Goal: Task Accomplishment & Management: Manage account settings

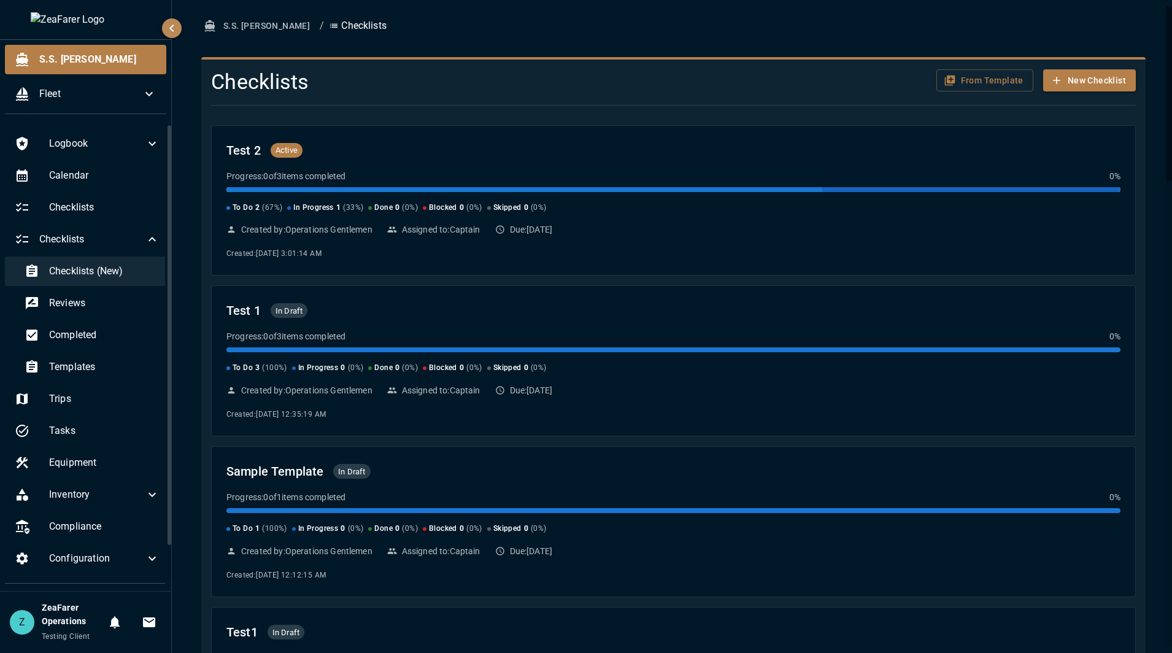
click at [101, 282] on div "Checklists (New)" at bounding box center [92, 270] width 155 height 29
click at [99, 358] on div "Templates" at bounding box center [92, 366] width 155 height 29
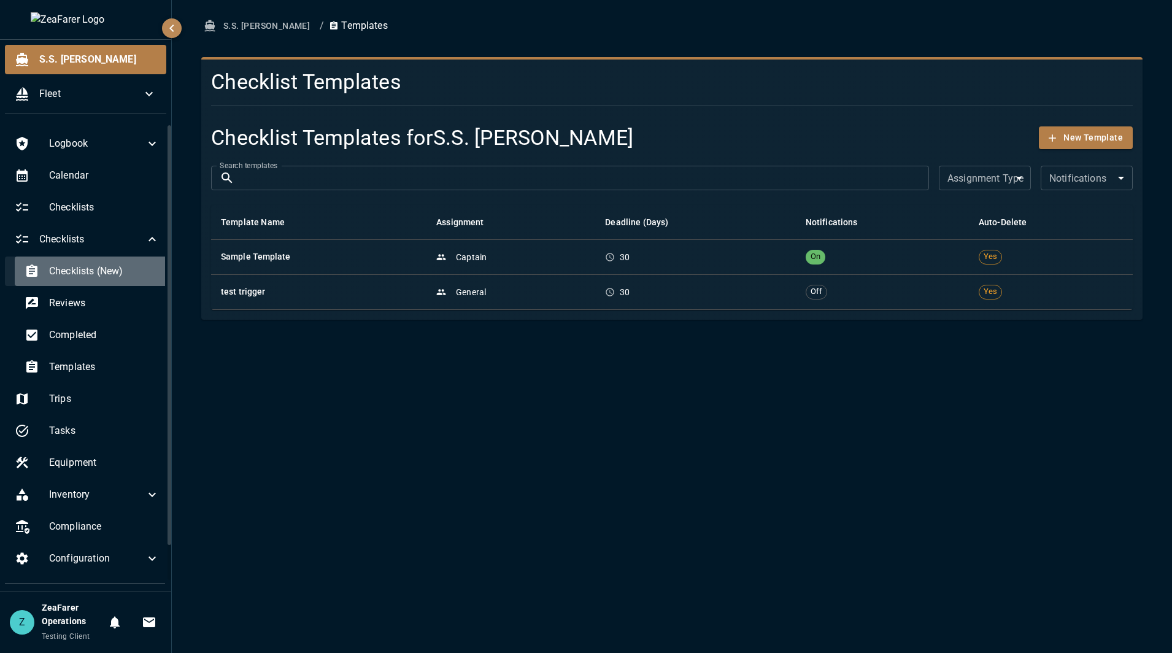
click at [90, 271] on span "Checklists (New)" at bounding box center [104, 271] width 110 height 15
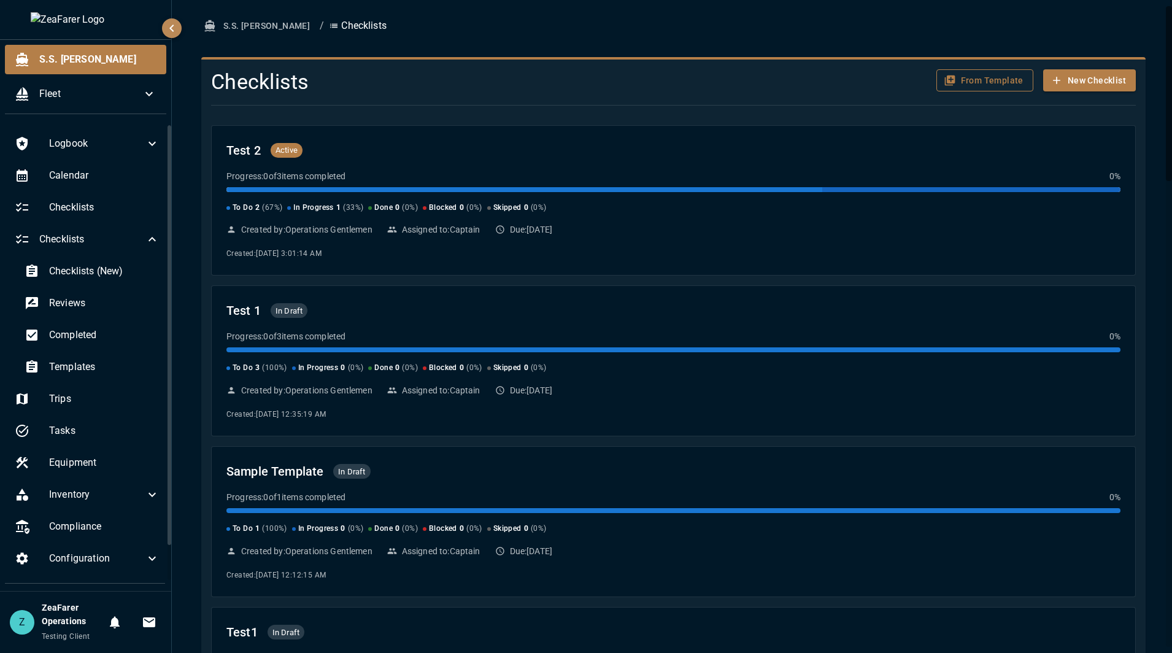
click at [949, 70] on button "From Template" at bounding box center [984, 80] width 97 height 23
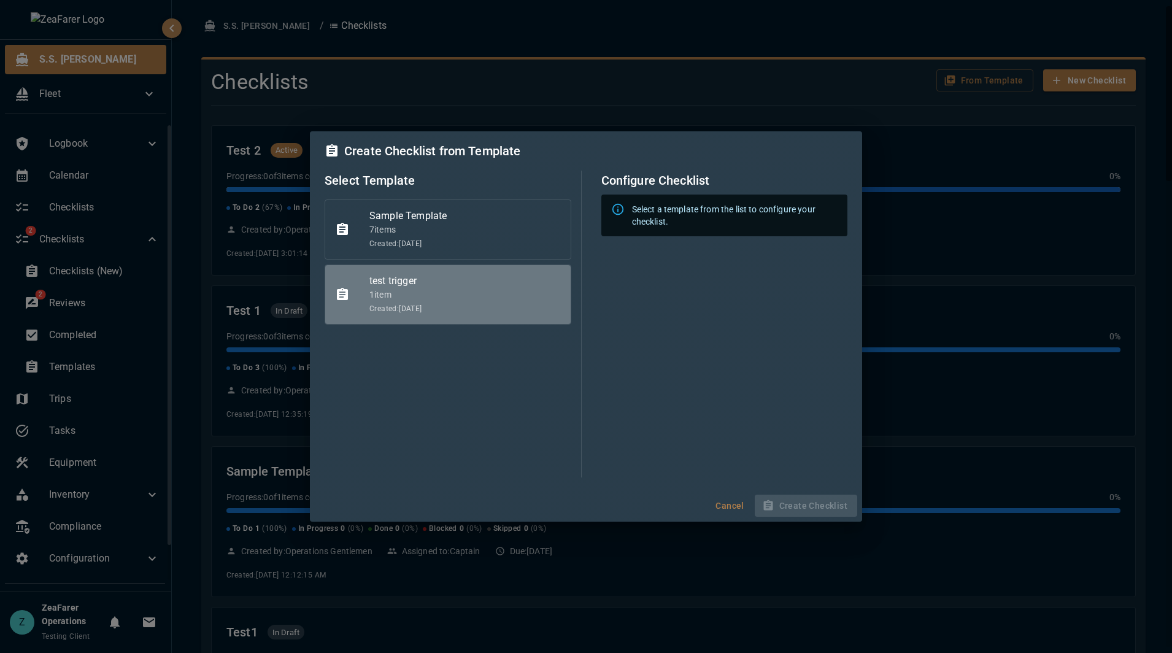
click at [442, 305] on span "Created: [DATE]" at bounding box center [464, 309] width 191 height 12
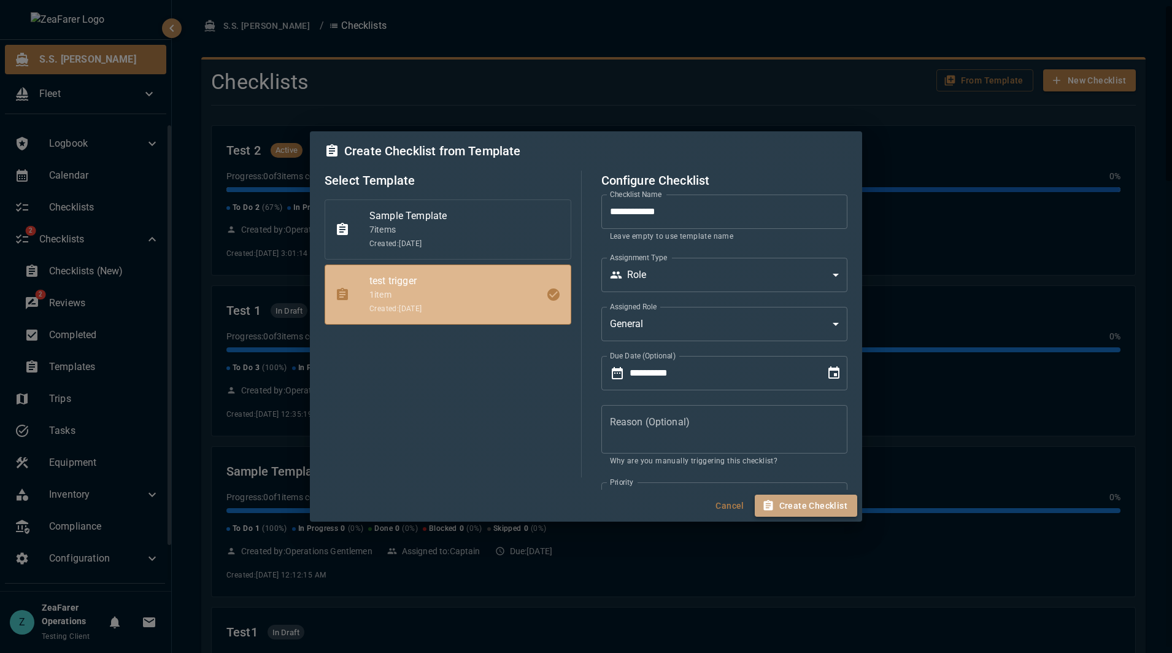
click at [803, 508] on button "Create Checklist" at bounding box center [806, 506] width 102 height 23
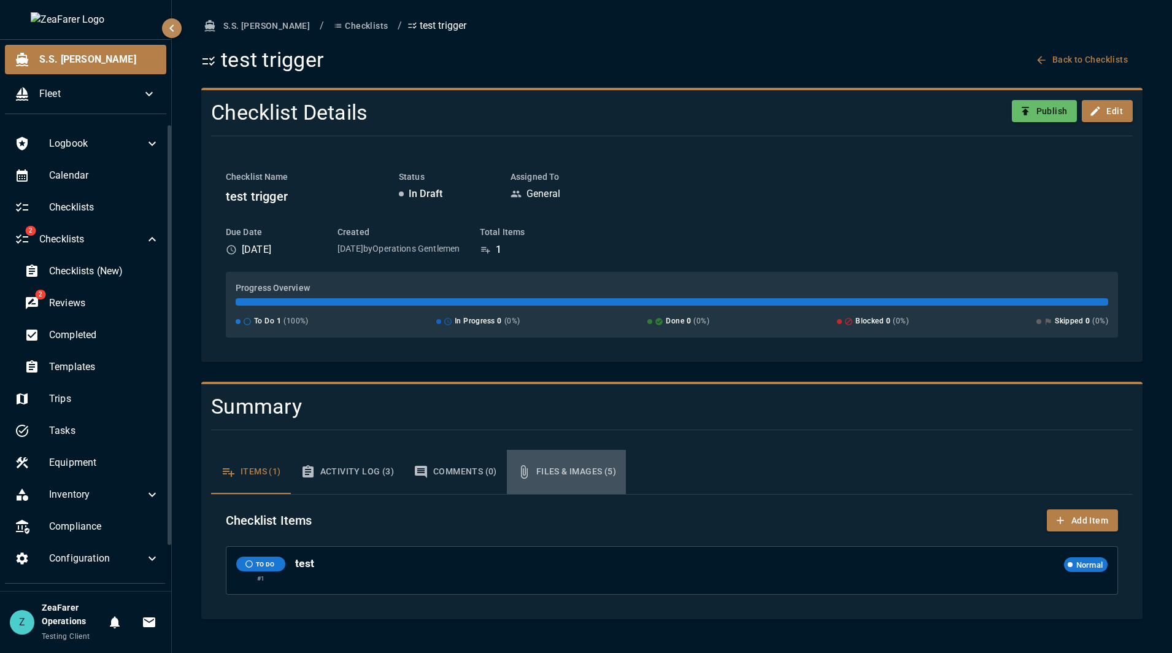
click at [583, 467] on button "Files & Images (5)" at bounding box center [566, 472] width 119 height 44
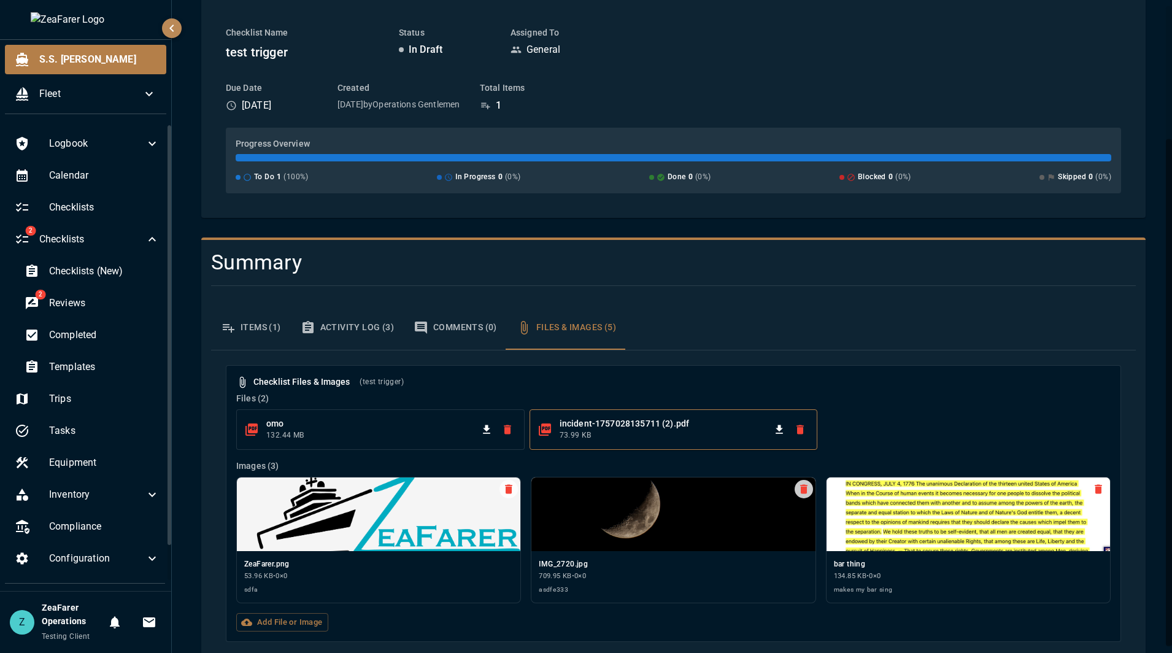
scroll to position [172, 0]
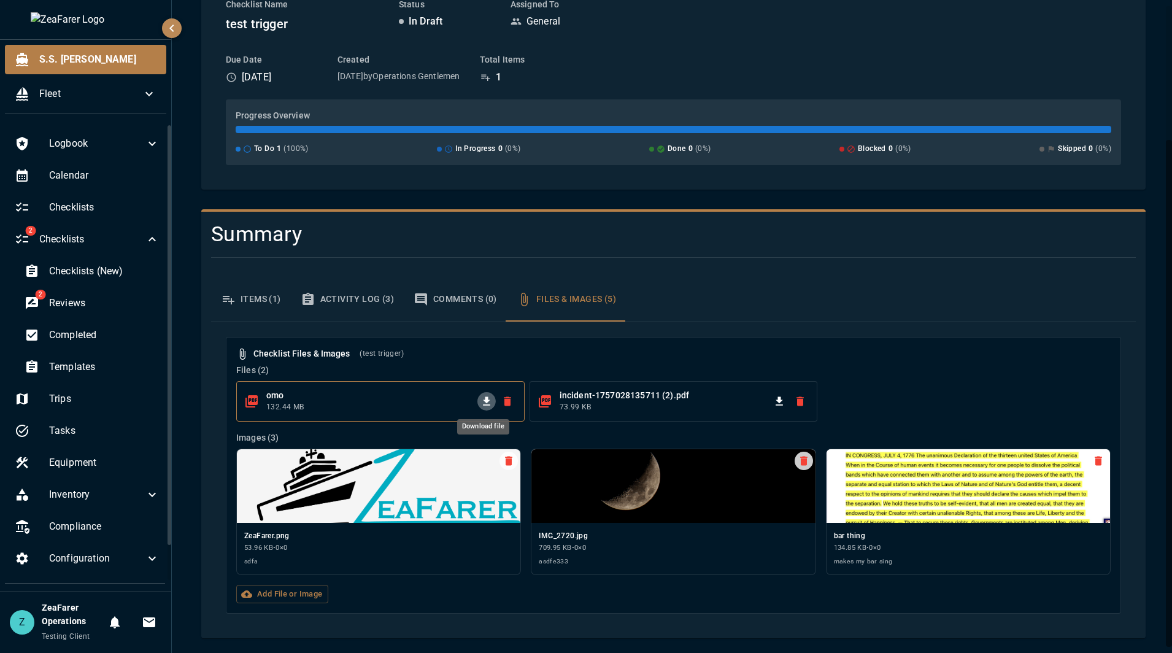
click at [485, 398] on icon "Download file" at bounding box center [486, 401] width 12 height 12
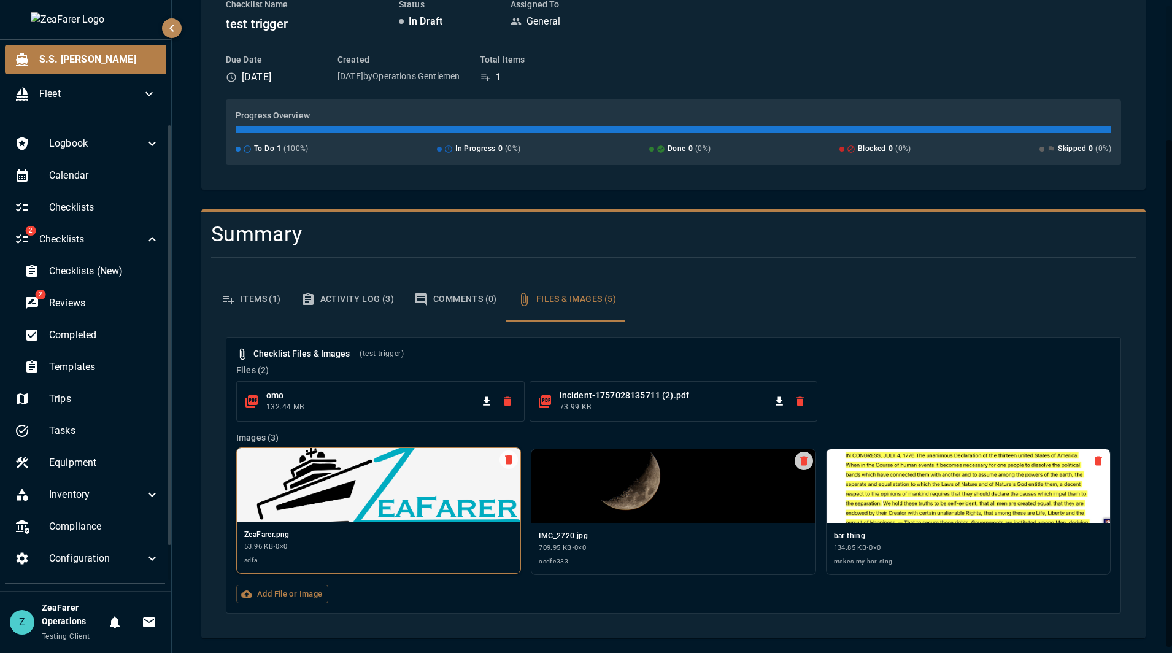
click at [377, 511] on img at bounding box center [378, 485] width 283 height 74
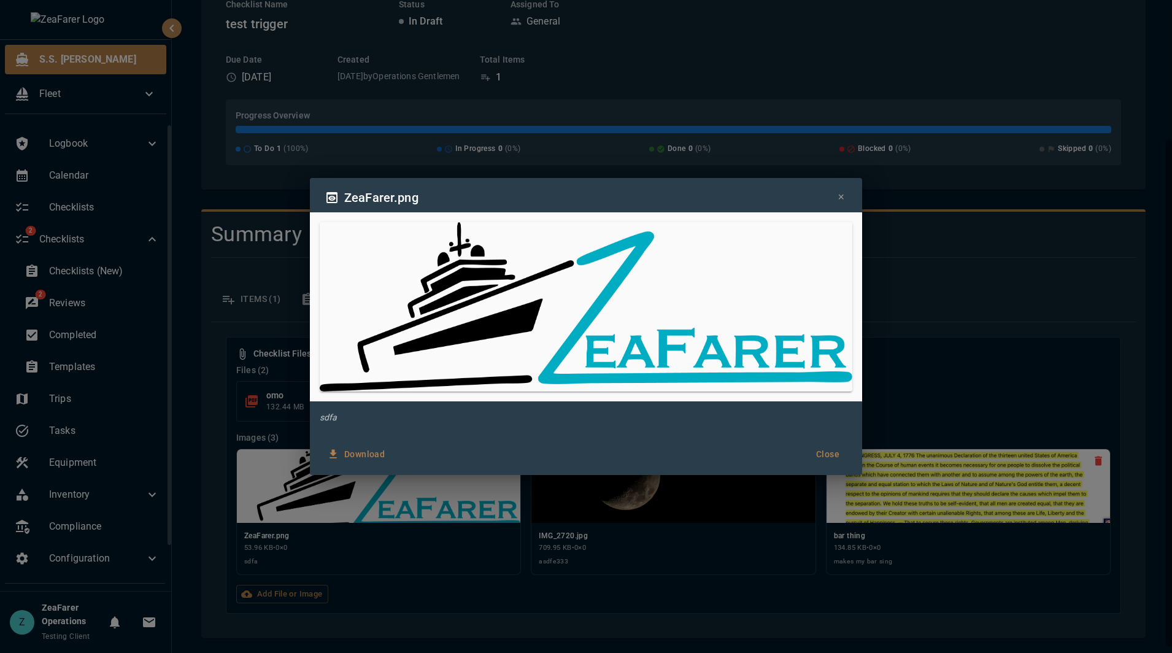
click at [930, 339] on div "ZeaFarer.png × sdfa Download Close" at bounding box center [586, 326] width 1172 height 653
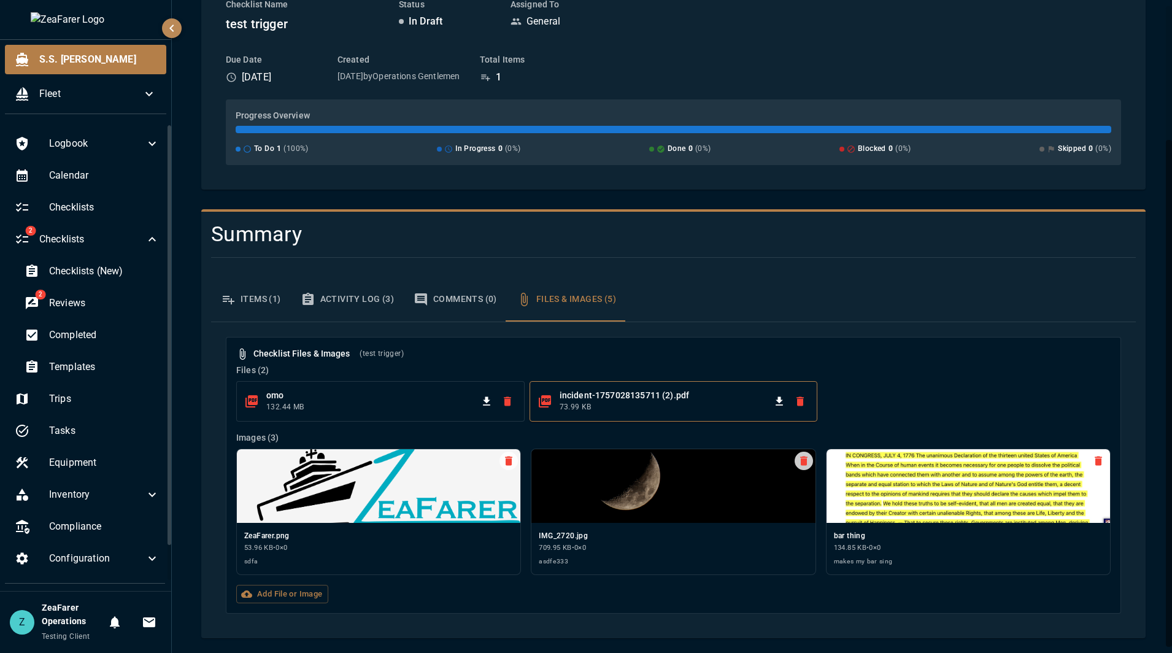
click at [641, 407] on span "73.99 KB" at bounding box center [665, 407] width 211 height 12
click at [477, 401] on button "Download file" at bounding box center [486, 401] width 18 height 18
click at [420, 401] on span "132.44 MB" at bounding box center [371, 407] width 211 height 12
click at [487, 405] on icon "Download file" at bounding box center [486, 400] width 7 height 9
click at [480, 399] on icon "Download file" at bounding box center [486, 401] width 12 height 12
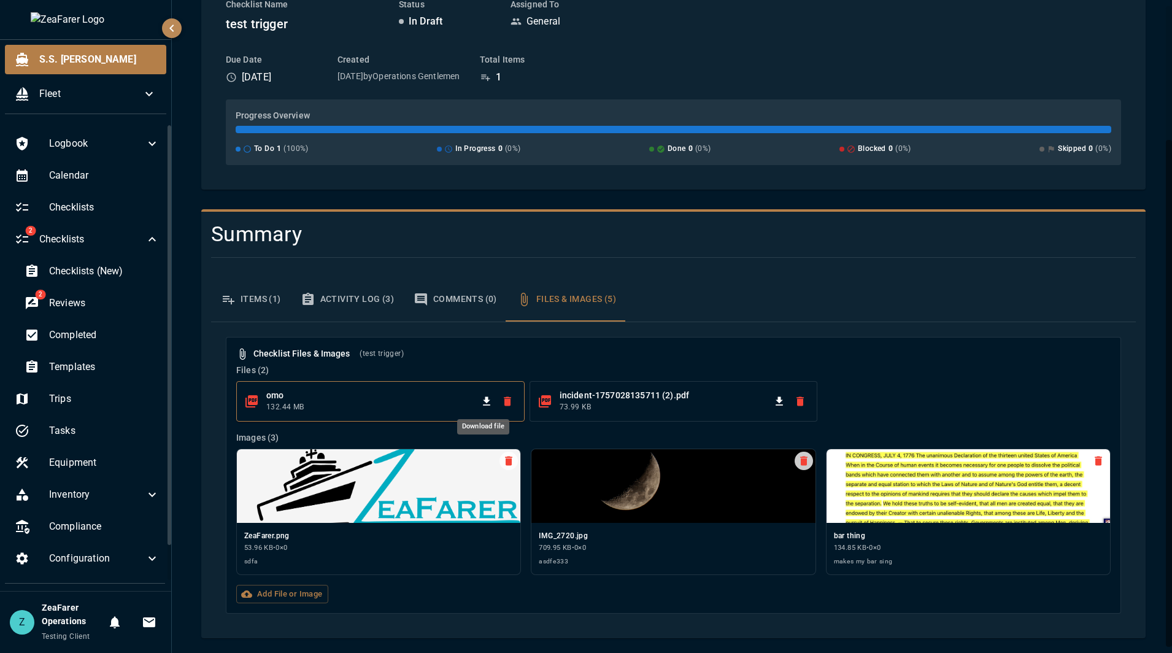
click at [482, 403] on icon "Download file" at bounding box center [486, 401] width 12 height 12
click at [941, 382] on div "omo 132.44 MB incident-1757028135711 (2).pdf 73.99 KB" at bounding box center [670, 398] width 879 height 45
click at [295, 595] on label "Add File or Image" at bounding box center [282, 594] width 92 height 19
click at [0, 0] on input "Add File or Image" at bounding box center [0, 0] width 0 height 0
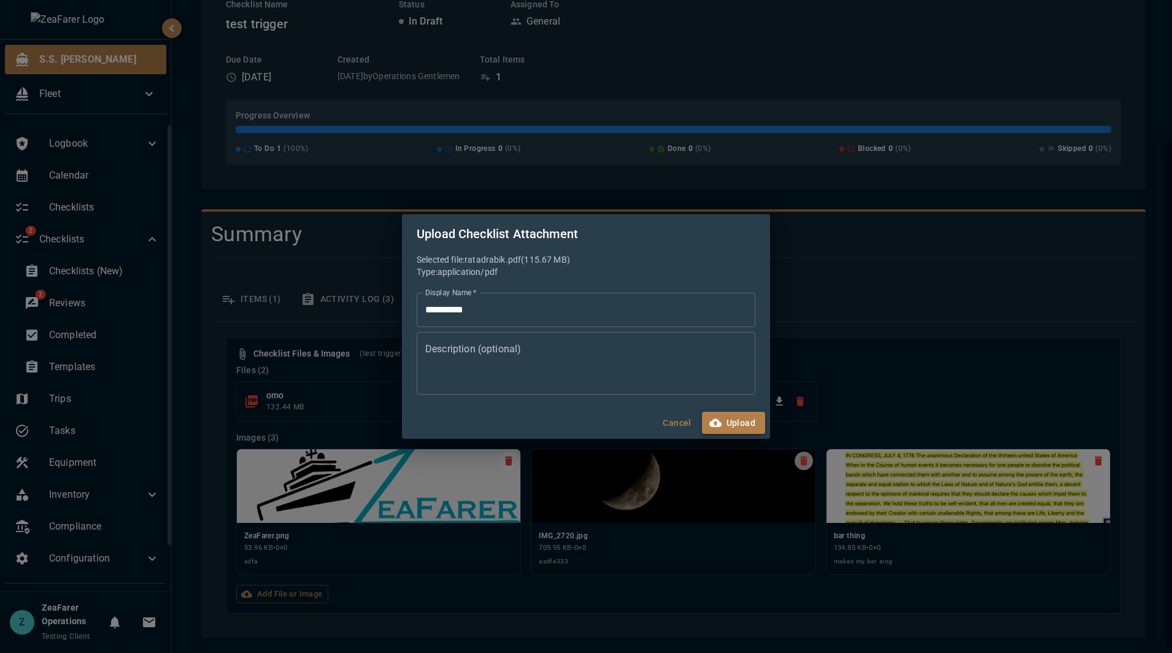
click at [725, 420] on button "Upload" at bounding box center [733, 423] width 63 height 23
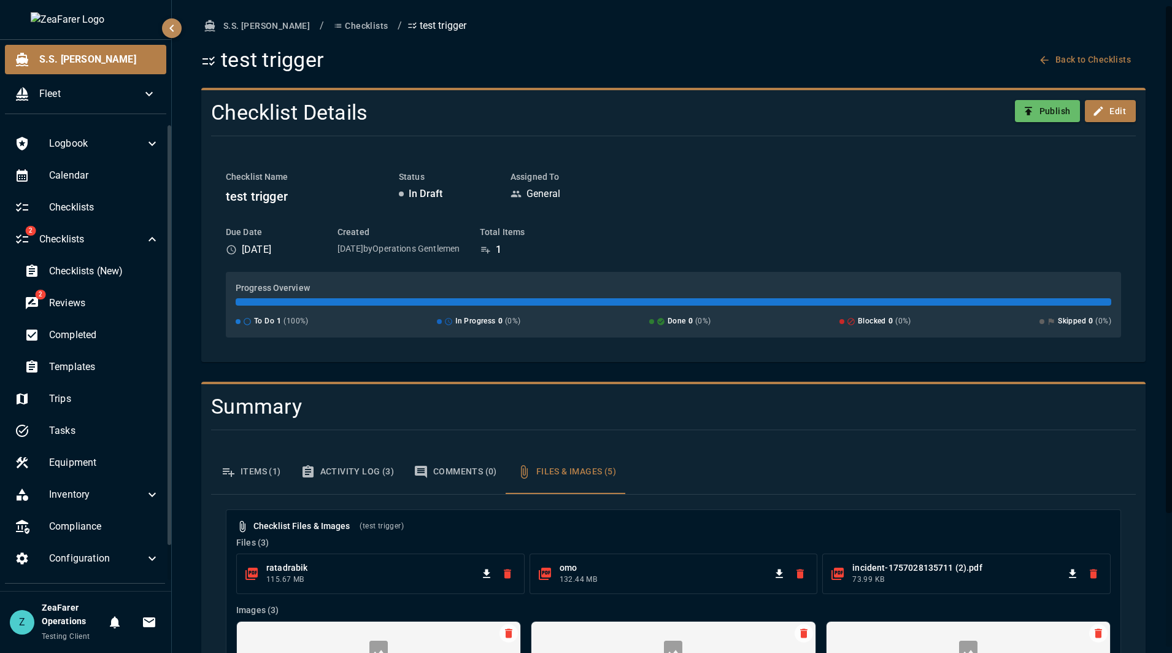
click at [827, 213] on div "Checklist Name test trigger Status In Draft Assigned To General Due Date [DATE]…" at bounding box center [673, 254] width 895 height 167
click at [110, 363] on span "Templates" at bounding box center [104, 367] width 110 height 15
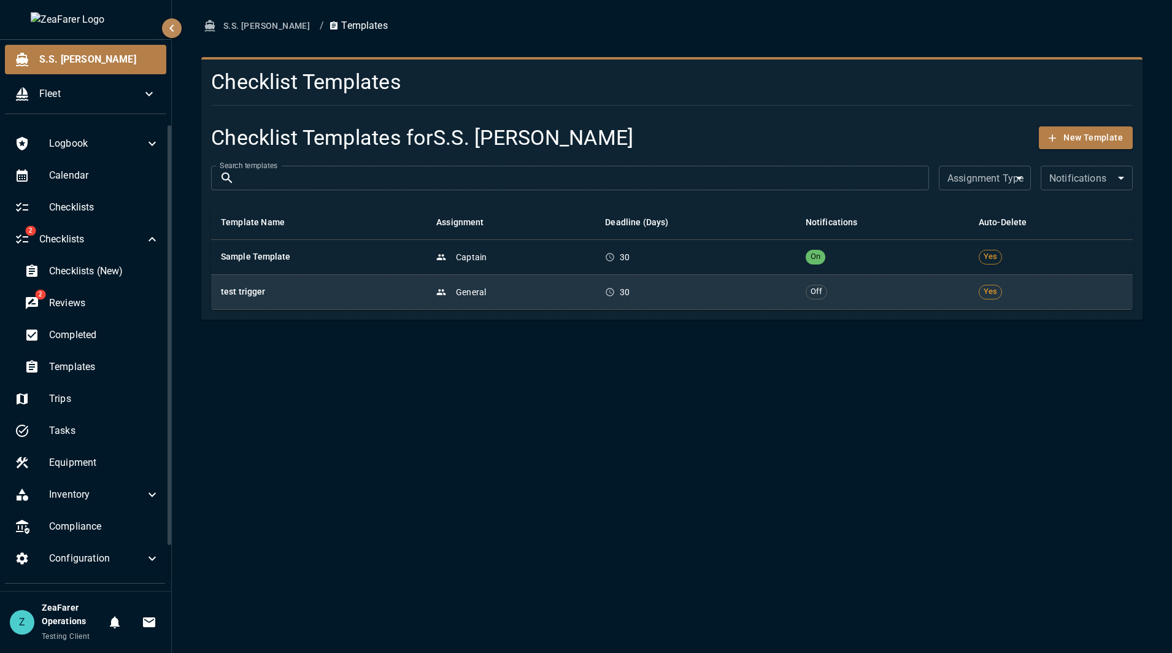
click at [458, 297] on p "General" at bounding box center [471, 292] width 30 height 12
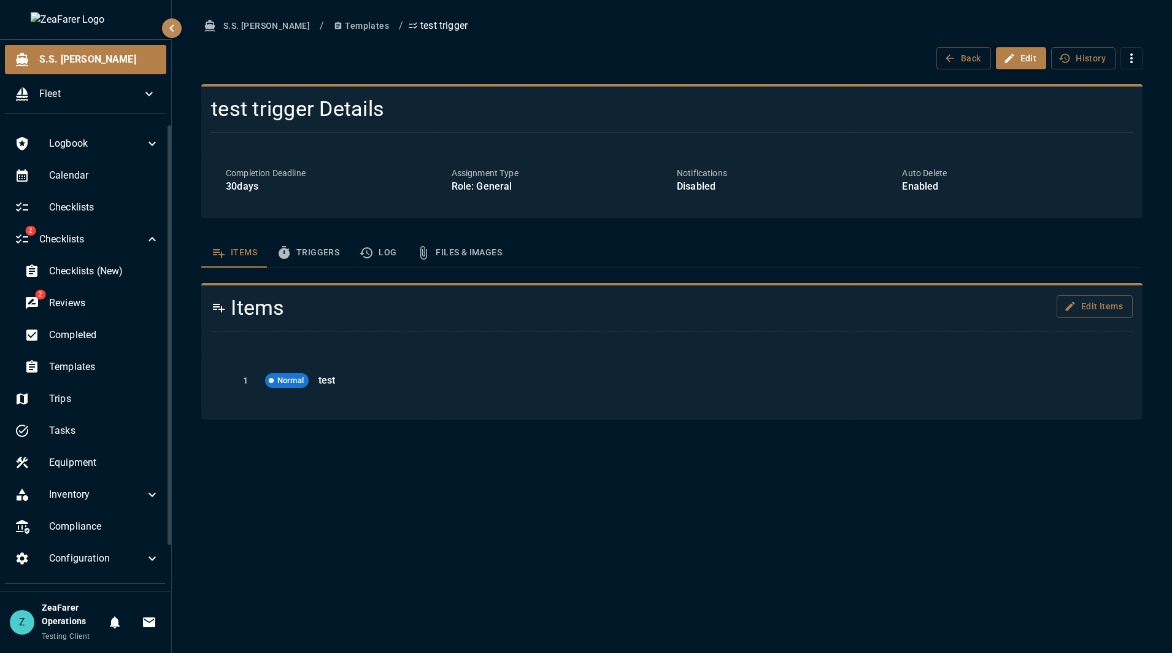
click at [388, 256] on button "Log" at bounding box center [377, 252] width 57 height 29
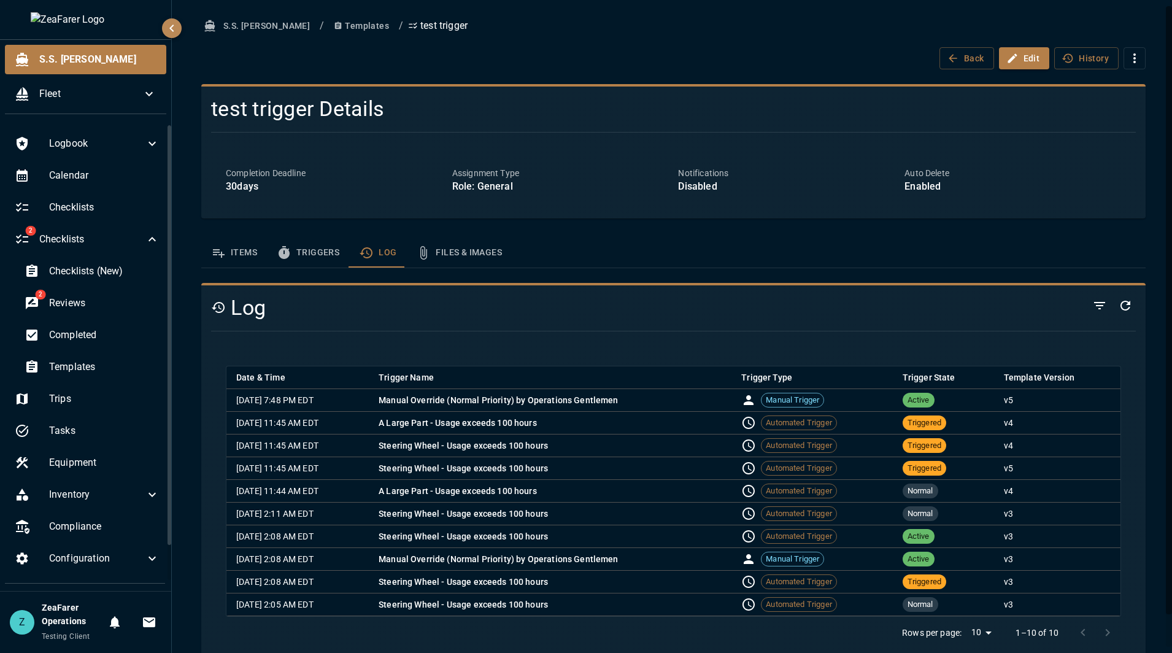
click at [874, 310] on div at bounding box center [985, 305] width 302 height 21
click at [339, 252] on button "Triggers" at bounding box center [308, 252] width 82 height 29
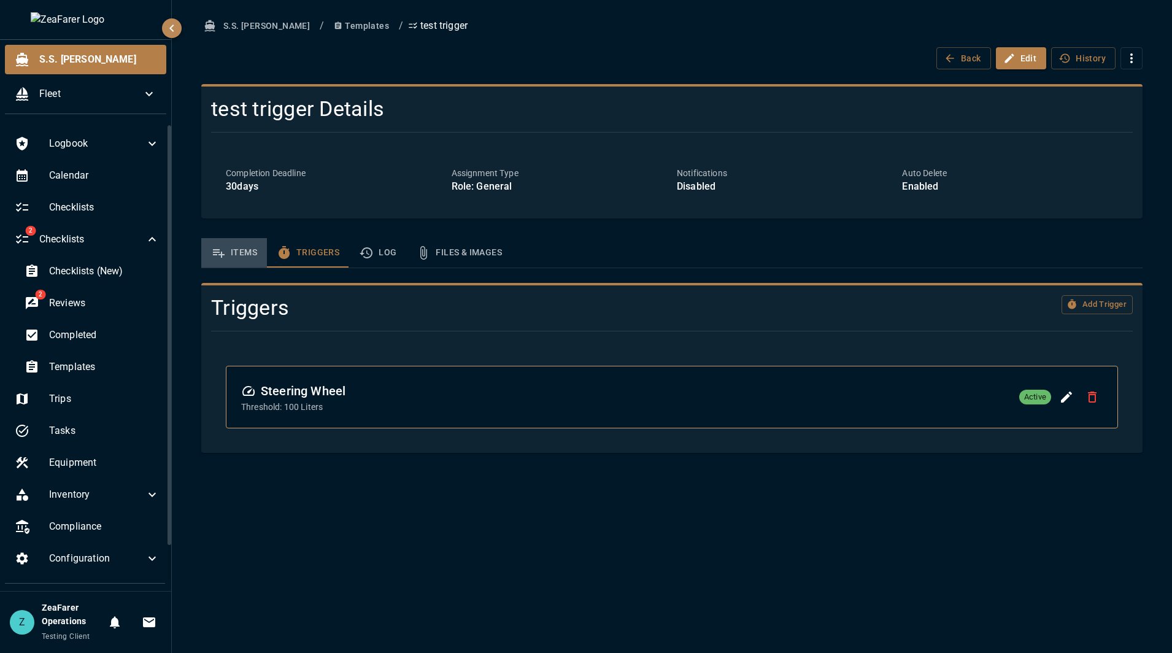
click at [238, 258] on button "Items" at bounding box center [234, 252] width 66 height 29
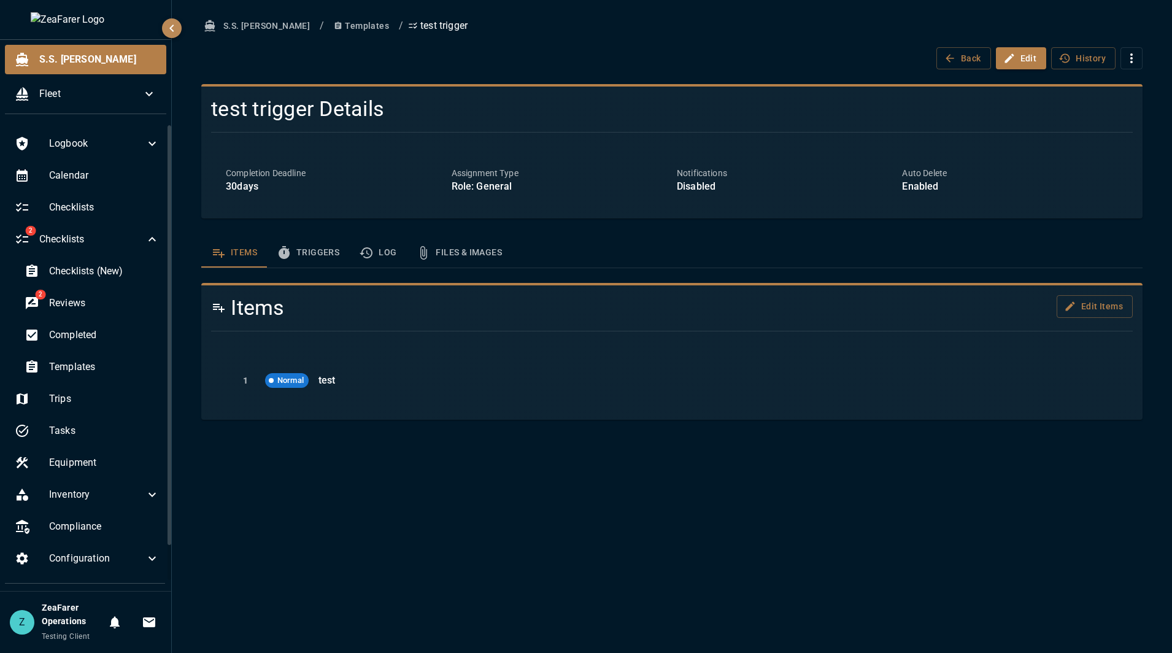
click at [329, 17] on button "Templates" at bounding box center [361, 26] width 65 height 23
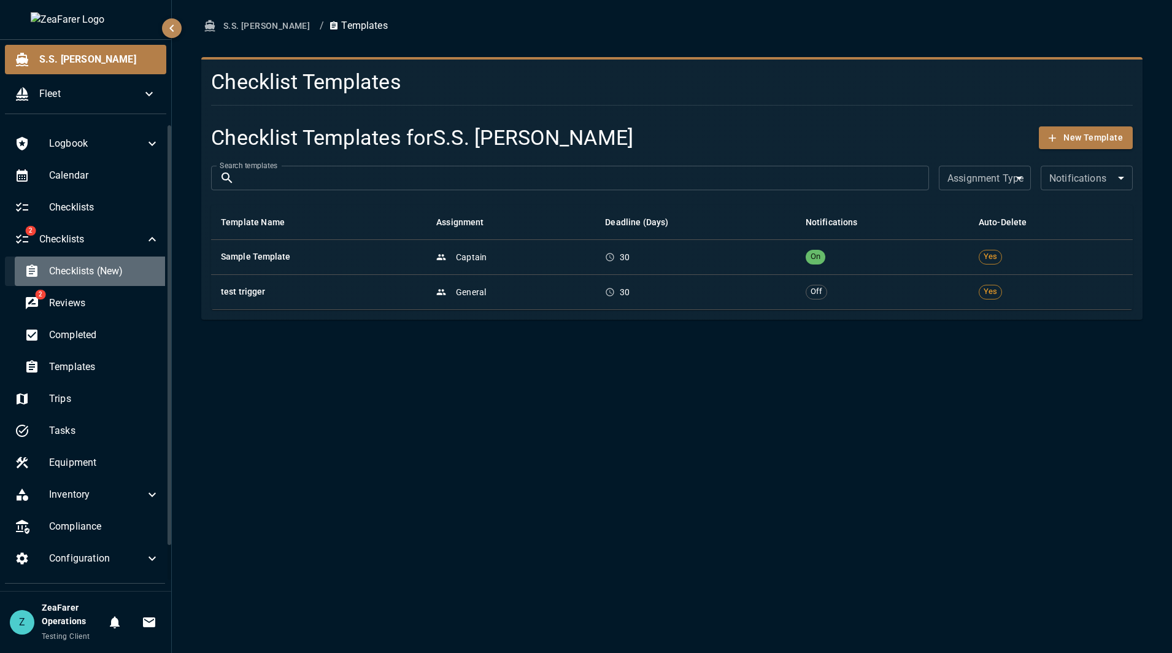
click at [112, 281] on div "Checklists (New)" at bounding box center [92, 270] width 155 height 29
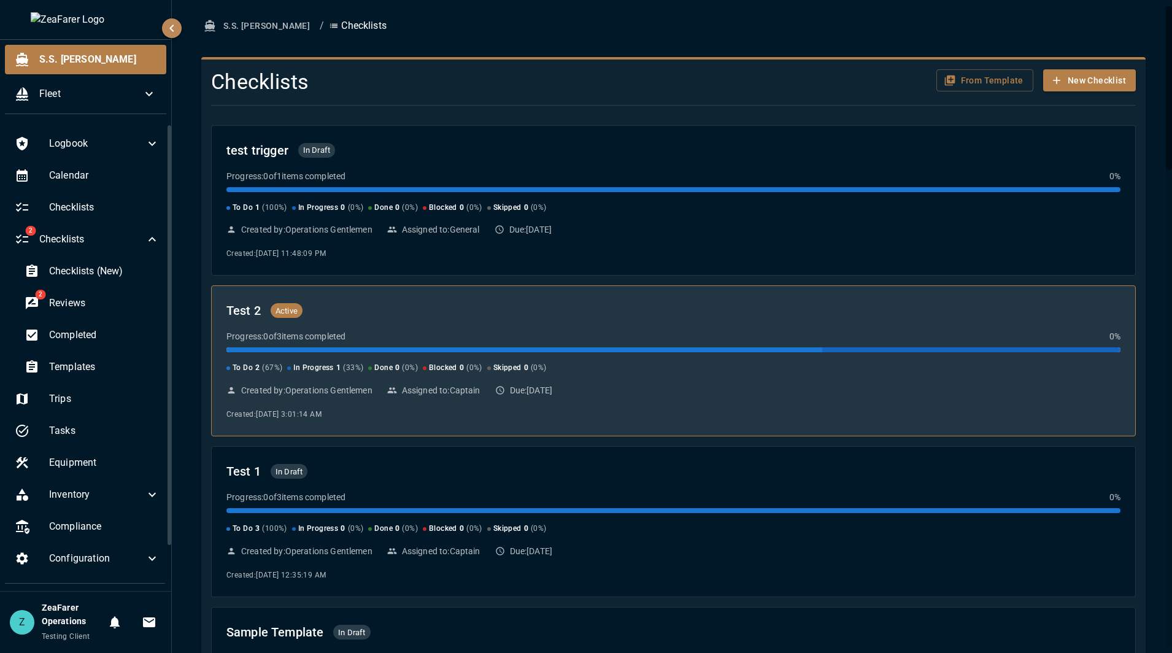
click at [582, 315] on div "Test 2 Active" at bounding box center [673, 311] width 894 height 20
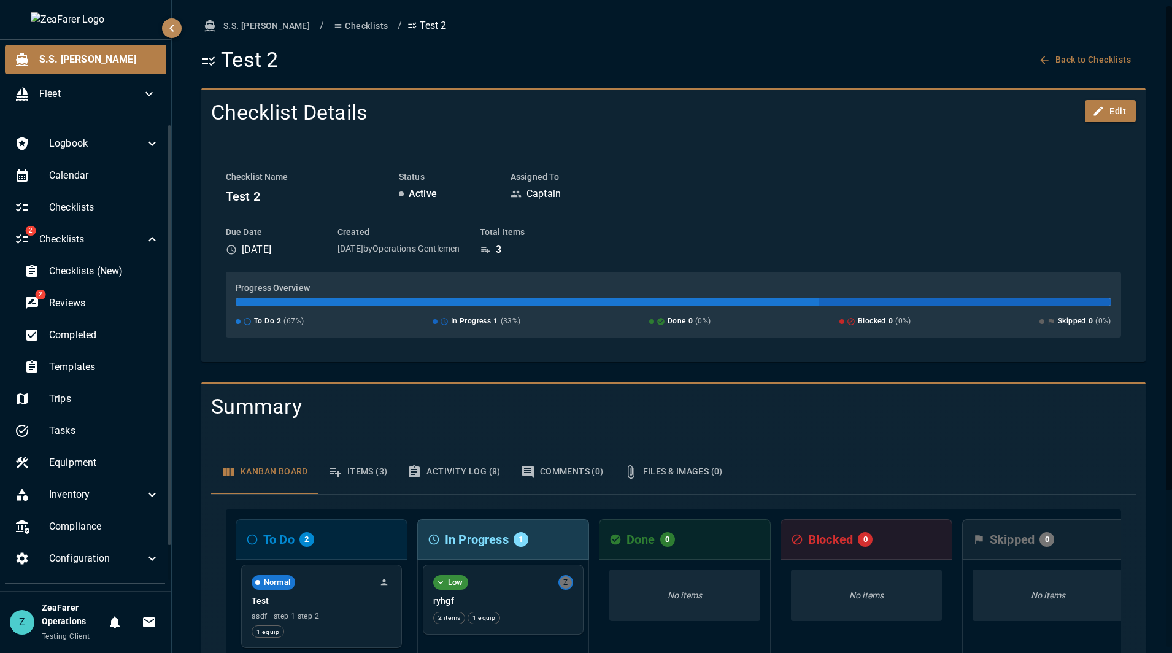
click at [329, 33] on button "Checklists" at bounding box center [361, 26] width 64 height 23
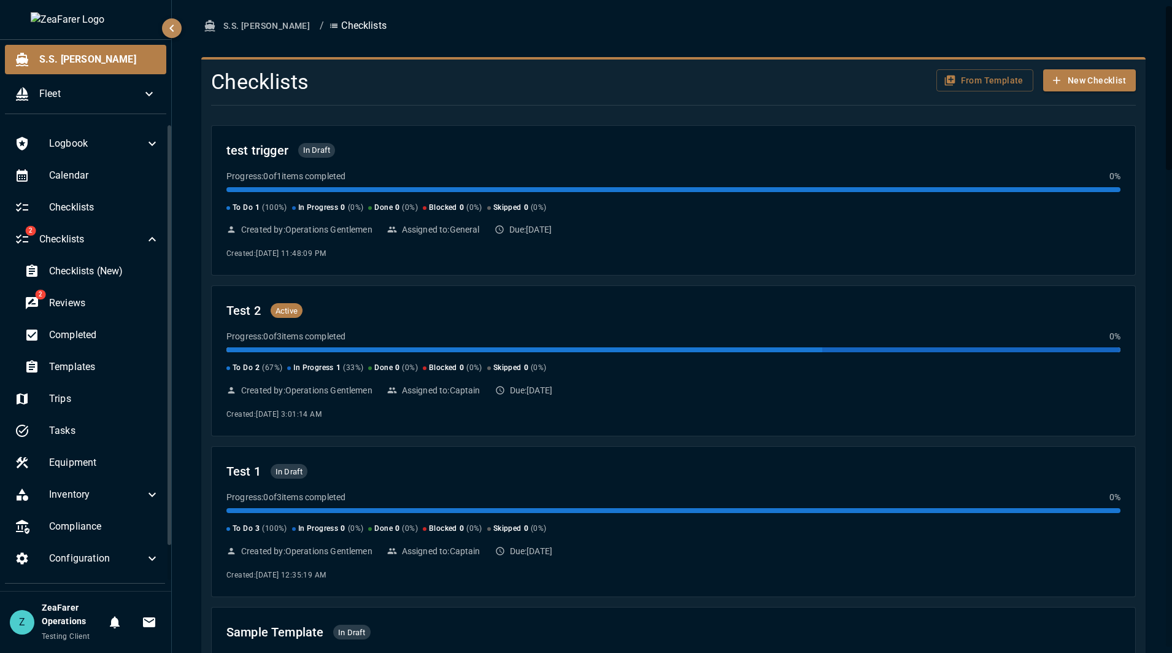
click at [620, 99] on div at bounding box center [668, 105] width 935 height 20
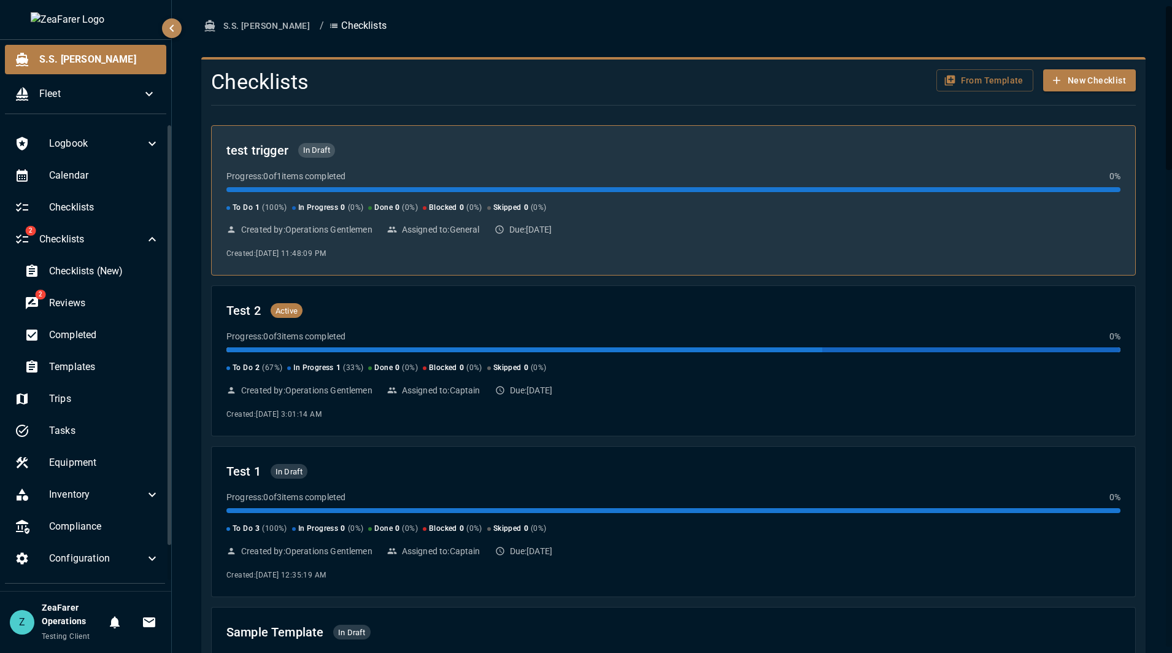
click at [527, 210] on span "0" at bounding box center [526, 208] width 4 height 12
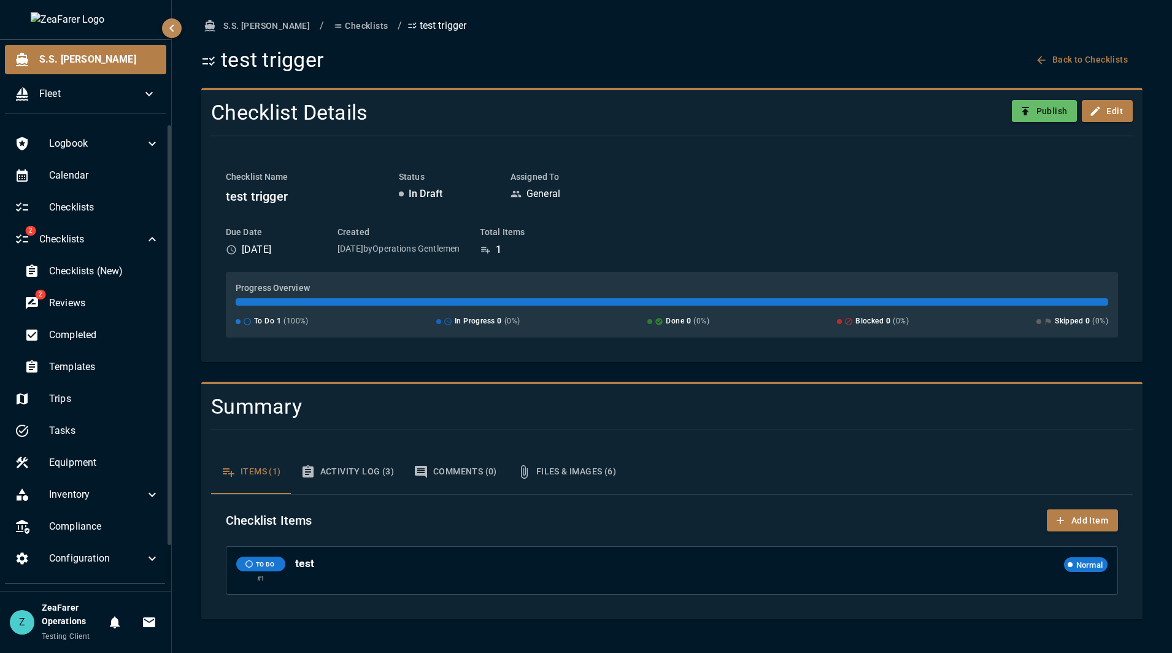
click at [308, 13] on div "S.S. [PERSON_NAME] / Checklists / test trigger test trigger Back to Checklists …" at bounding box center [672, 326] width 1000 height 653
click at [329, 25] on button "Checklists" at bounding box center [361, 26] width 64 height 23
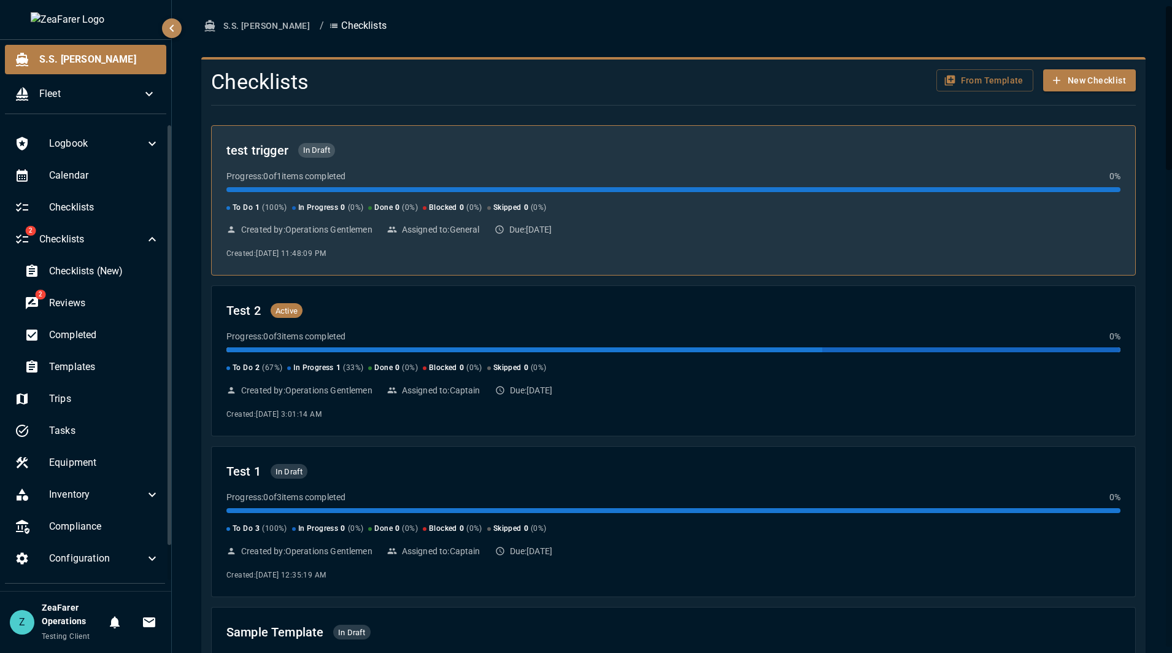
click at [583, 166] on div "test trigger In Draft Progress: 0 of 1 items completed 0 % To Do 1 ( 100 %) In …" at bounding box center [673, 201] width 894 height 120
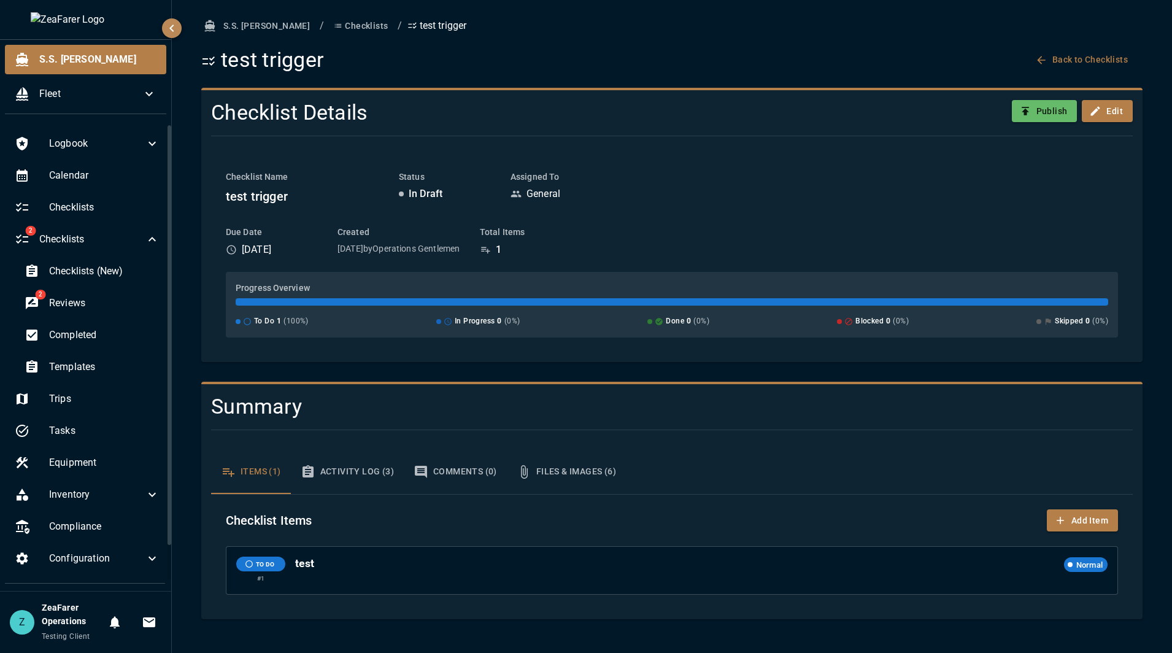
click at [566, 474] on button "Files & Images (6)" at bounding box center [566, 472] width 119 height 44
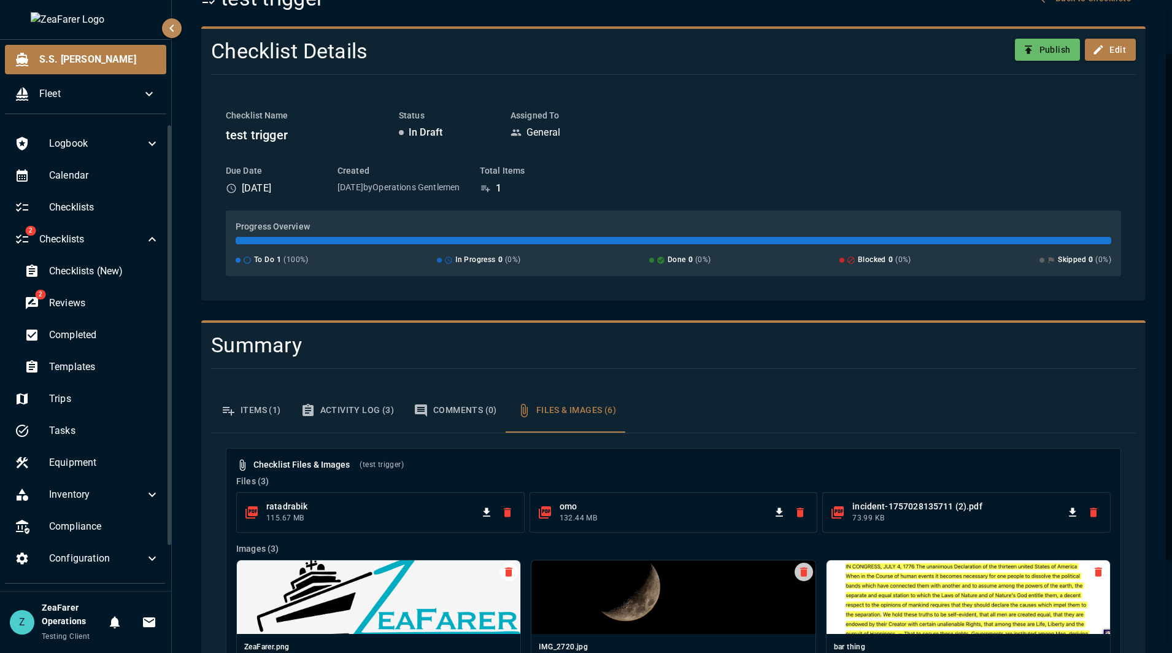
click at [458, 412] on button "Comments (0)" at bounding box center [455, 410] width 103 height 44
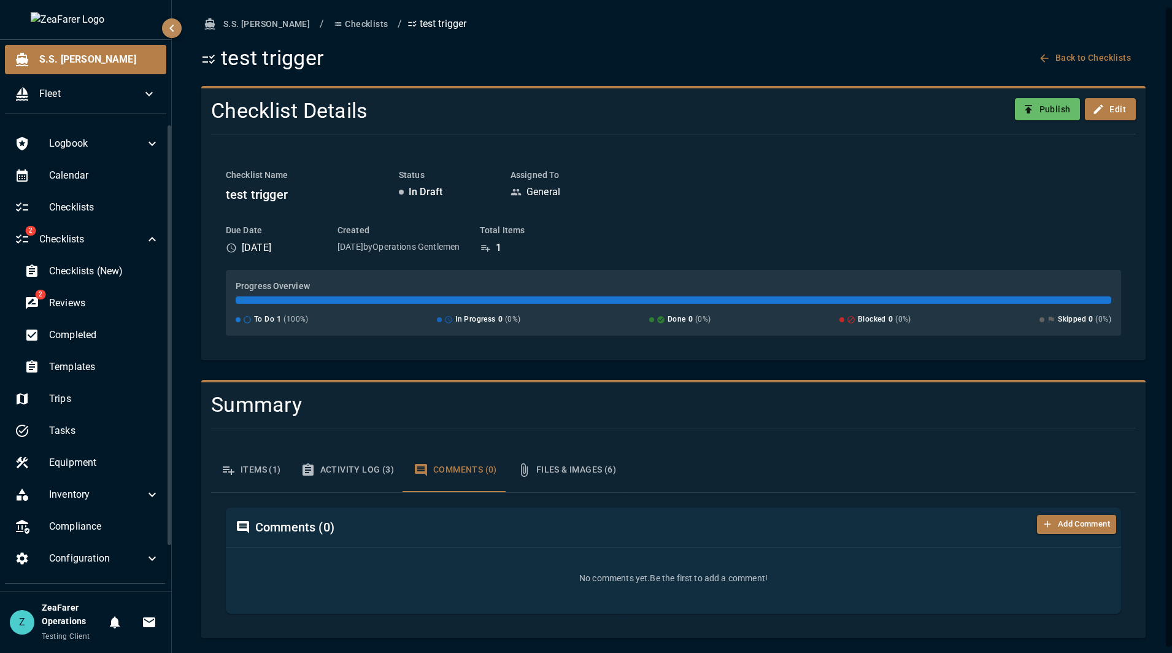
click at [364, 469] on button "Activity Log (3)" at bounding box center [347, 470] width 113 height 44
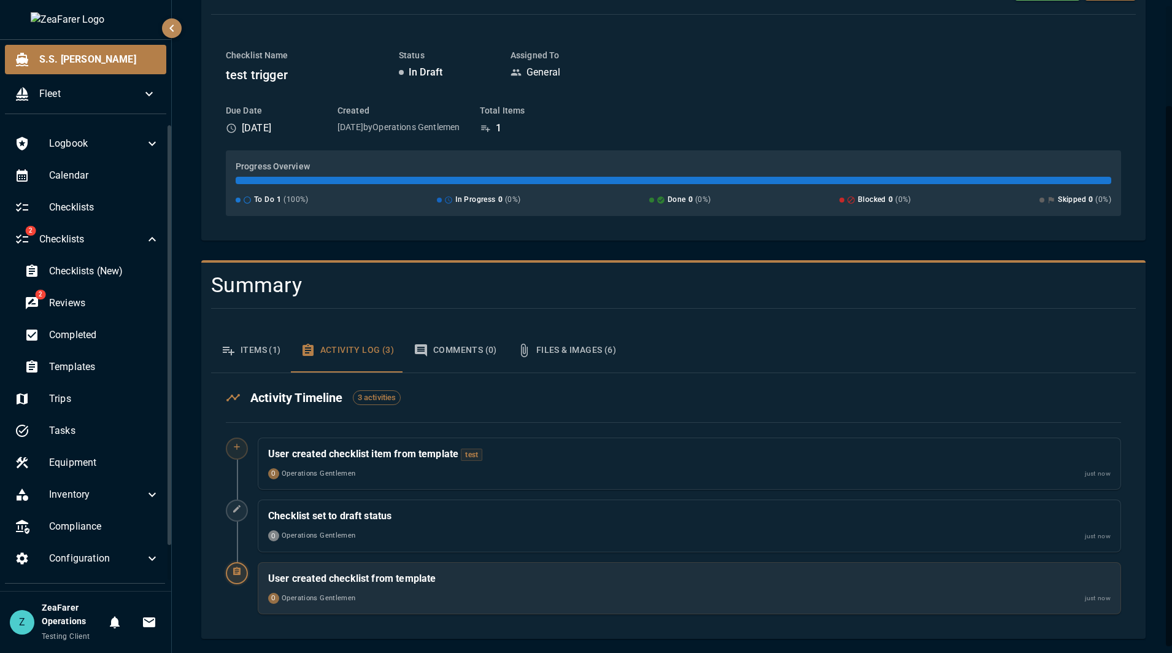
scroll to position [122, 0]
click at [262, 358] on button "Items (1)" at bounding box center [251, 350] width 80 height 44
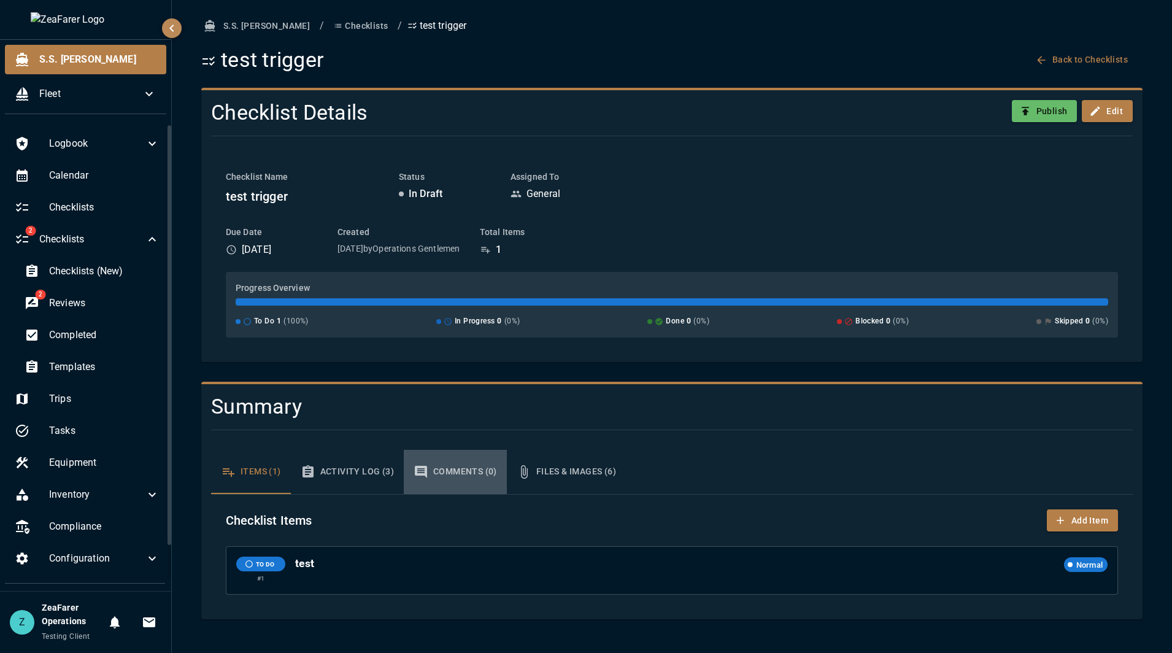
click at [460, 468] on button "Comments (0)" at bounding box center [455, 472] width 103 height 44
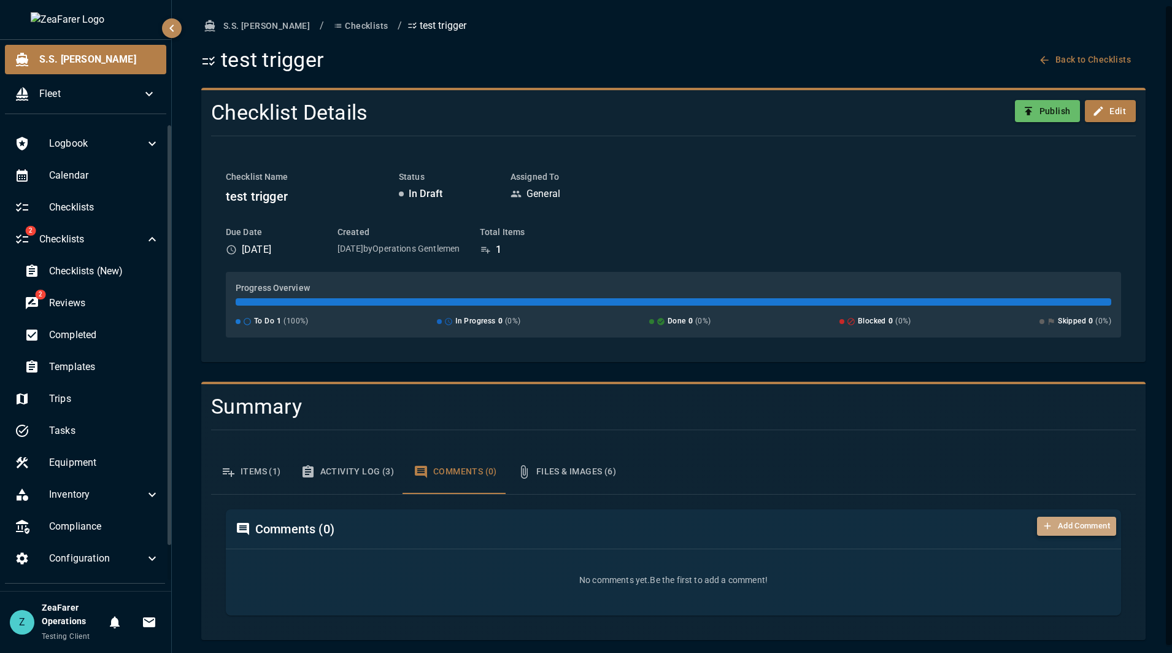
click at [1037, 532] on button "Add Comment" at bounding box center [1076, 526] width 79 height 19
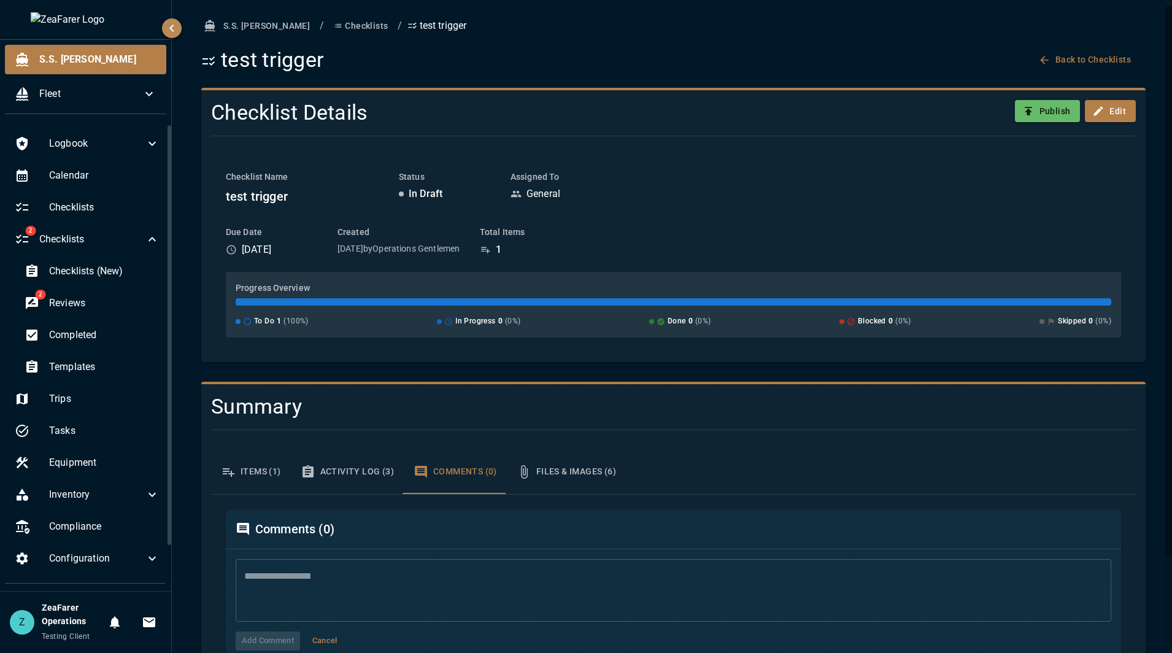
click at [575, 587] on textarea at bounding box center [673, 590] width 858 height 42
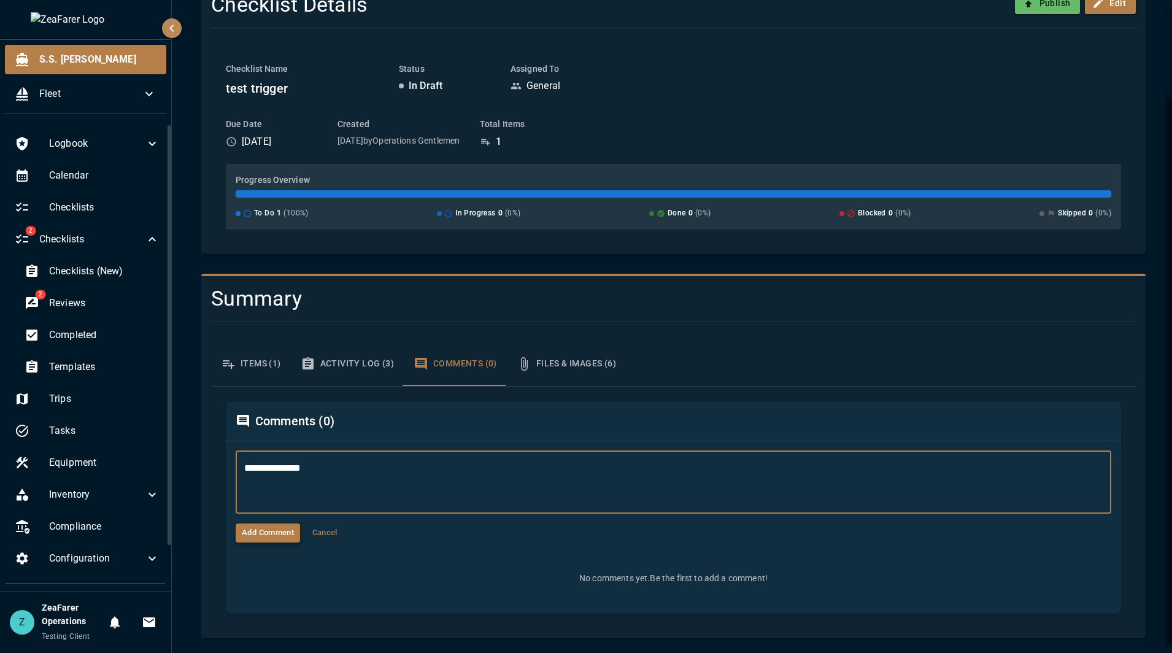
type textarea "**********"
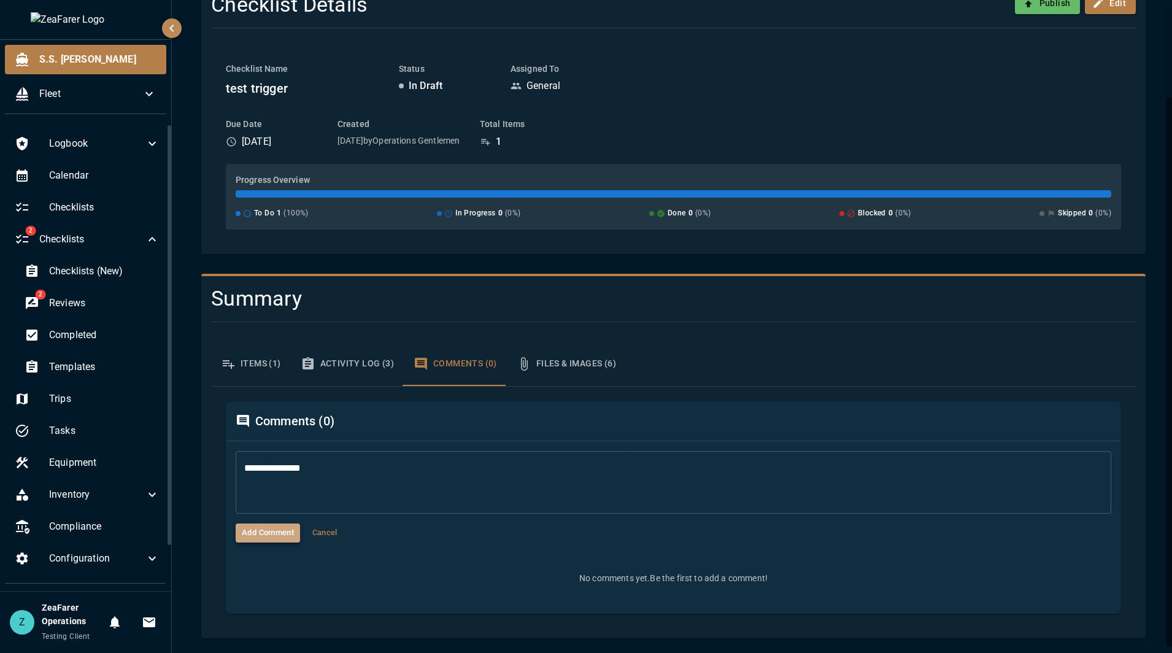
click at [268, 533] on button "Add Comment" at bounding box center [268, 532] width 64 height 19
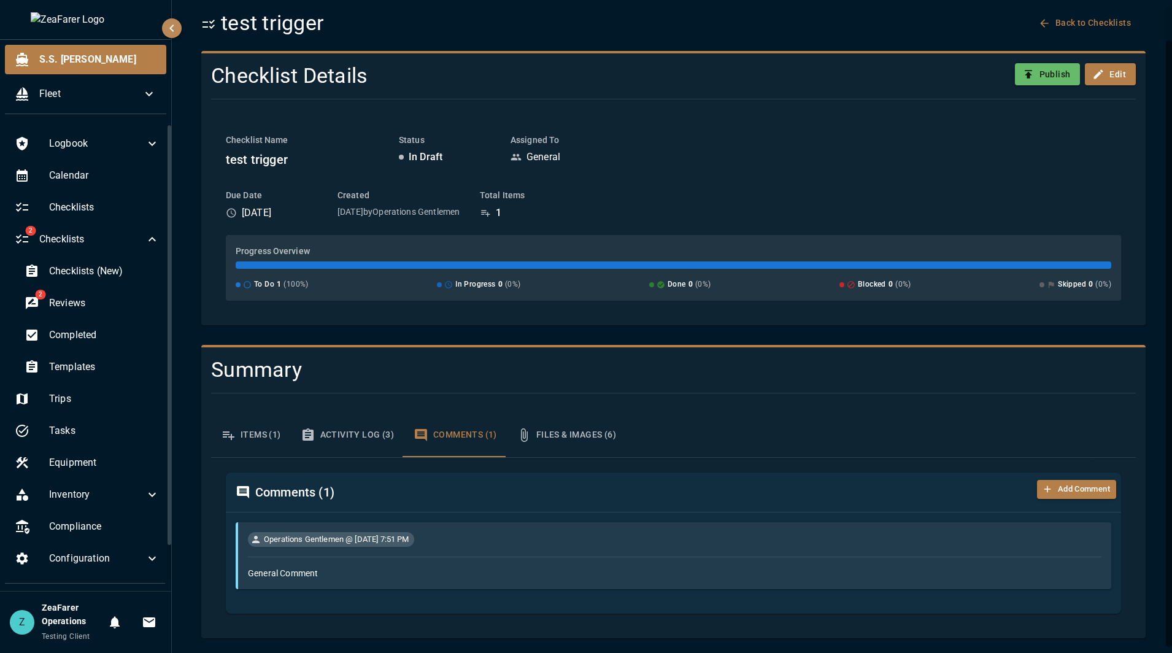
scroll to position [37, 0]
click at [621, 479] on div "Comments ( 1 ) Add Comment" at bounding box center [673, 491] width 895 height 39
click at [374, 441] on button "Activity Log (3)" at bounding box center [347, 435] width 113 height 44
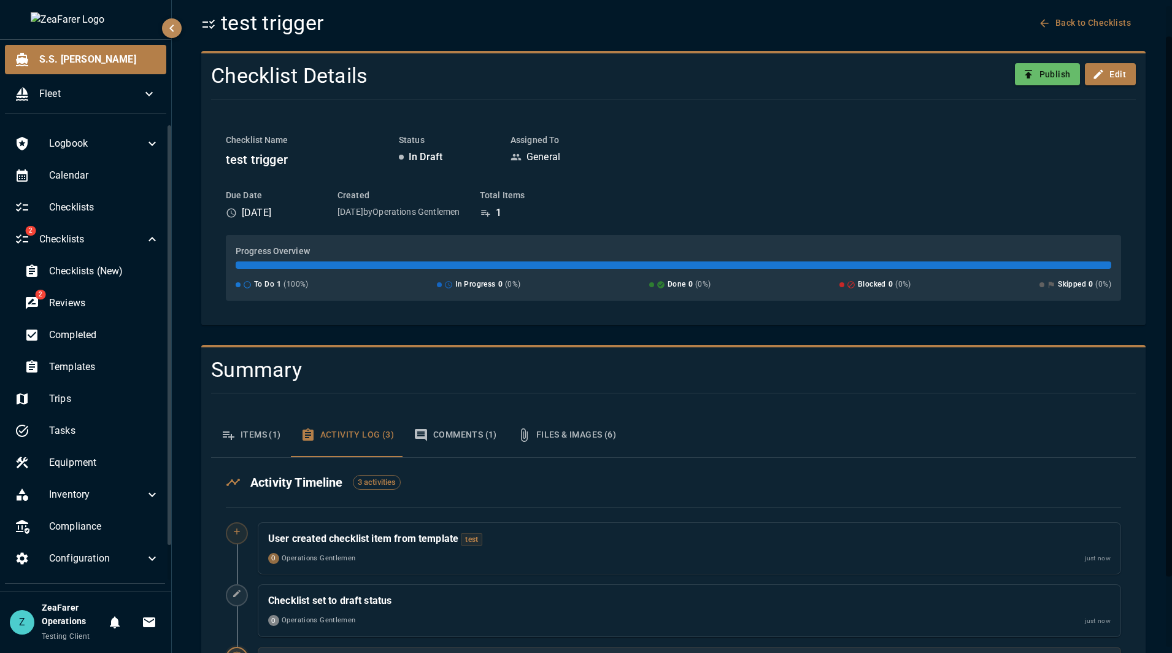
click at [245, 440] on button "Items (1)" at bounding box center [251, 435] width 80 height 44
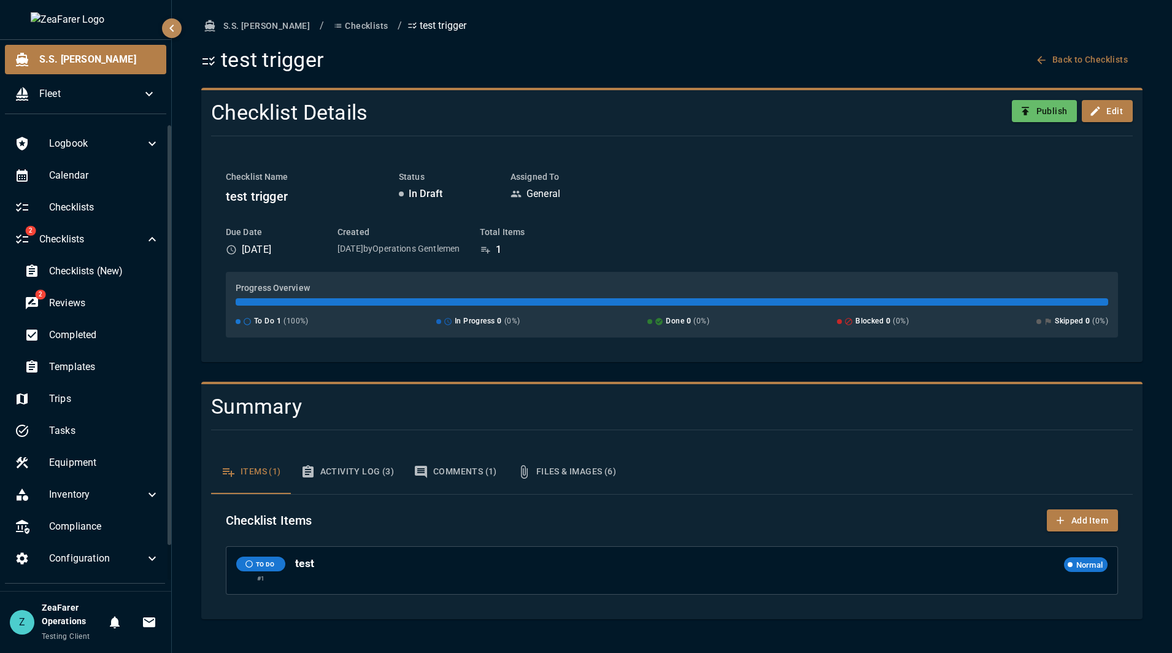
scroll to position [0, 0]
click at [368, 474] on button "Activity Log (3)" at bounding box center [347, 472] width 113 height 44
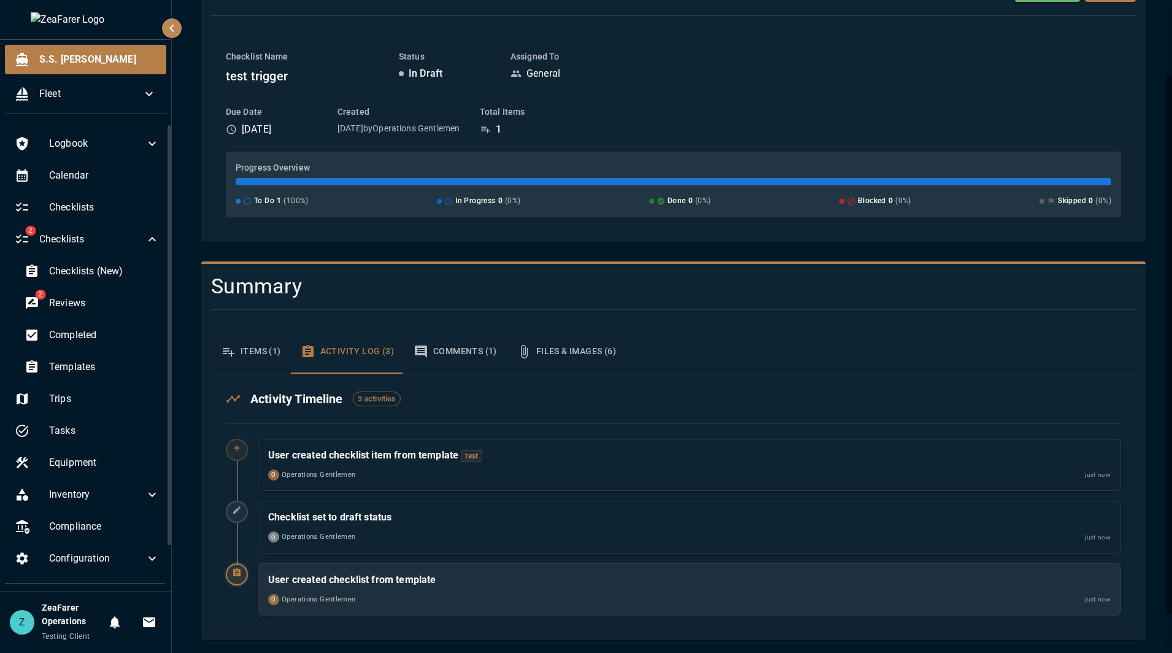
scroll to position [122, 0]
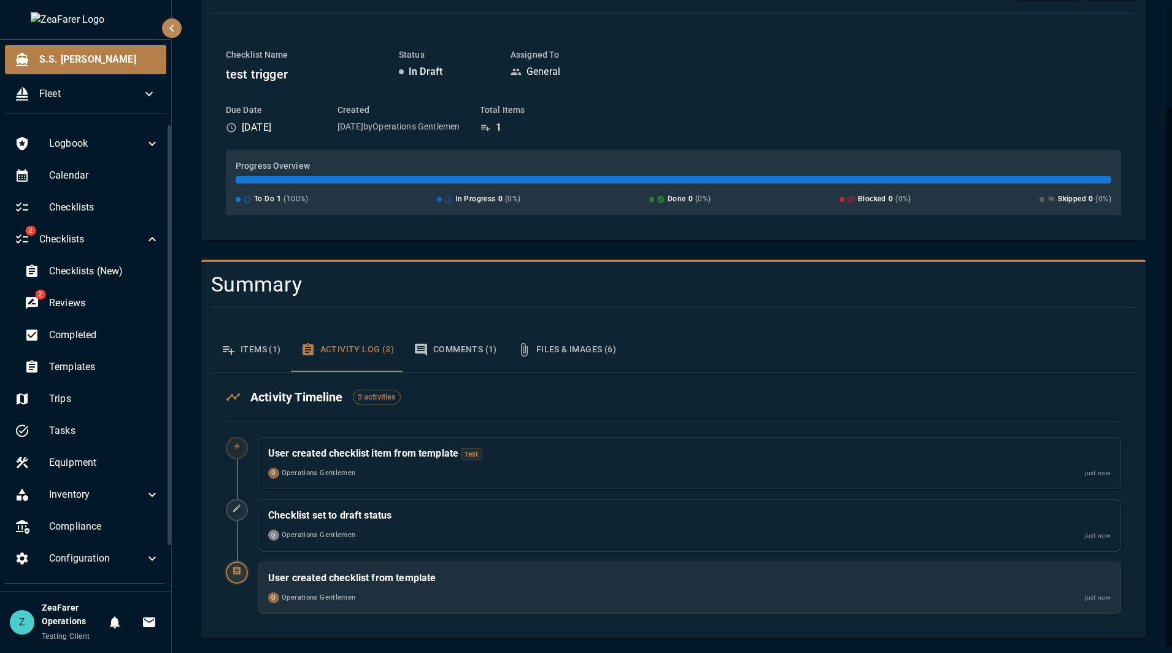
click at [268, 333] on button "Items (1)" at bounding box center [251, 350] width 80 height 44
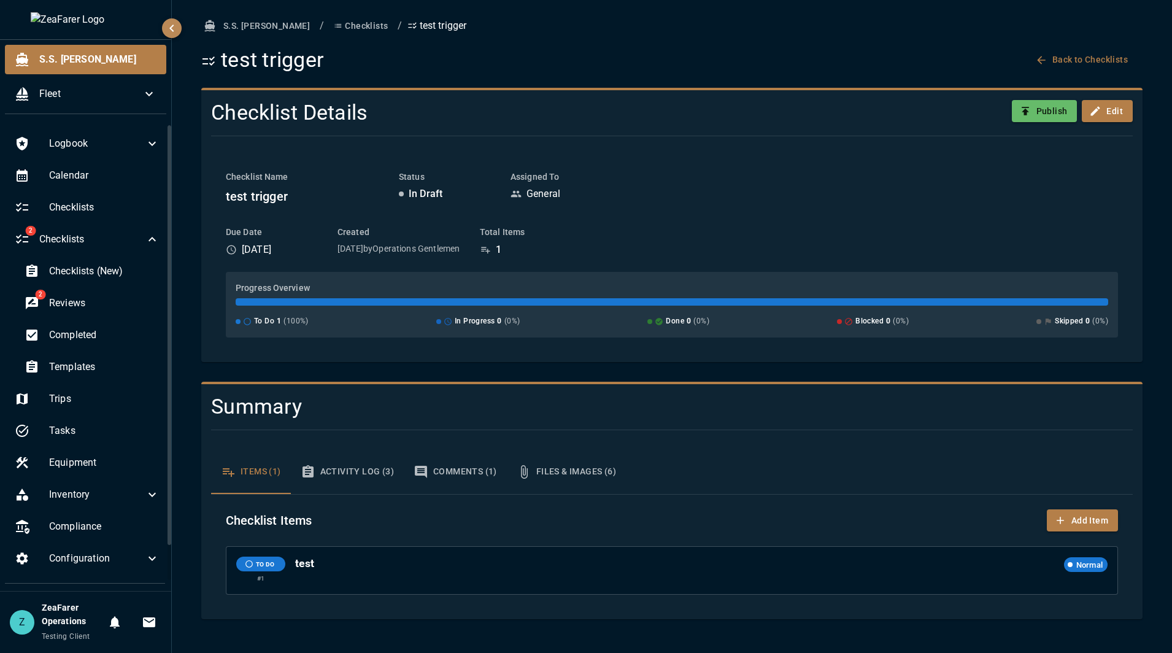
drag, startPoint x: 591, startPoint y: 441, endPoint x: 589, endPoint y: 465, distance: 24.0
click at [591, 442] on div "Items (1) Activity Log (3) Comments (1) Files & Images (6) Checklist Items Add …" at bounding box center [666, 524] width 931 height 169
click at [589, 467] on button "Files & Images (6)" at bounding box center [566, 472] width 119 height 44
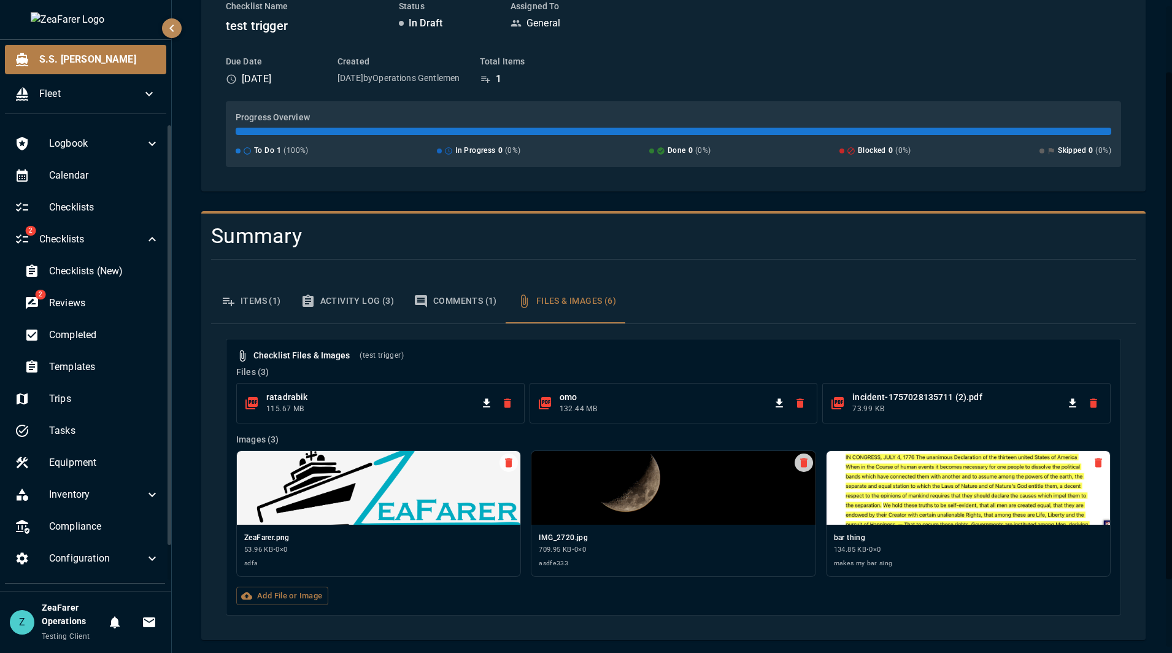
scroll to position [172, 0]
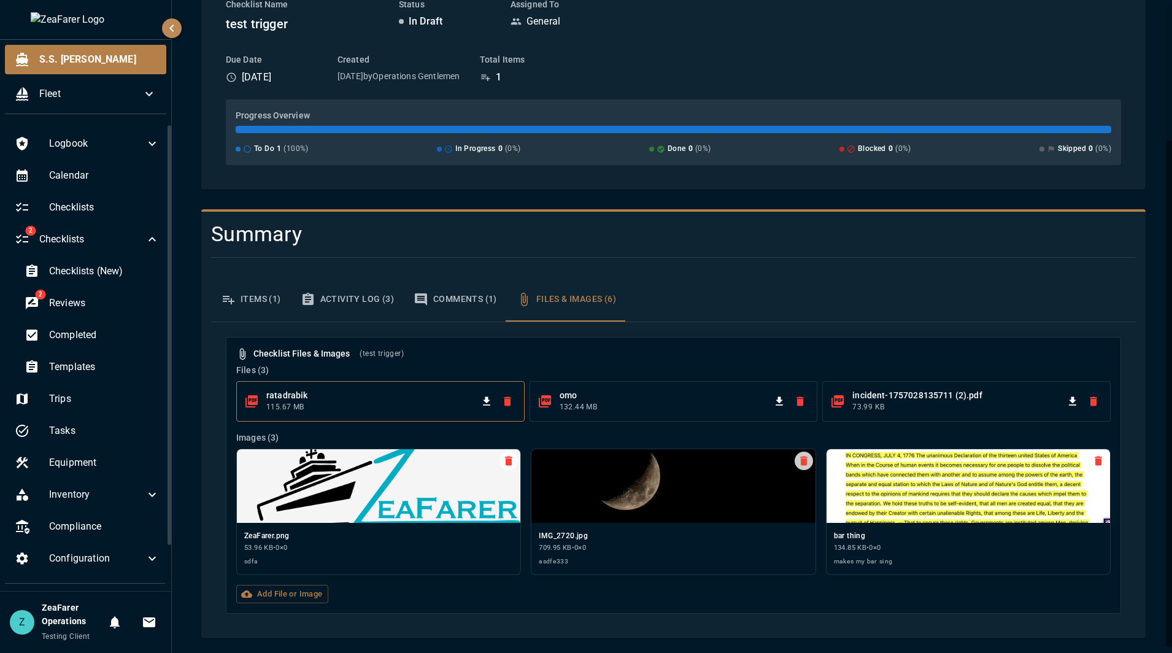
click at [477, 407] on div at bounding box center [496, 401] width 39 height 18
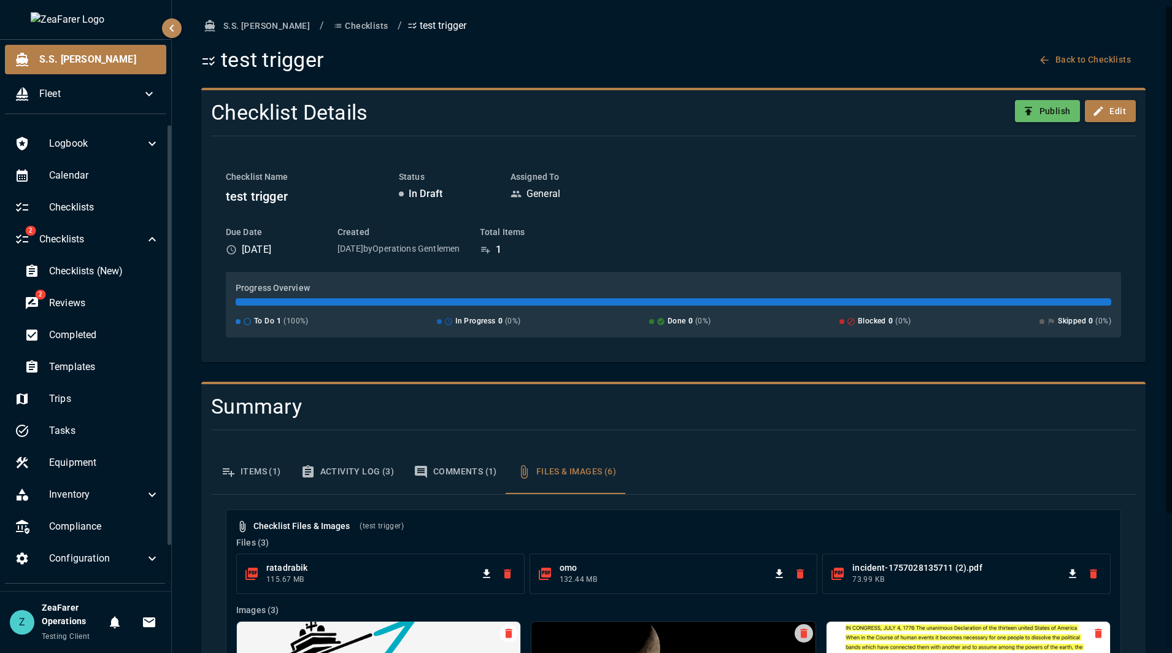
click at [947, 459] on div "Items (1) Activity Log (3) Comments (1) Files & Images (6)" at bounding box center [673, 472] width 925 height 44
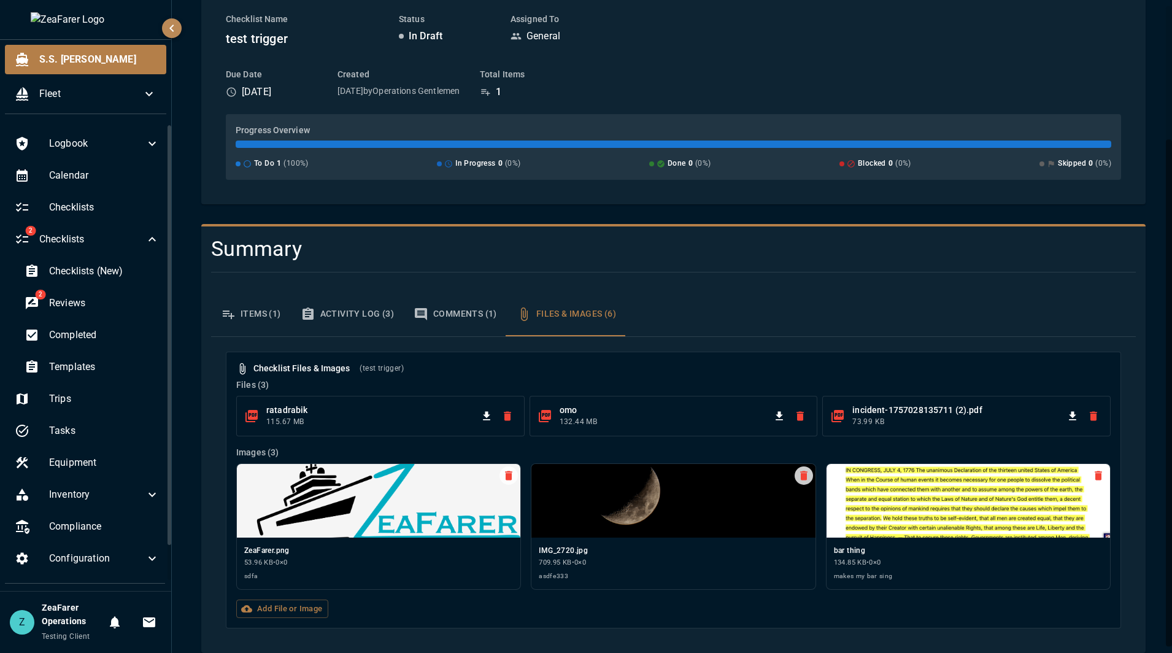
scroll to position [172, 0]
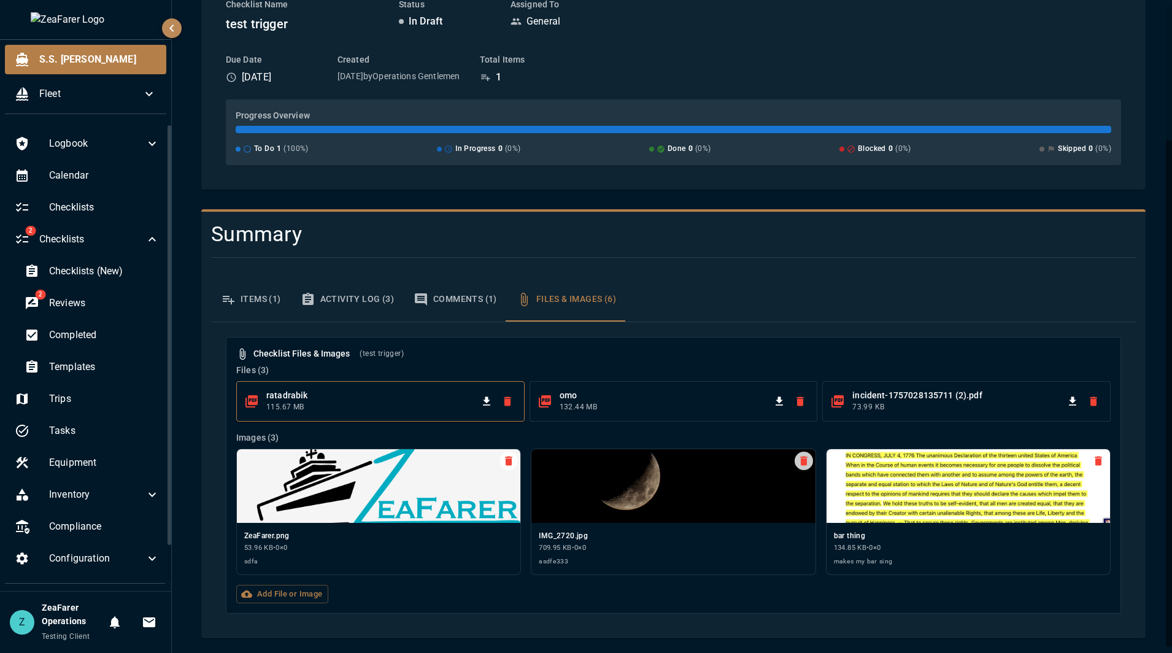
click at [483, 399] on icon "Download file" at bounding box center [486, 400] width 7 height 9
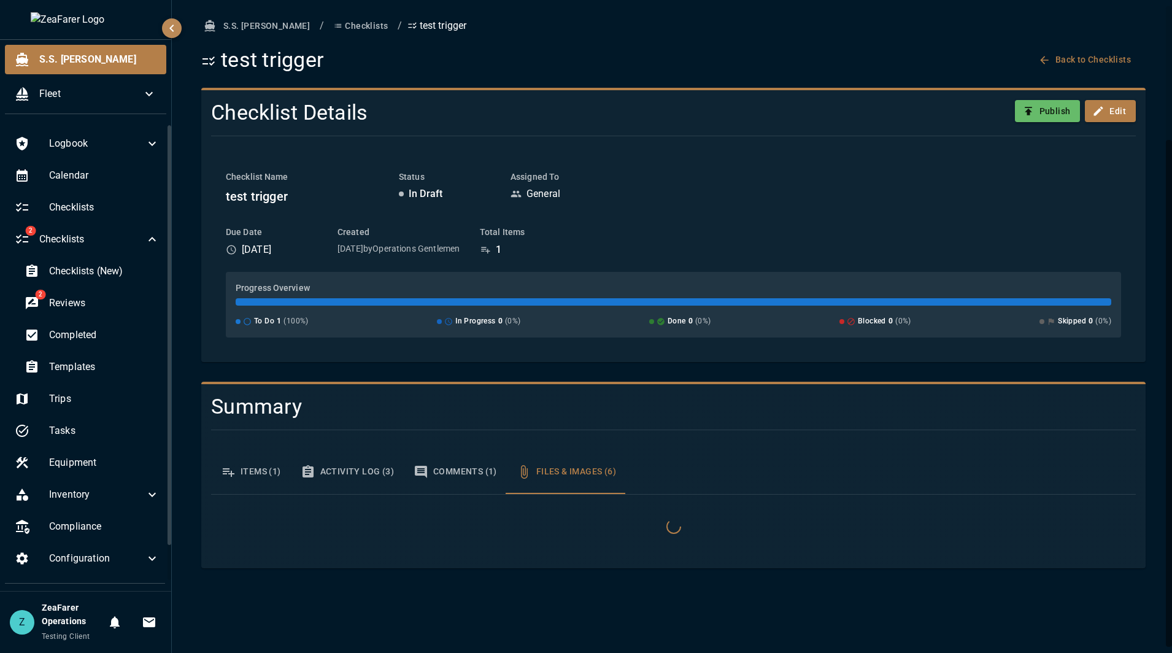
scroll to position [0, 0]
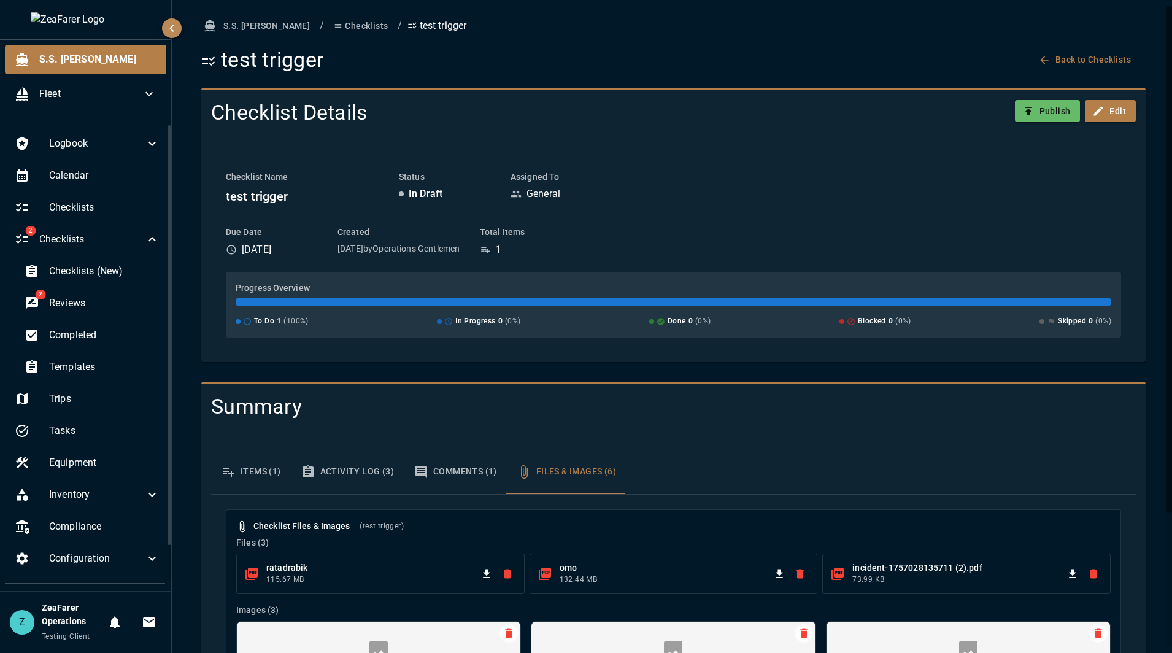
click at [828, 445] on div "Items (1) Activity Log (3) Comments (1) Files & Images (6) Checklist Files & Im…" at bounding box center [668, 620] width 935 height 361
click at [486, 579] on icon "Download file" at bounding box center [486, 574] width 12 height 12
click at [888, 457] on div "Items (1) Activity Log (3) Comments (1) Files & Images (6)" at bounding box center [673, 472] width 925 height 44
click at [789, 202] on div "Checklist Name test trigger Status In Draft Assigned To General" at bounding box center [673, 189] width 895 height 36
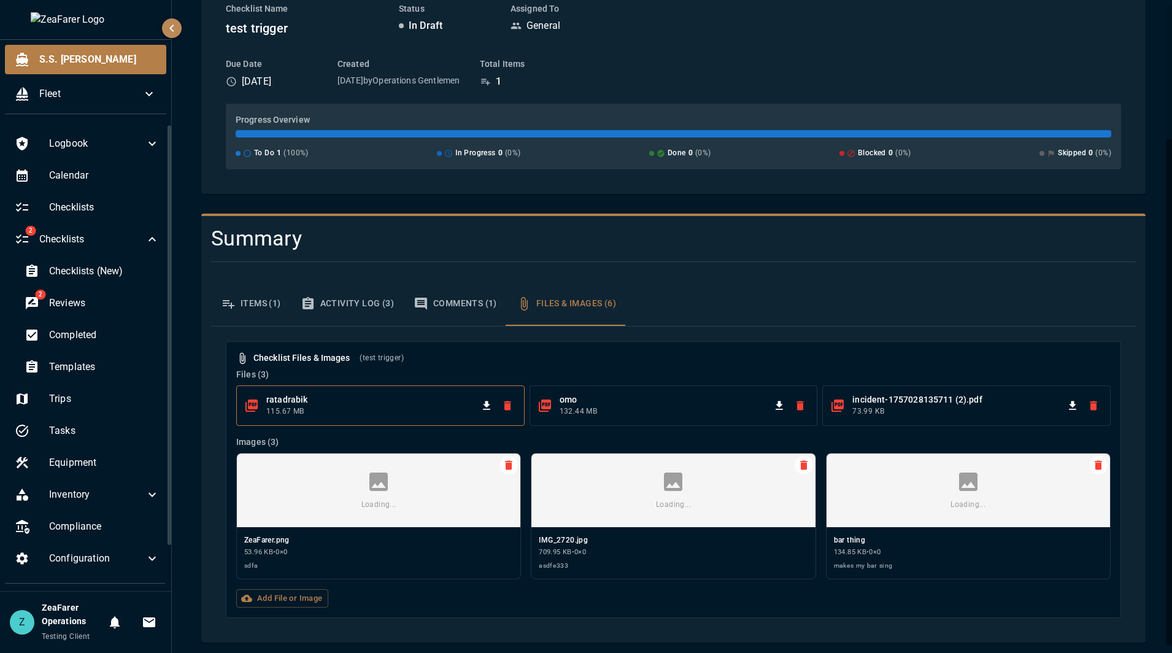
scroll to position [172, 0]
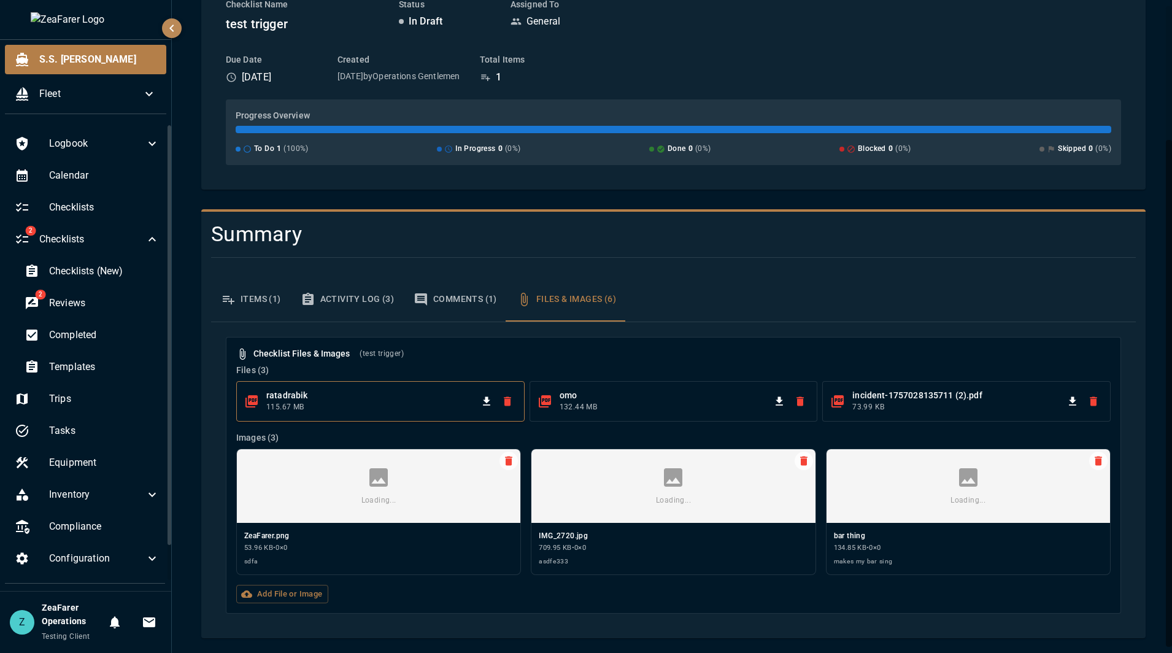
click at [747, 285] on div "Items (1) Activity Log (3) Comments (1) Files & Images (6)" at bounding box center [673, 299] width 925 height 44
click at [82, 363] on span "Templates" at bounding box center [104, 367] width 110 height 15
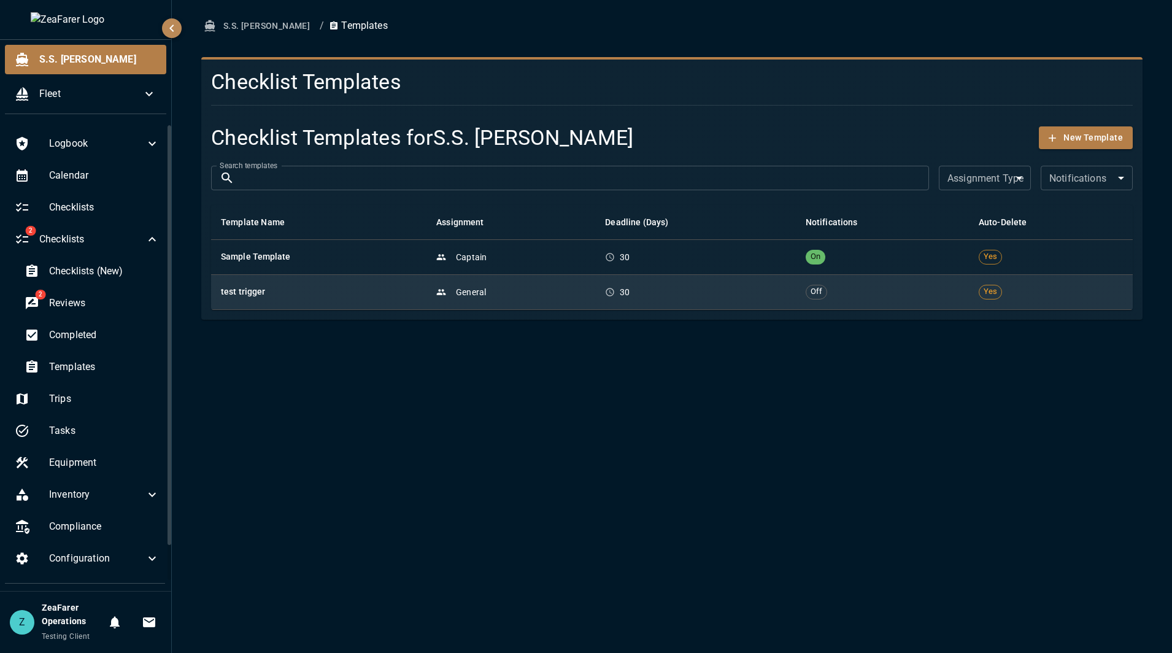
click at [527, 291] on div "General" at bounding box center [510, 292] width 149 height 12
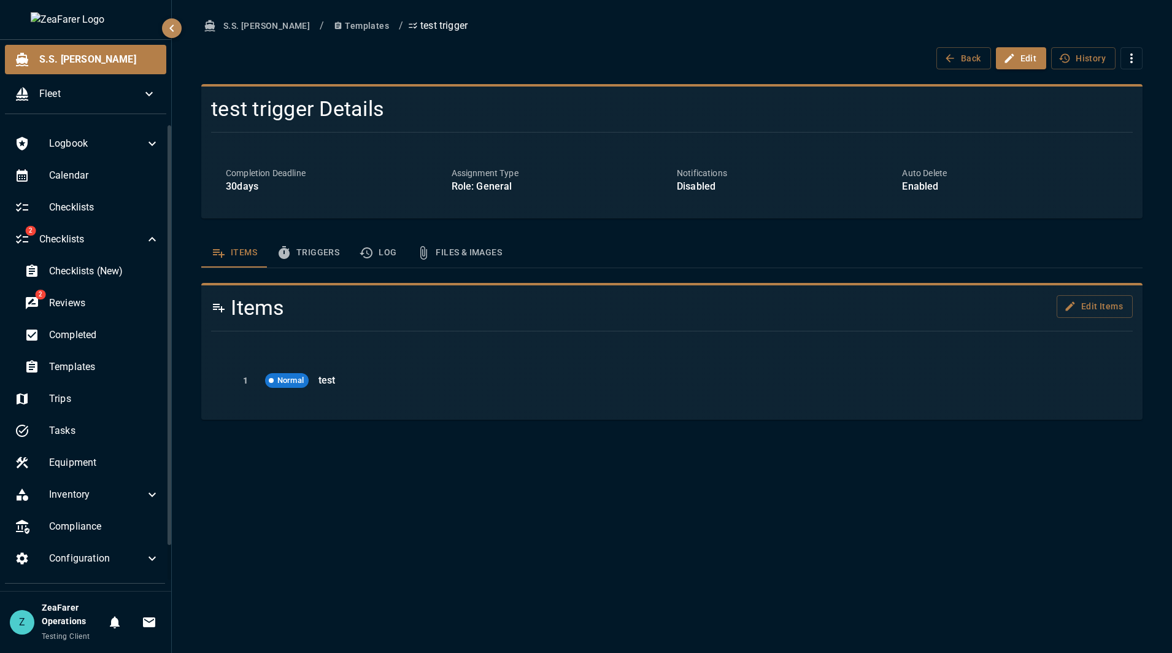
click at [460, 253] on button "Files & Images" at bounding box center [459, 252] width 106 height 29
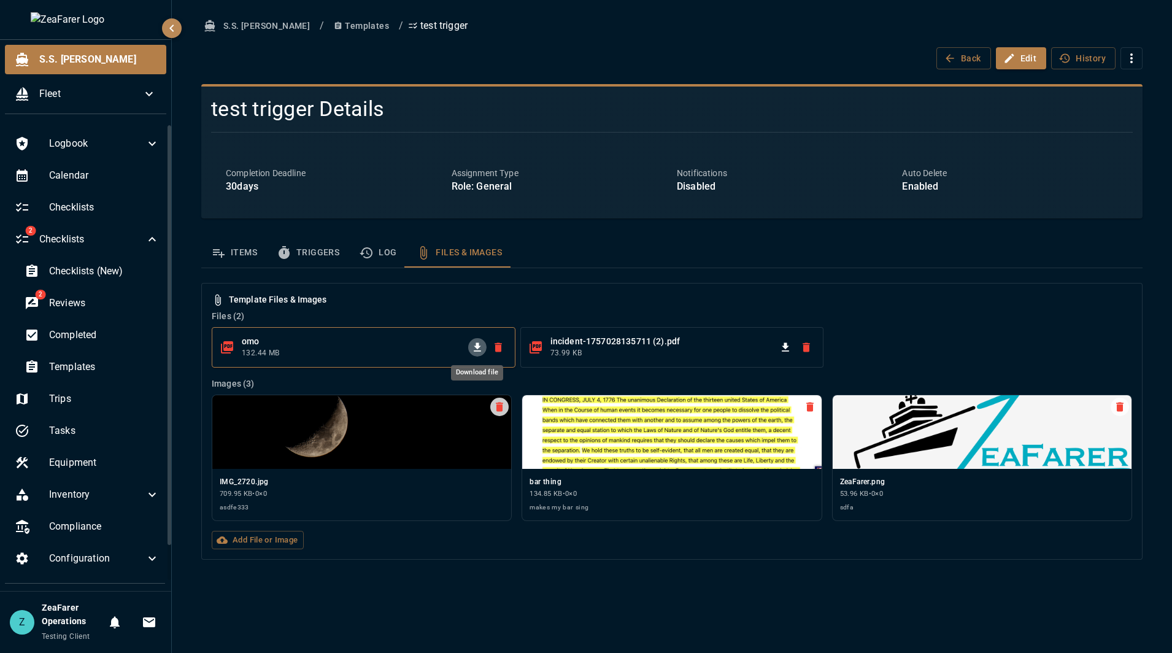
click at [472, 345] on icon "Download file" at bounding box center [477, 347] width 12 height 12
drag, startPoint x: 914, startPoint y: 306, endPoint x: 878, endPoint y: 309, distance: 36.3
click at [914, 305] on h6 "Template Files & Images" at bounding box center [672, 299] width 920 height 13
click at [237, 254] on button "Items" at bounding box center [234, 252] width 66 height 29
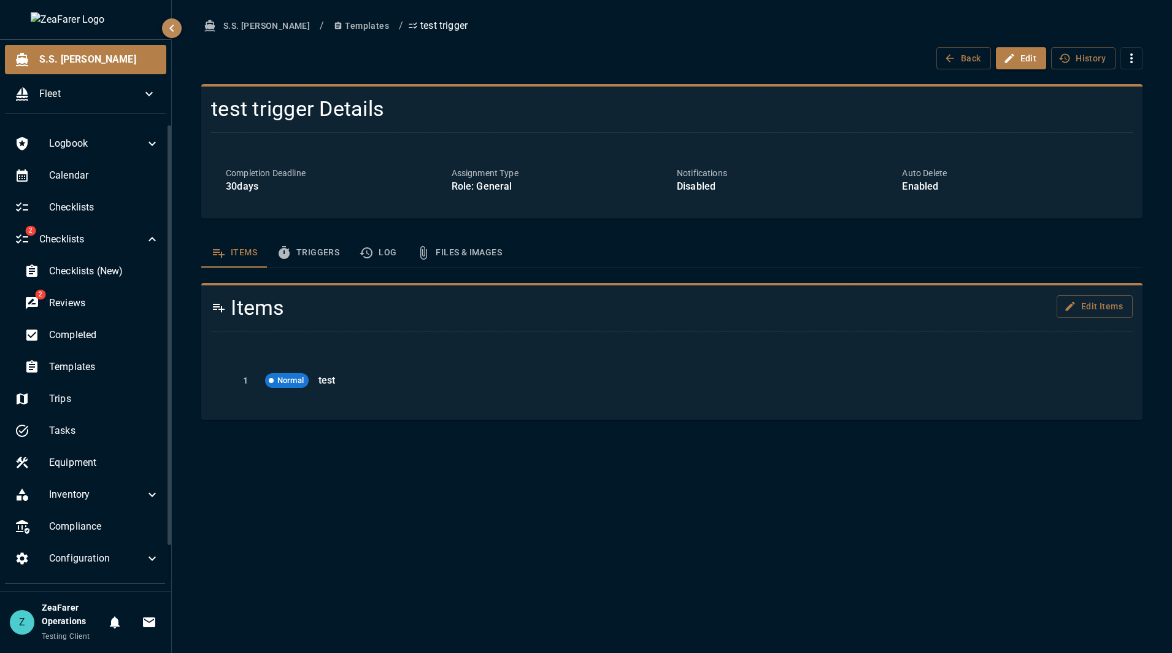
drag, startPoint x: 396, startPoint y: 387, endPoint x: 563, endPoint y: 352, distance: 170.5
click at [396, 387] on p "test" at bounding box center [708, 380] width 780 height 15
click at [1103, 304] on button "Edit Items" at bounding box center [1095, 306] width 76 height 23
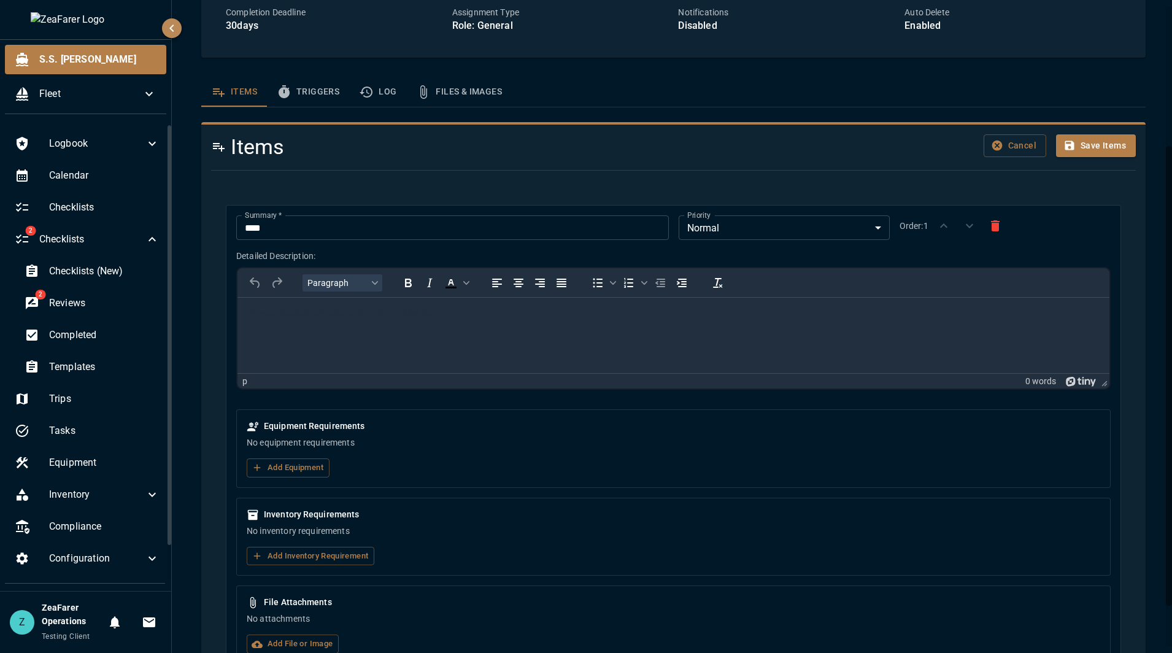
scroll to position [257, 0]
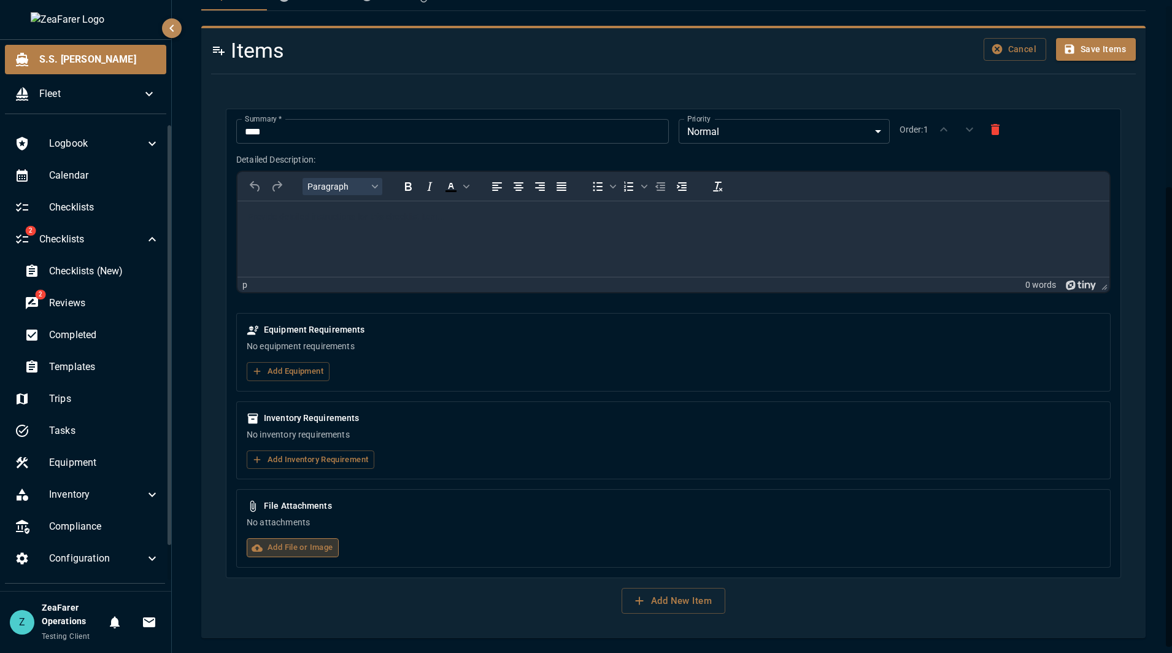
click at [324, 542] on label "Add File or Image" at bounding box center [293, 547] width 92 height 19
click at [0, 0] on input "Add File or Image" at bounding box center [0, 0] width 0 height 0
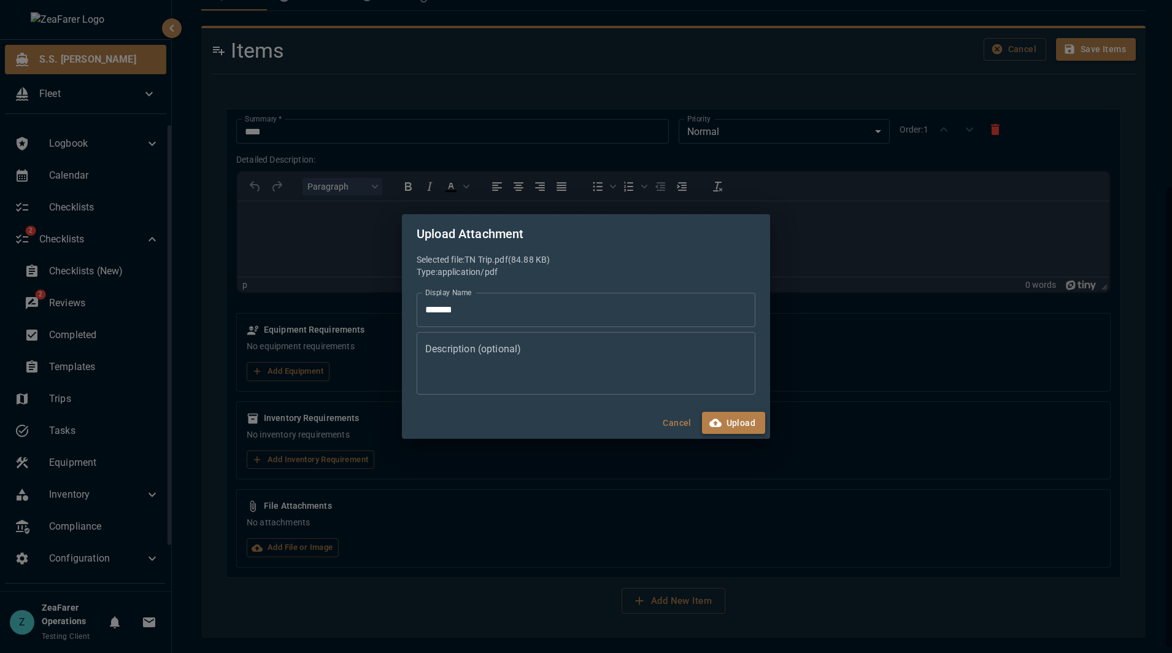
click at [731, 414] on button "Upload" at bounding box center [733, 423] width 63 height 23
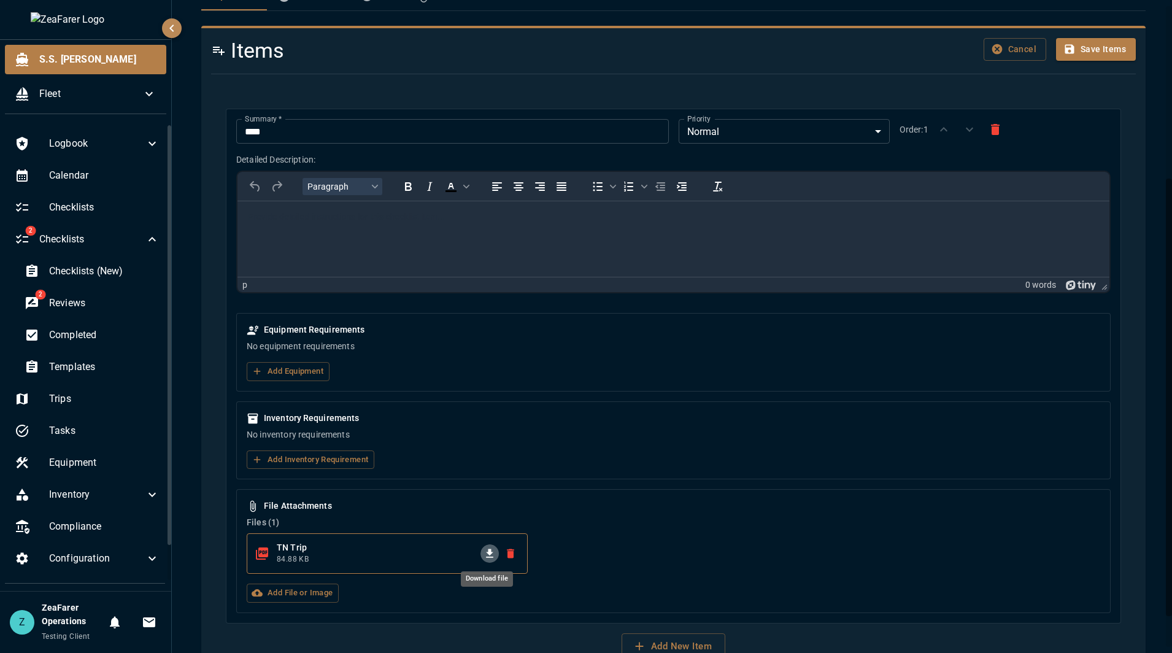
click at [488, 550] on icon "Download file" at bounding box center [490, 553] width 12 height 12
click at [1133, 111] on div "Items Cancel Save Items Summary   * **** Summary   * Priority Normal * Priority…" at bounding box center [673, 355] width 944 height 658
drag, startPoint x: 1094, startPoint y: 66, endPoint x: 1099, endPoint y: 54, distance: 12.7
click at [1095, 64] on div at bounding box center [668, 74] width 935 height 20
click at [1099, 53] on button "Save Items" at bounding box center [1096, 49] width 80 height 23
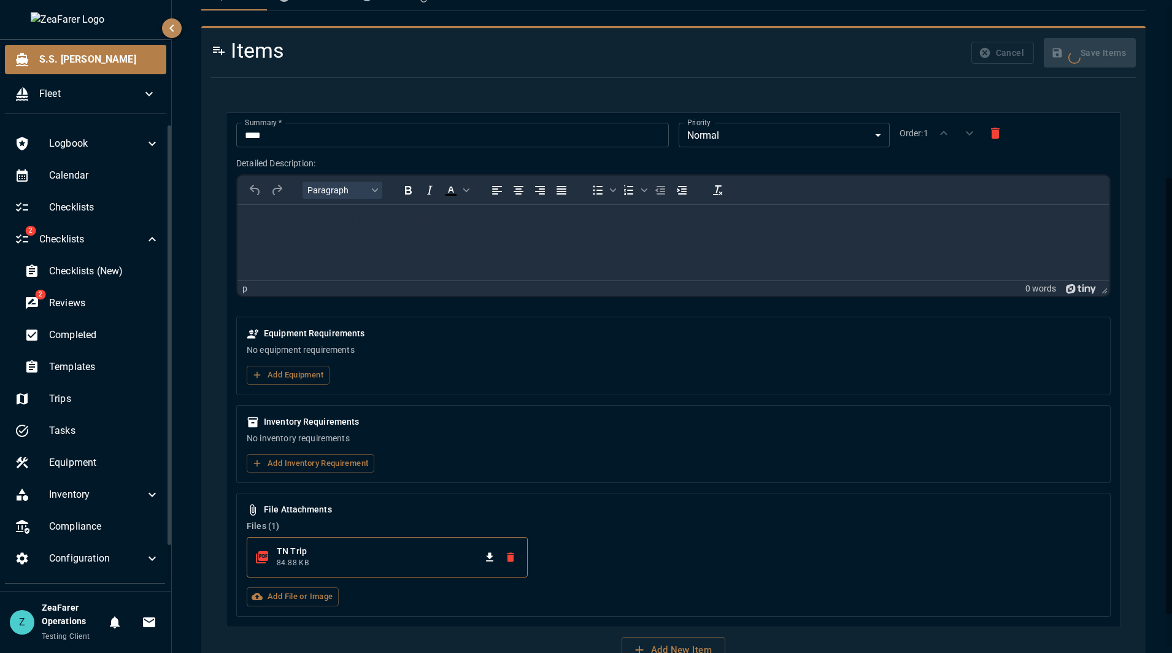
scroll to position [0, 0]
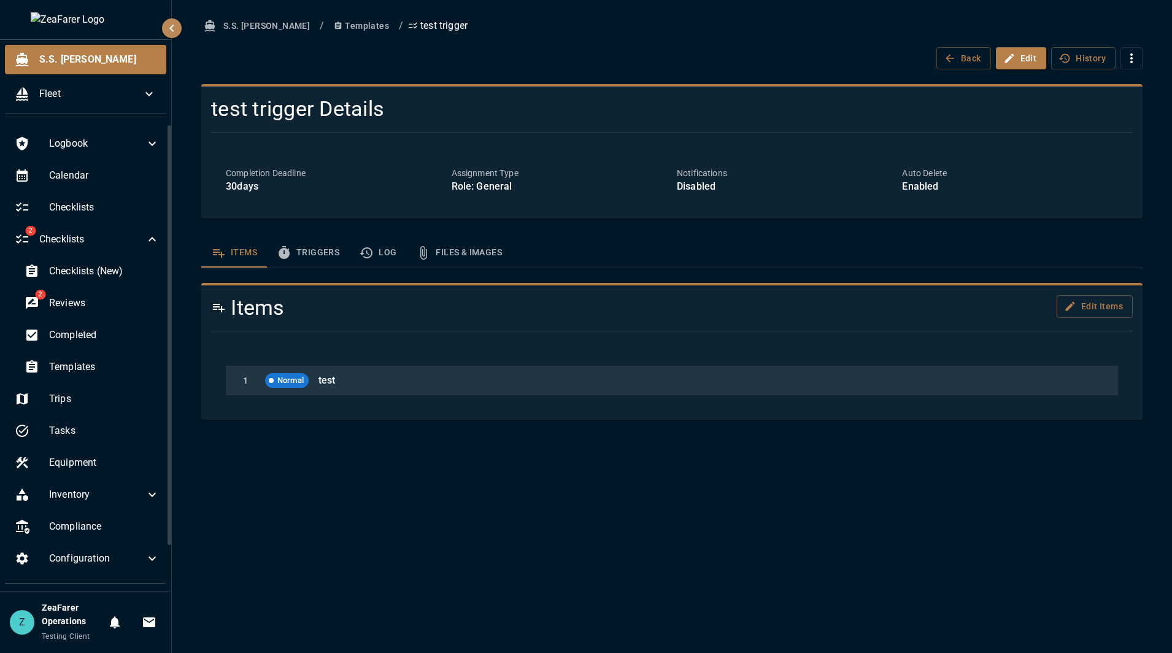
click at [990, 390] on div "1 Normal test" at bounding box center [672, 380] width 892 height 29
click at [998, 384] on p "test" at bounding box center [708, 380] width 780 height 15
click at [1003, 382] on p "test" at bounding box center [708, 380] width 780 height 15
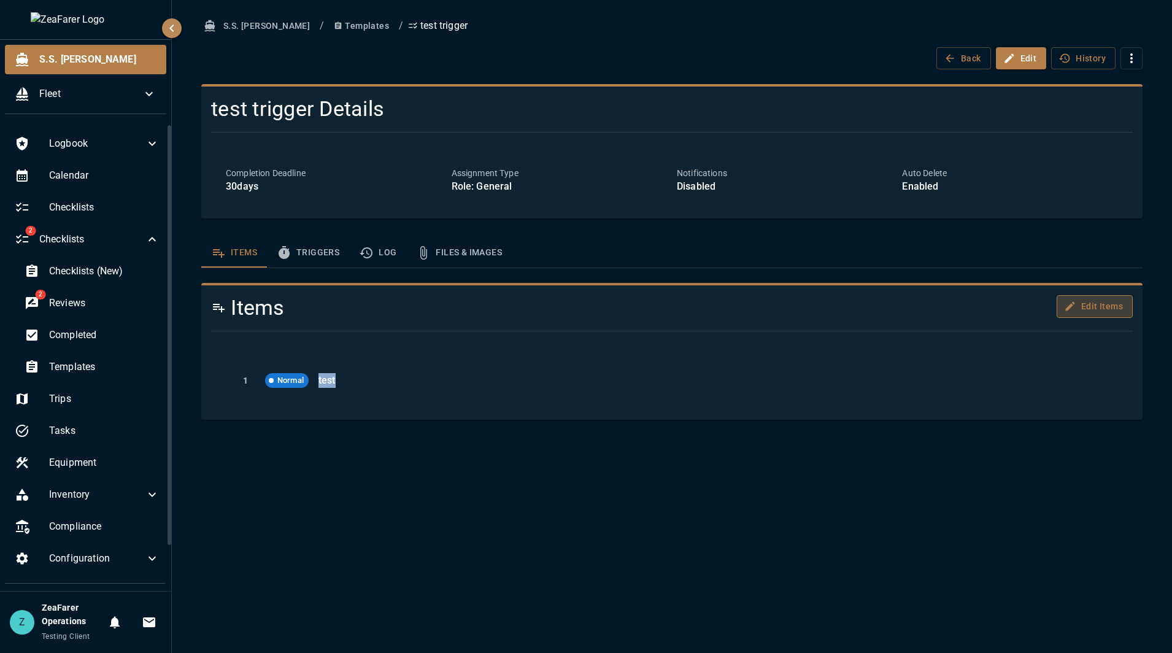
click at [1106, 299] on button "Edit Items" at bounding box center [1095, 306] width 76 height 23
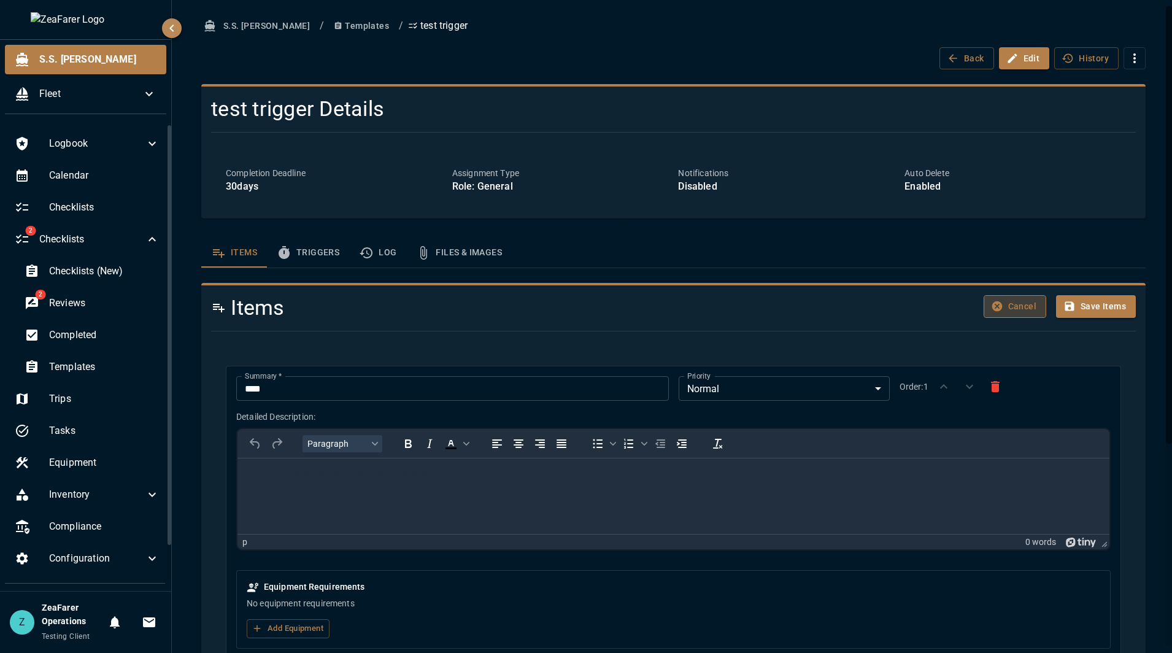
click at [998, 303] on button "Cancel" at bounding box center [1015, 306] width 63 height 23
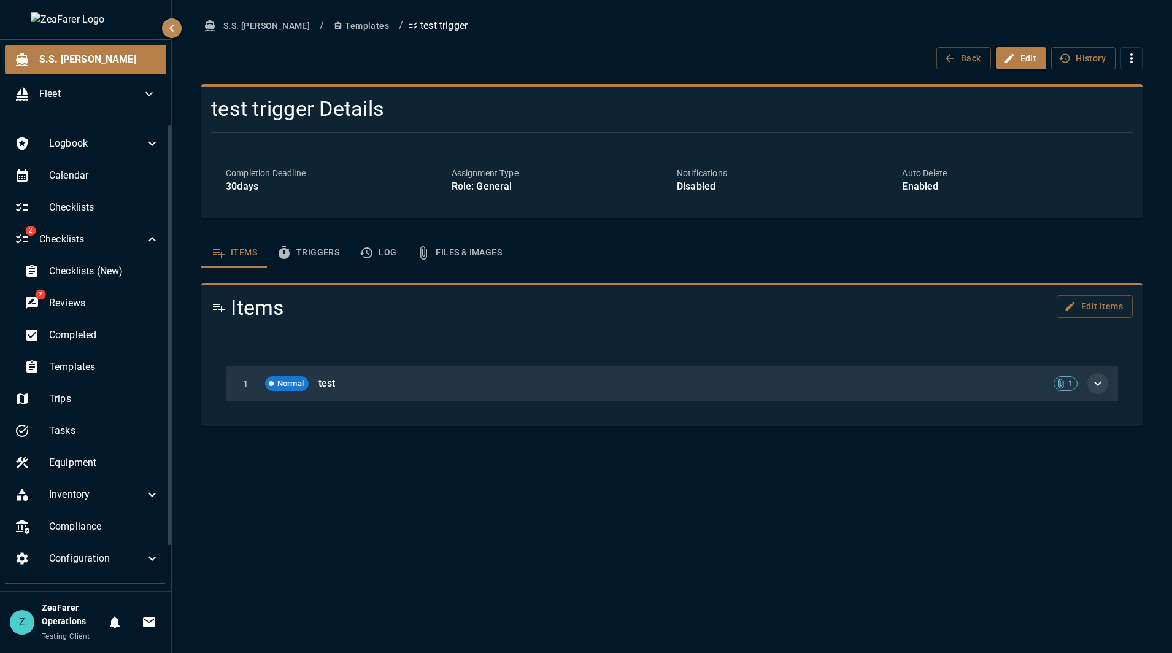
click at [1101, 385] on icon "button" at bounding box center [1097, 383] width 15 height 15
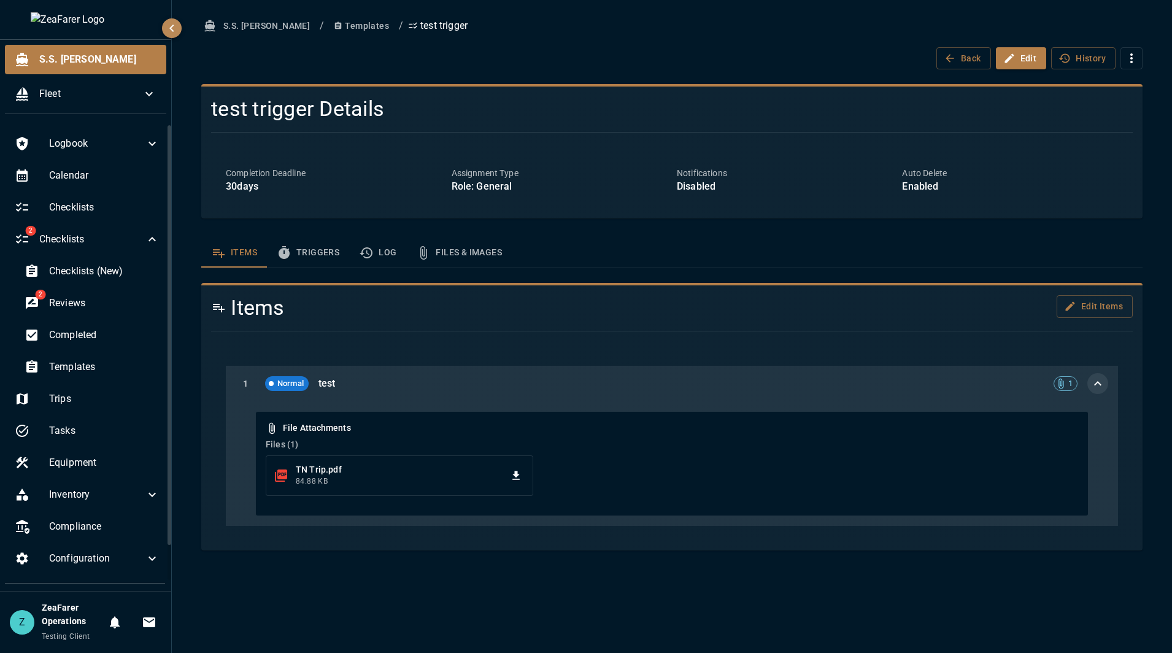
click at [1084, 382] on div "1 Normal test 1" at bounding box center [672, 384] width 892 height 36
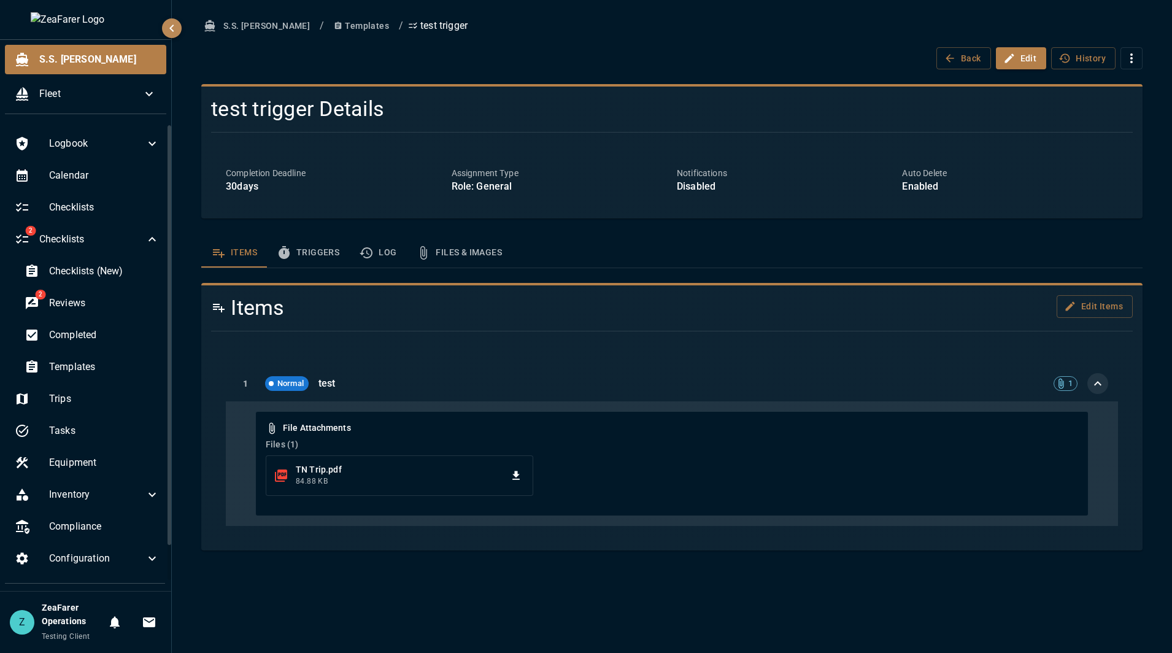
click at [520, 249] on div "Items Triggers Log Files & Images" at bounding box center [671, 252] width 941 height 29
click at [474, 247] on button "Files & Images" at bounding box center [459, 252] width 106 height 29
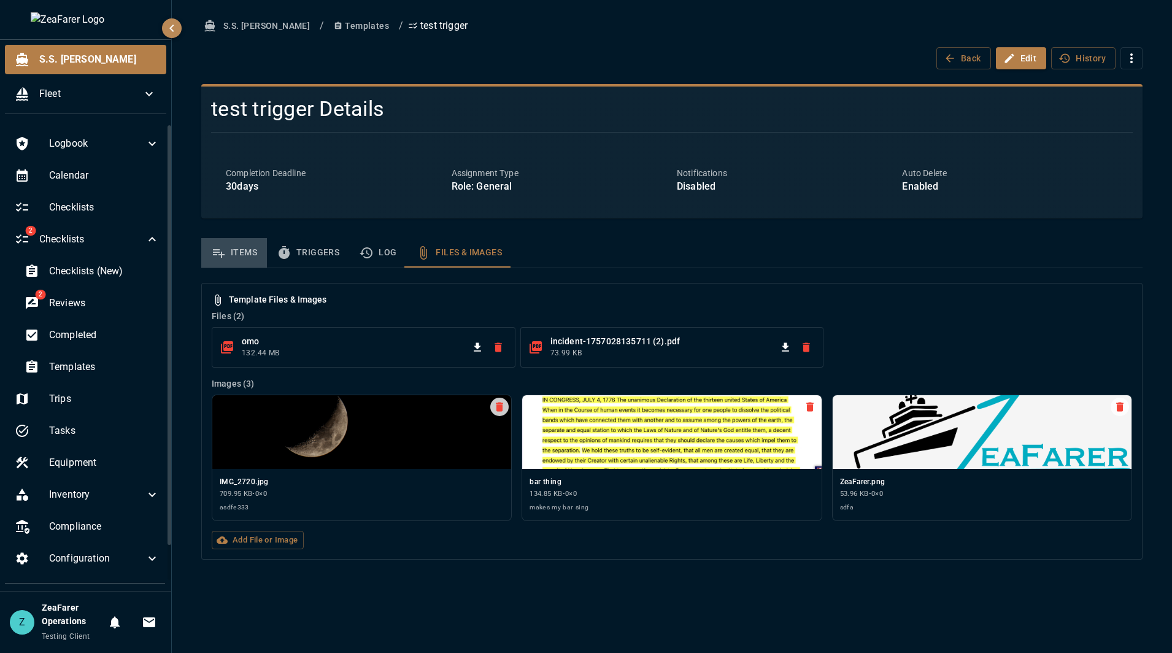
click at [233, 247] on button "Items" at bounding box center [234, 252] width 66 height 29
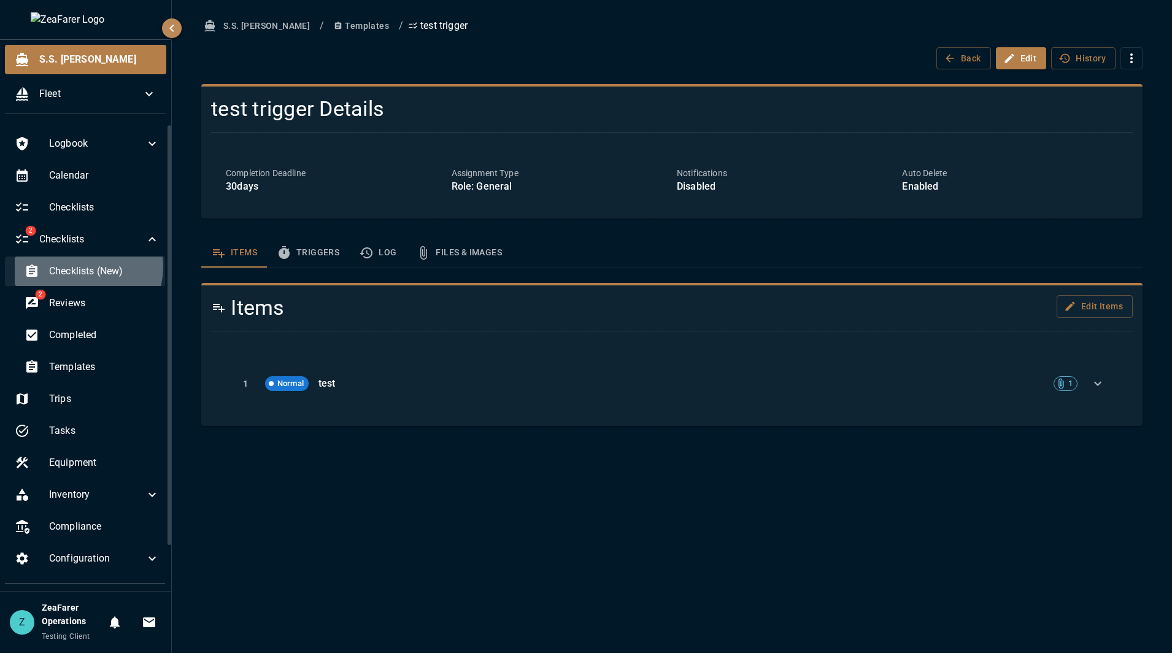
click at [79, 266] on span "Checklists (New)" at bounding box center [104, 271] width 110 height 15
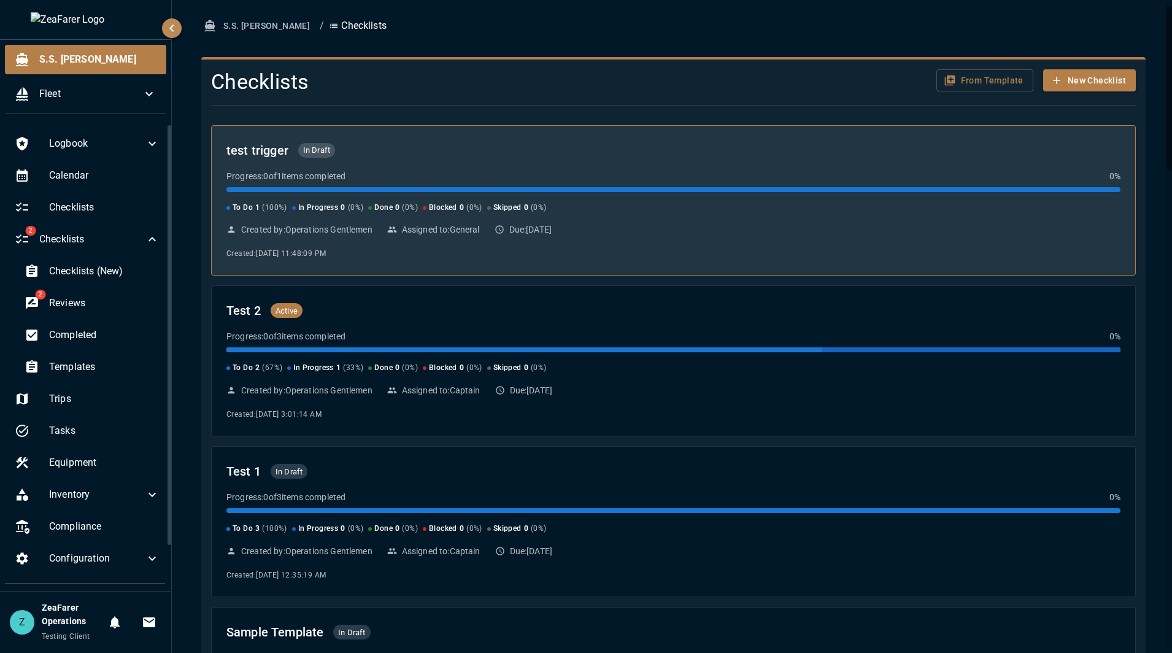
click at [440, 199] on div "To Do 1 ( 100 %) In Progress 0 ( 0 %) Done 0 ( 0 %) Blocked 0 ( 0 %) Skipped 0 …" at bounding box center [673, 200] width 894 height 27
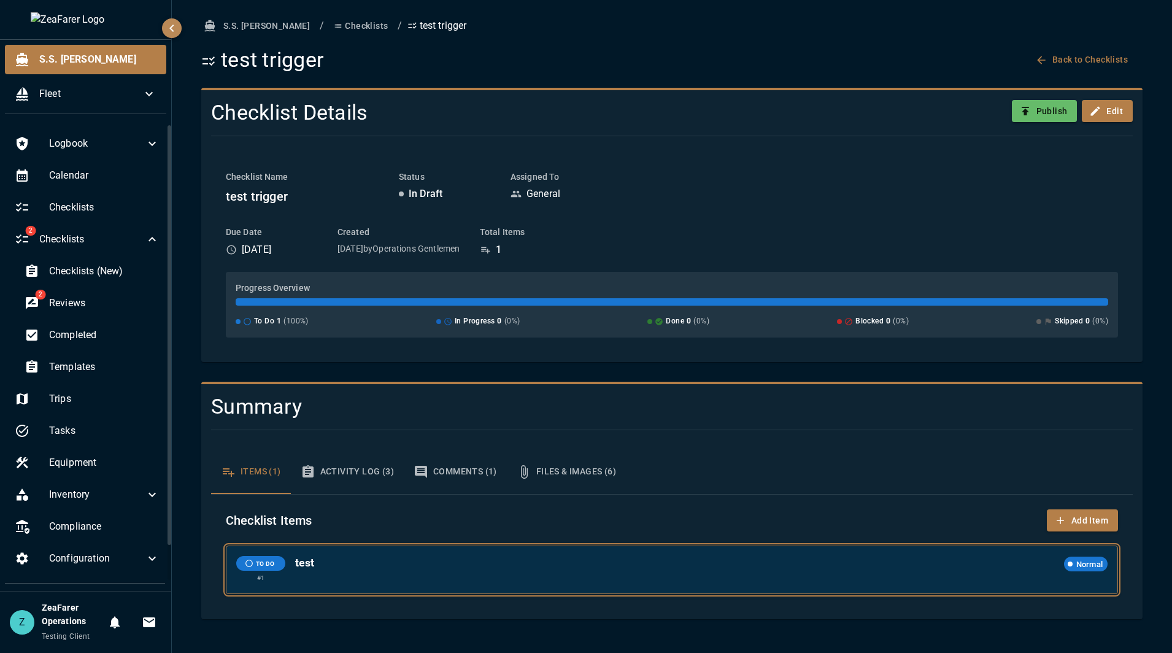
click at [889, 571] on div "test Normal" at bounding box center [701, 563] width 812 height 15
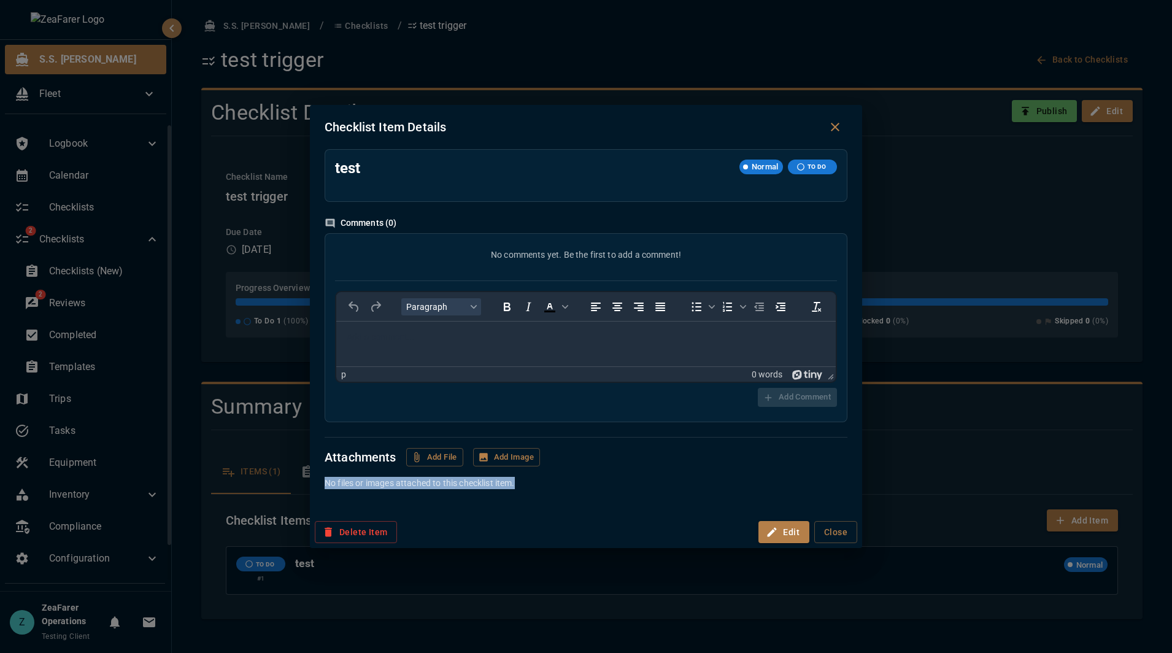
drag, startPoint x: 931, startPoint y: 461, endPoint x: 593, endPoint y: 487, distance: 338.5
click at [601, 486] on div "Checklist Item Details test Normal TO DO Comments ( 0 ) No comments yet. Be the…" at bounding box center [586, 326] width 1172 height 653
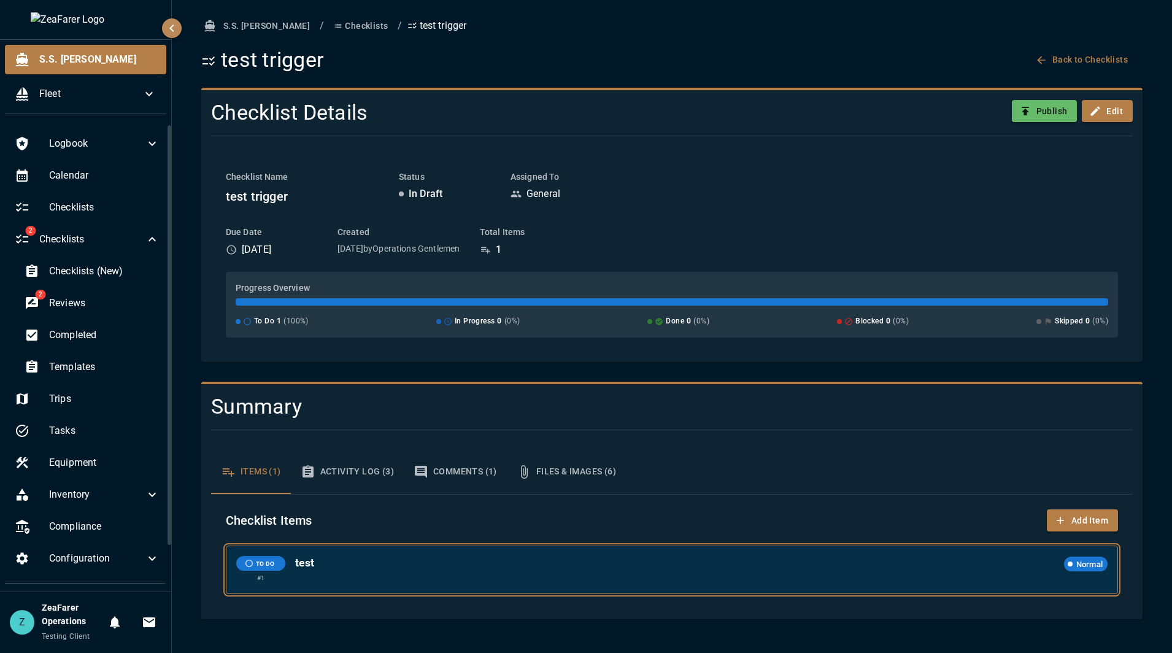
click at [413, 571] on div "test Normal" at bounding box center [701, 563] width 812 height 15
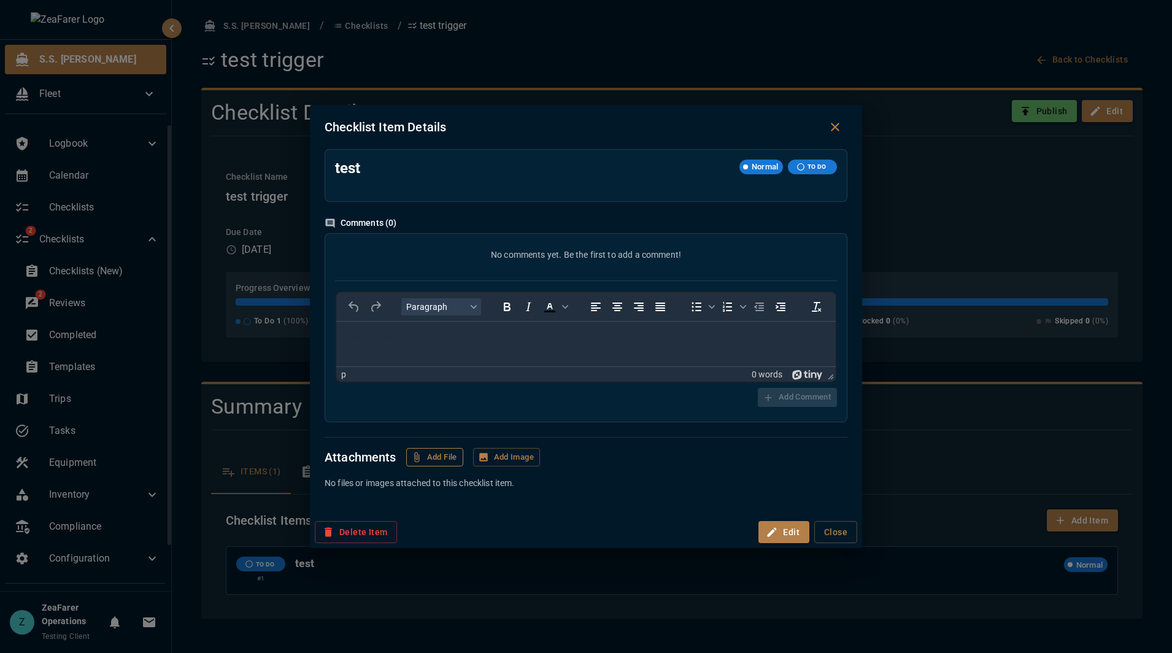
click at [438, 455] on button "Add File" at bounding box center [434, 457] width 57 height 19
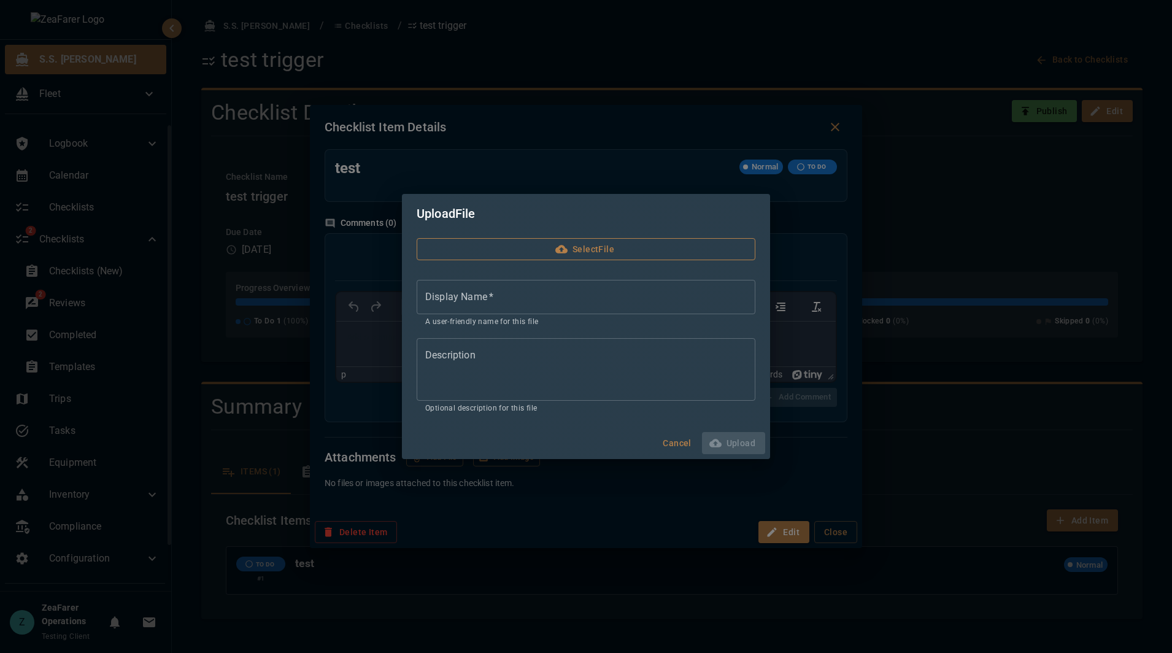
click at [542, 257] on label "Select File" at bounding box center [586, 249] width 339 height 23
click at [0, 0] on input "Select File" at bounding box center [0, 0] width 0 height 0
type input "**********"
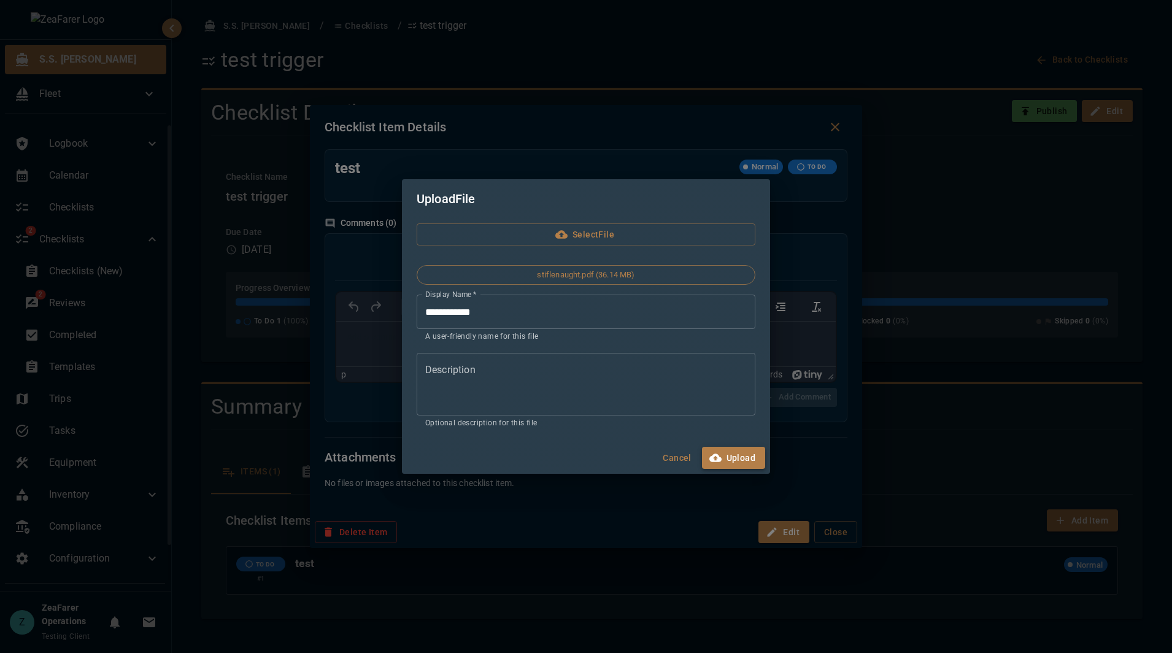
click at [739, 459] on button "Upload" at bounding box center [733, 458] width 63 height 23
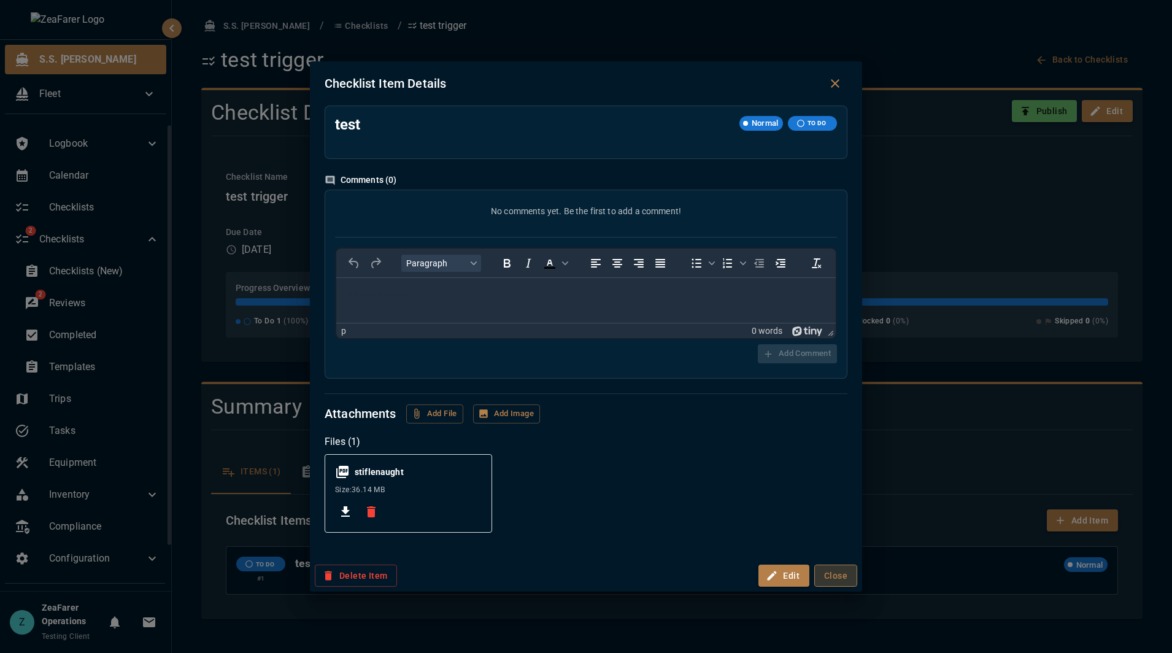
click at [836, 574] on button "Close" at bounding box center [835, 576] width 43 height 23
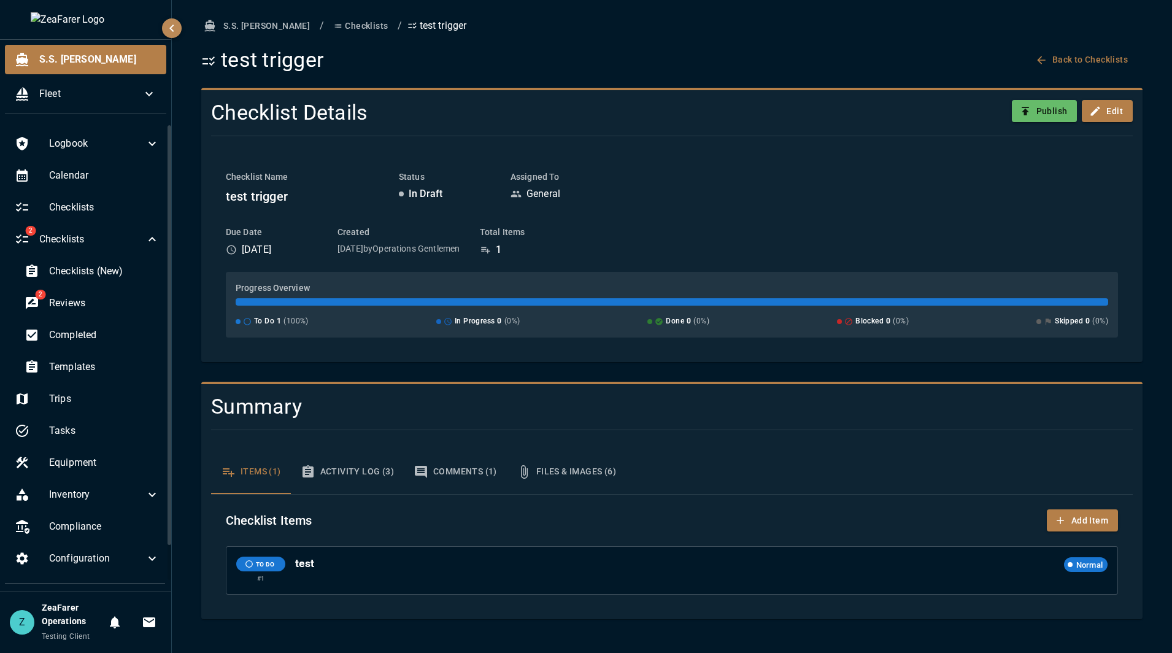
click at [936, 450] on div "Items (1) Activity Log (3) Comments (1) Files & Images (6)" at bounding box center [672, 472] width 922 height 44
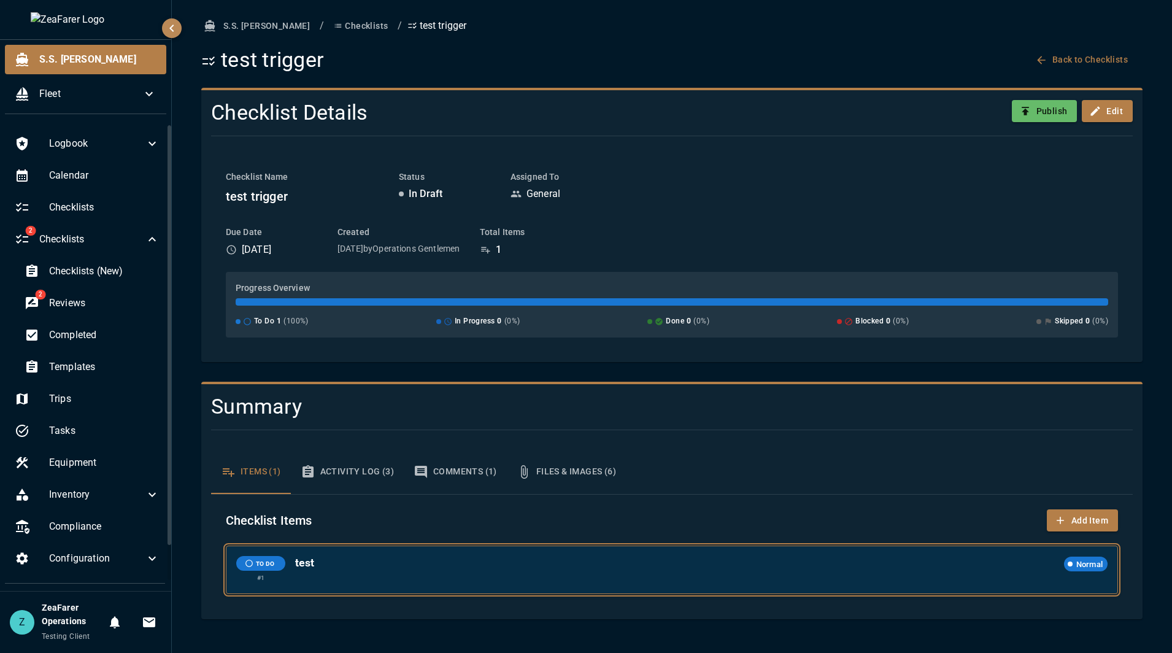
click at [518, 550] on div "TO DO # 1 test Normal" at bounding box center [671, 569] width 891 height 47
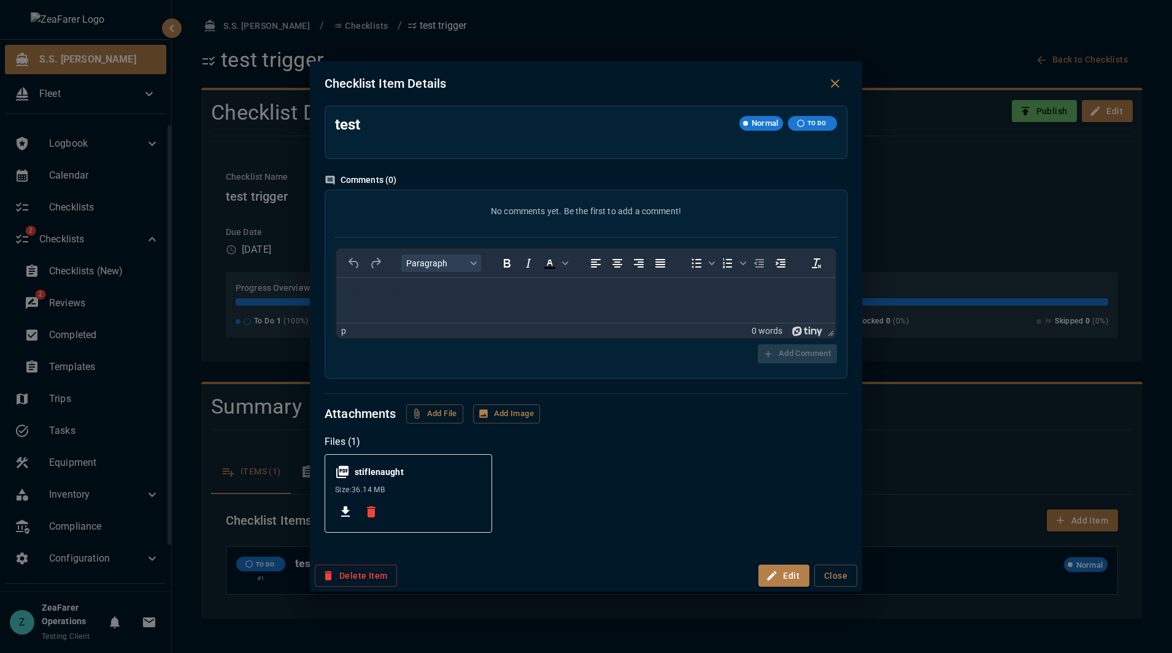
click at [925, 453] on div "Checklist Item Details test Normal TO DO Comments ( 0 ) No comments yet. Be the…" at bounding box center [586, 326] width 1172 height 653
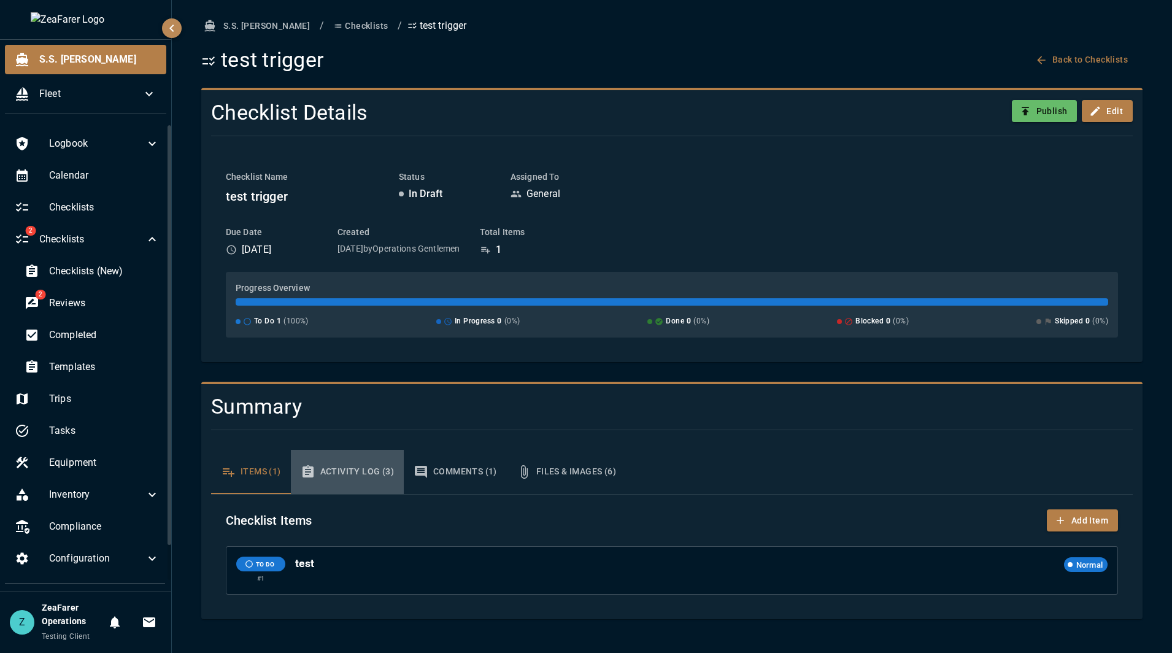
click at [360, 453] on button "Activity Log (3)" at bounding box center [347, 472] width 113 height 44
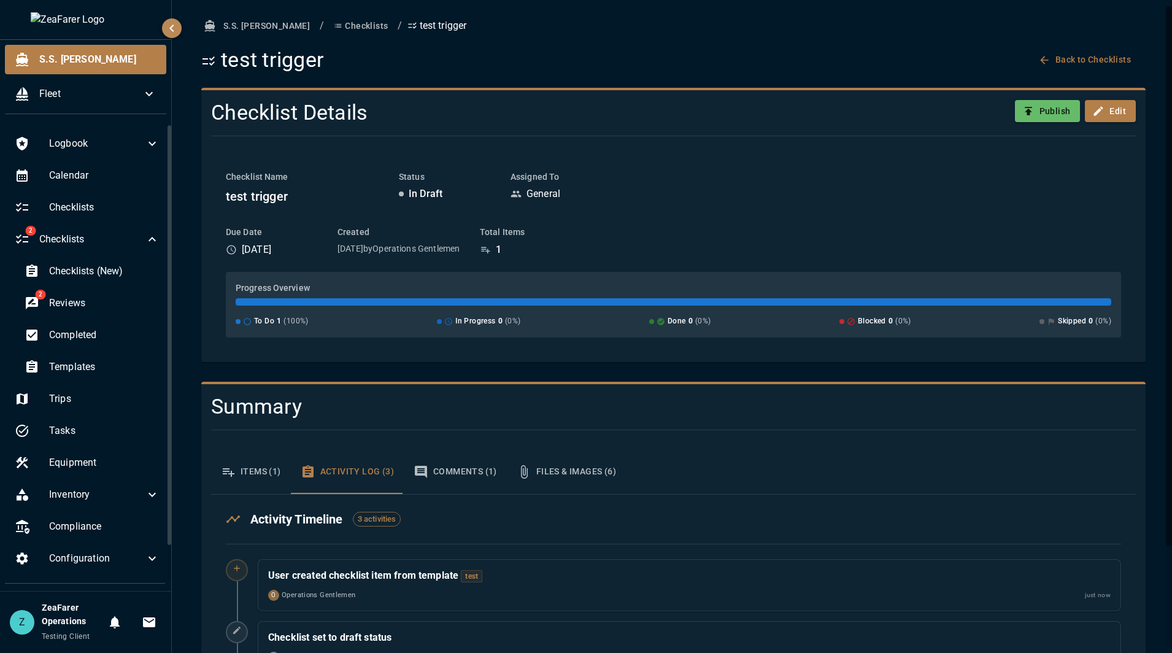
click at [264, 469] on button "Items (1)" at bounding box center [251, 472] width 80 height 44
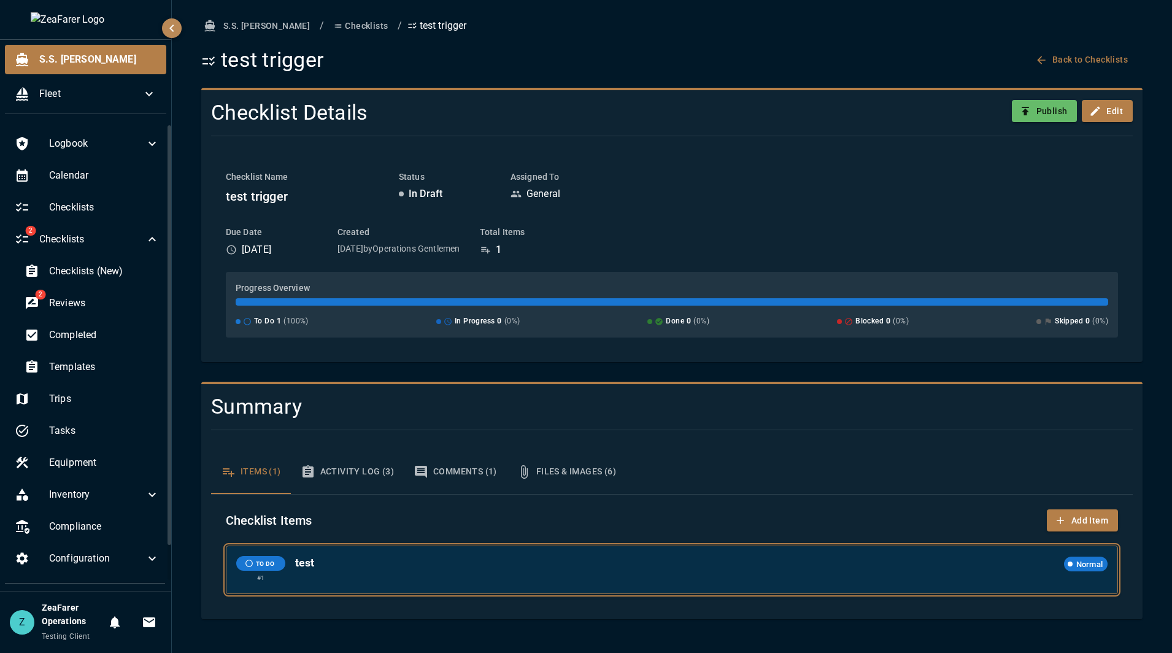
click at [522, 558] on div "TO DO # 1 test Normal" at bounding box center [671, 569] width 891 height 47
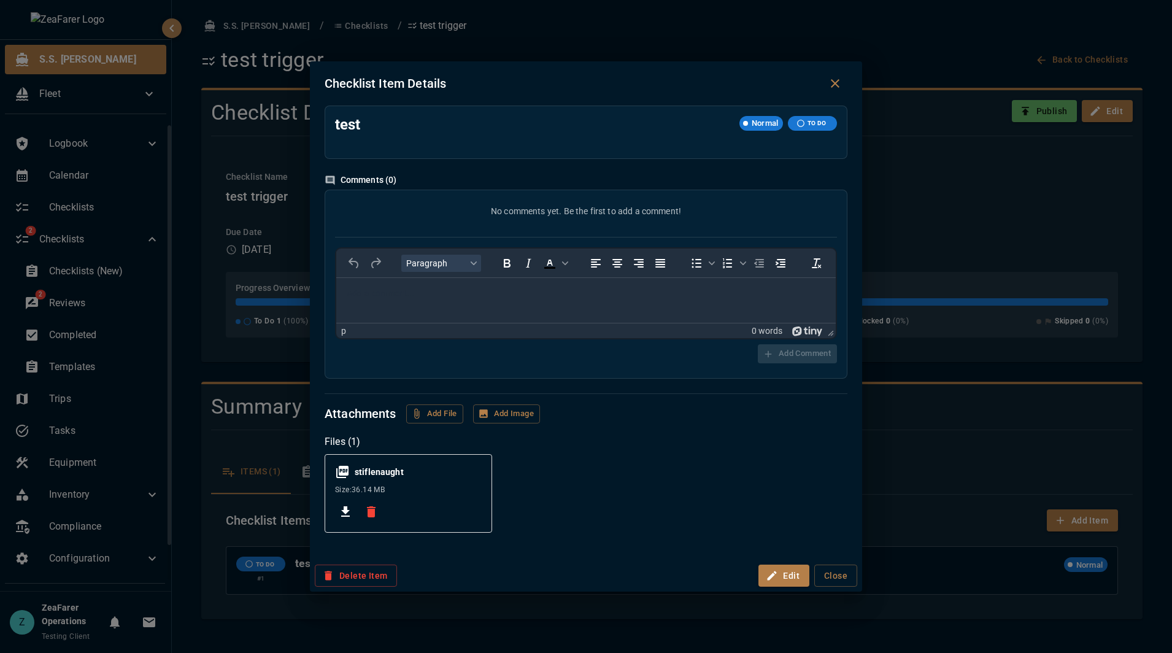
click at [874, 490] on div "Checklist Item Details test Normal TO DO Comments ( 0 ) No comments yet. Be the…" at bounding box center [586, 326] width 1172 height 653
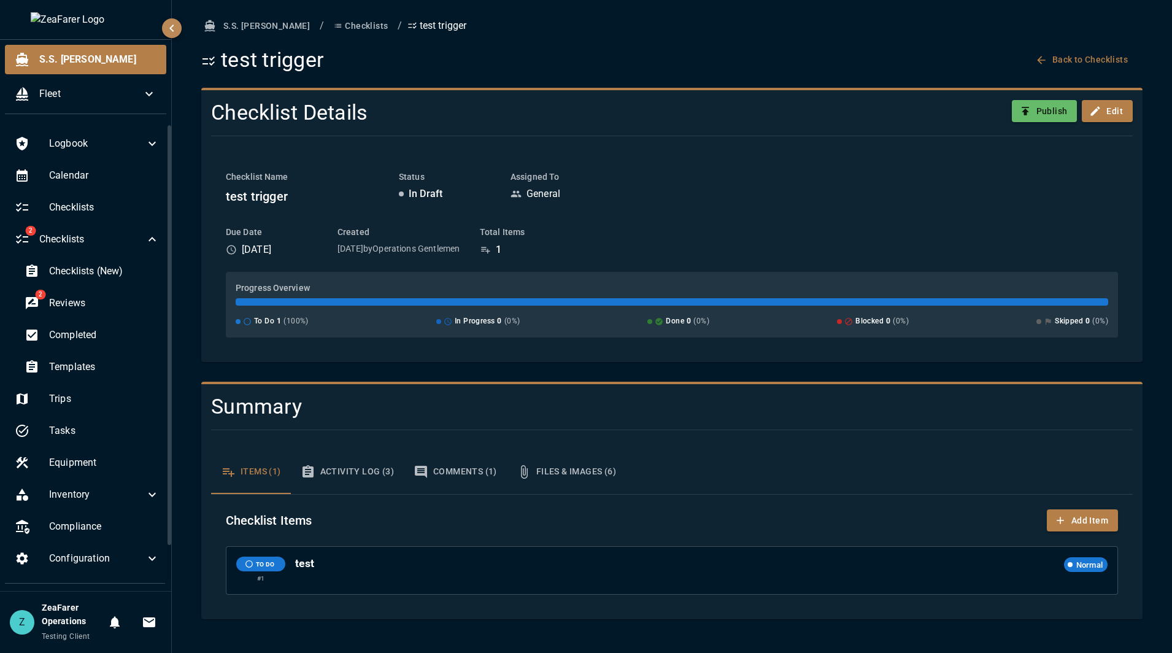
drag, startPoint x: 859, startPoint y: 358, endPoint x: 840, endPoint y: 358, distance: 19.0
click at [859, 358] on div "Checklist Details Publish Edit Checklist Name test trigger Status In Draft Assi…" at bounding box center [671, 225] width 941 height 274
click at [329, 31] on button "Checklists" at bounding box center [361, 26] width 64 height 23
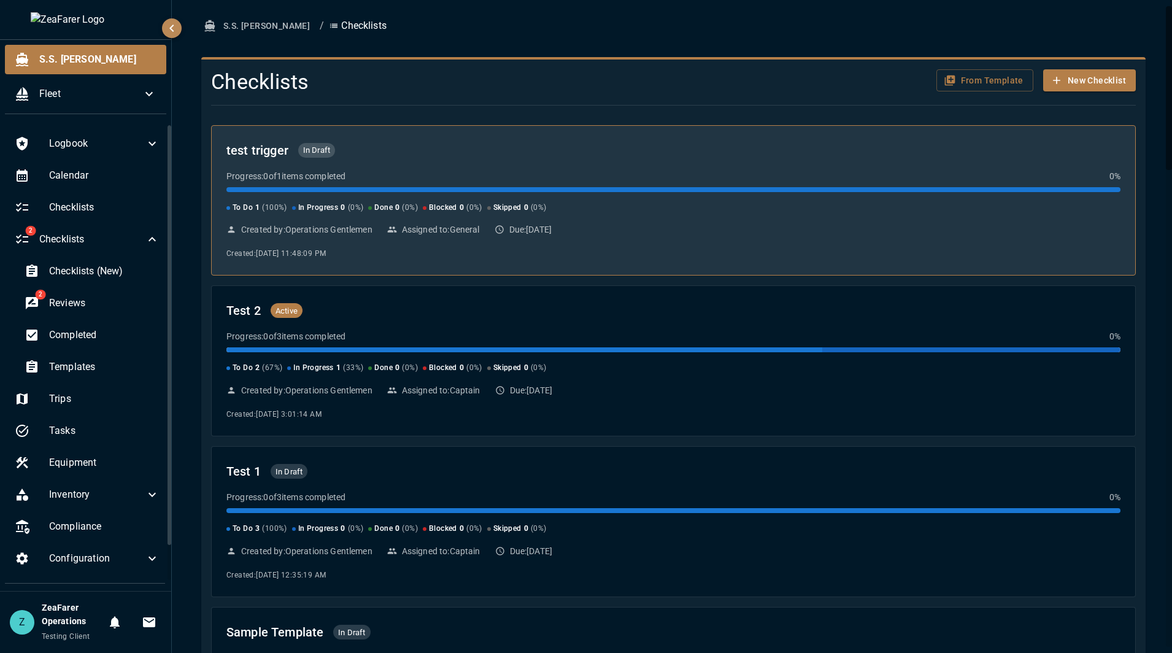
click at [559, 184] on div "Progress: 0 of 1 items completed 0 % To Do 1 ( 100 %) In Progress 0 ( 0 %) Done…" at bounding box center [673, 192] width 894 height 44
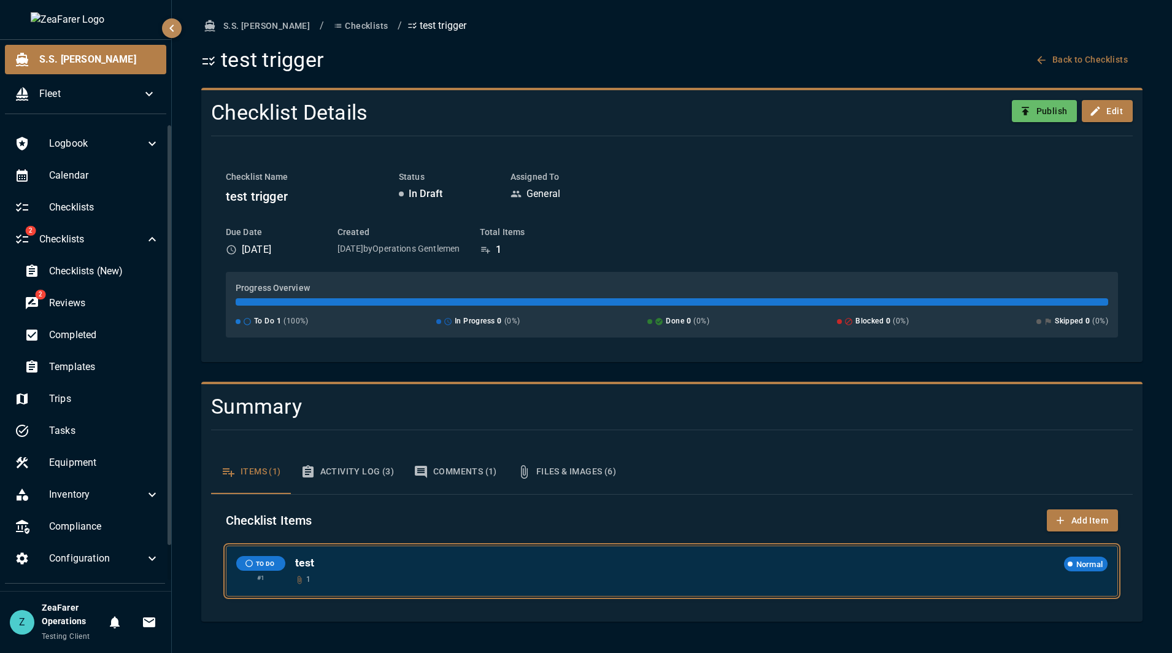
click at [306, 584] on span "1" at bounding box center [308, 580] width 4 height 12
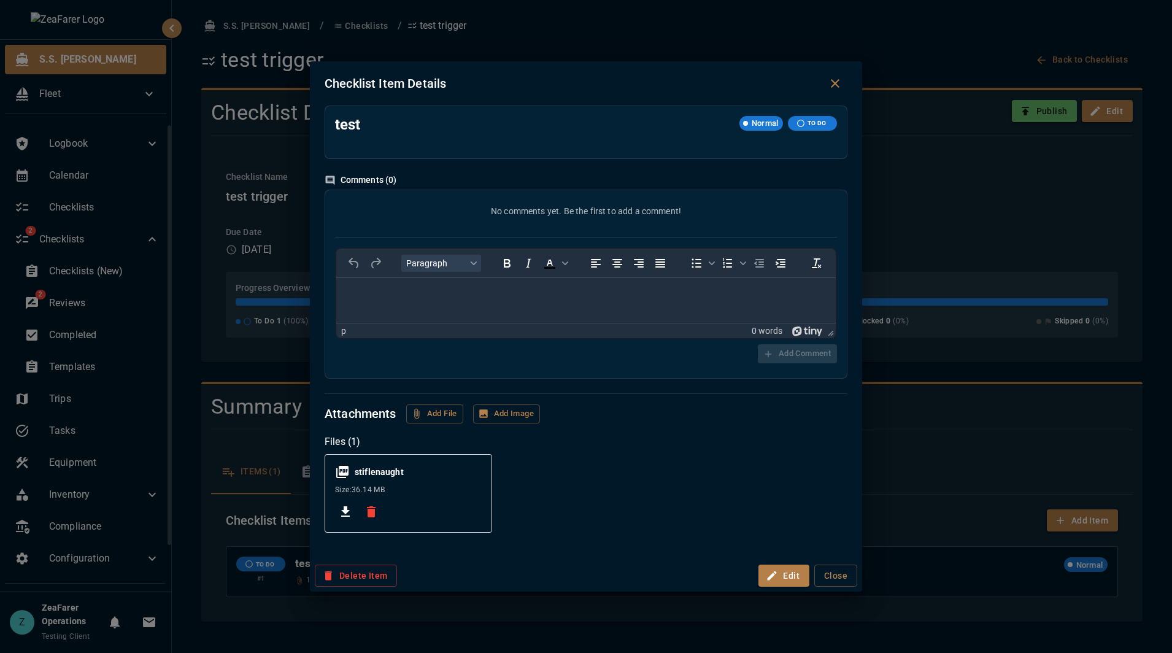
click at [832, 469] on div "stiflenaught Size: 36.14 MB" at bounding box center [581, 488] width 533 height 88
click at [918, 447] on div "Checklist Item Details test Normal TO DO Comments ( 0 ) No comments yet. Be the…" at bounding box center [586, 326] width 1172 height 653
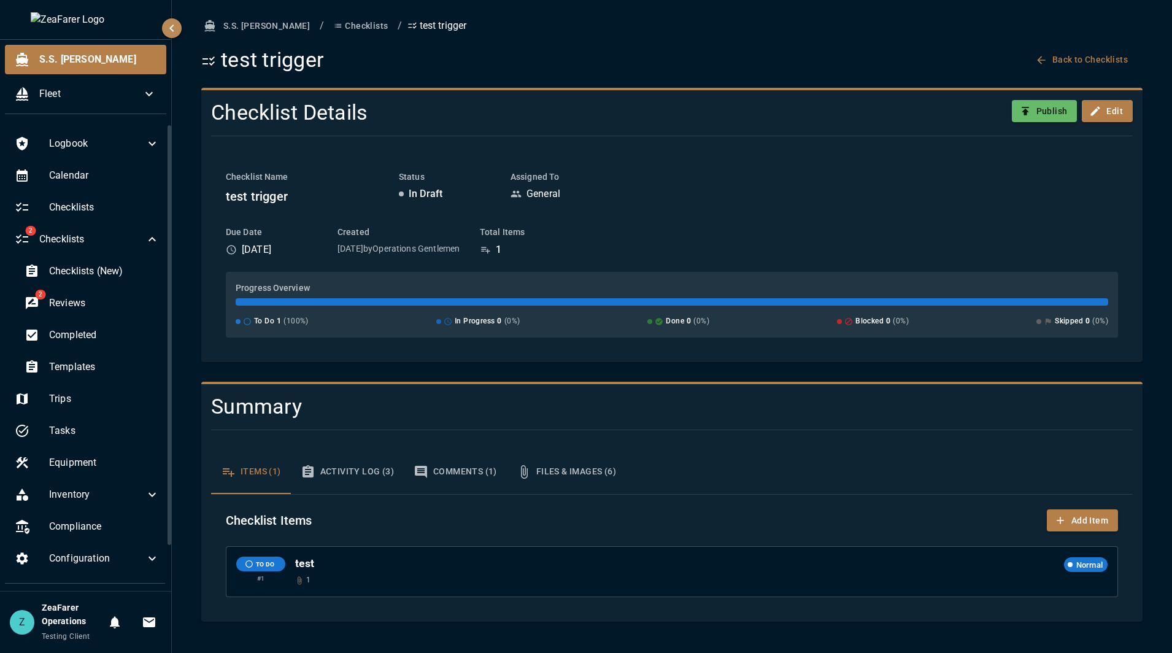
click at [331, 30] on button "Checklists" at bounding box center [361, 26] width 64 height 23
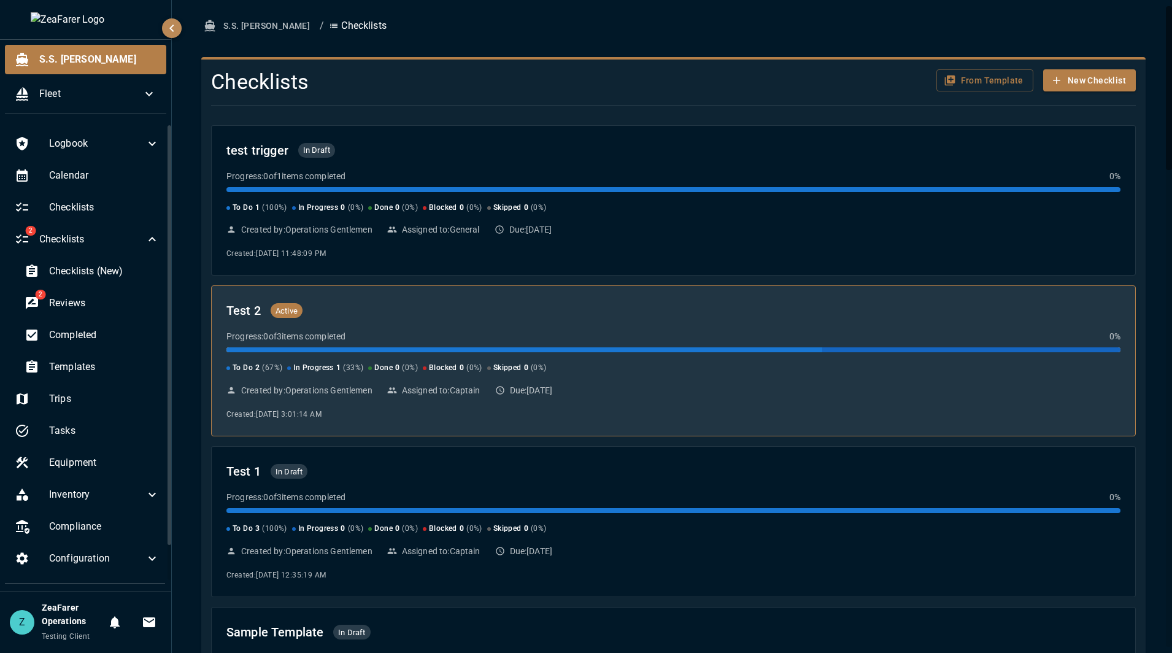
click at [692, 348] on div at bounding box center [524, 349] width 596 height 5
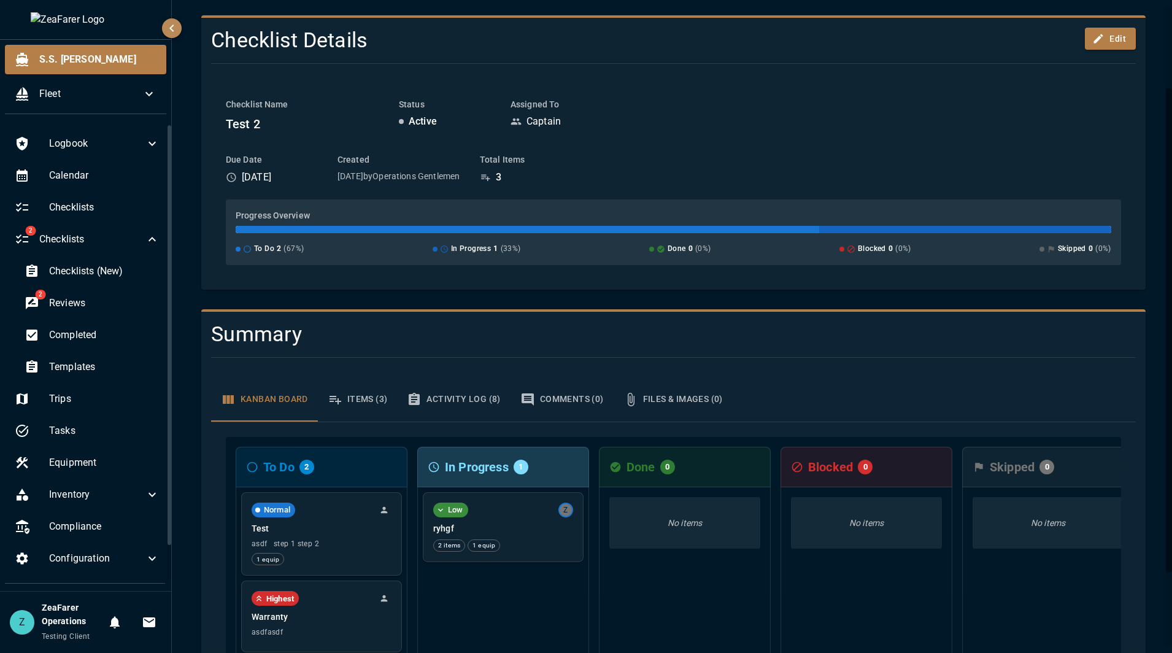
scroll to position [123, 0]
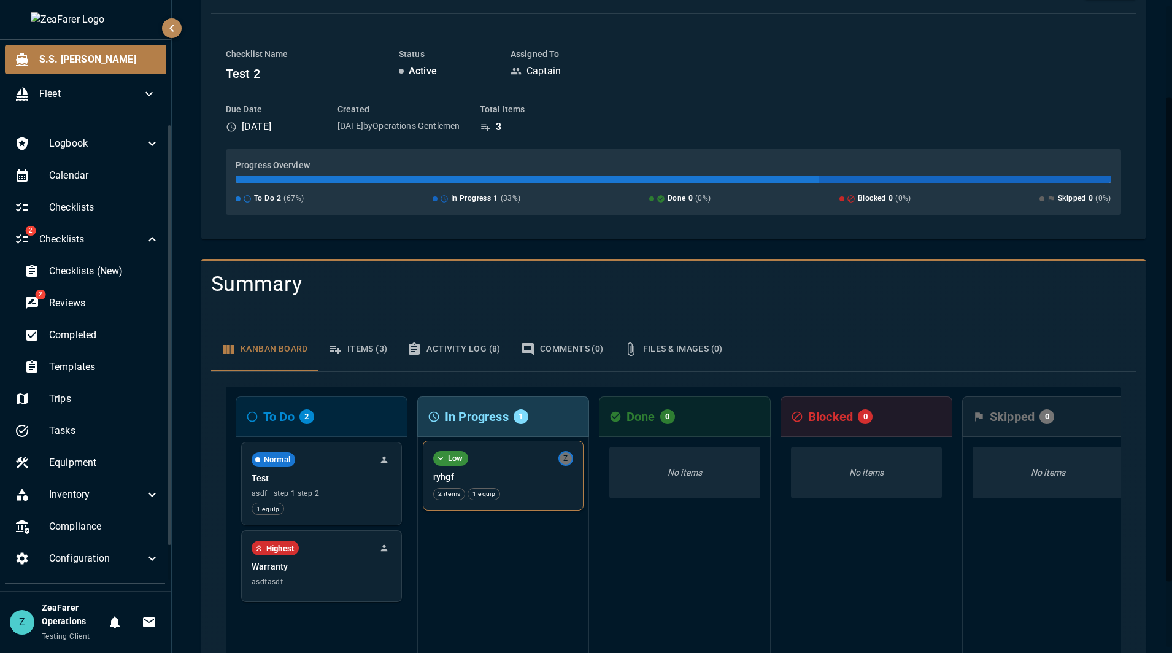
click at [544, 484] on div "Low Z ryhgf 2 items 1 equip" at bounding box center [503, 475] width 160 height 69
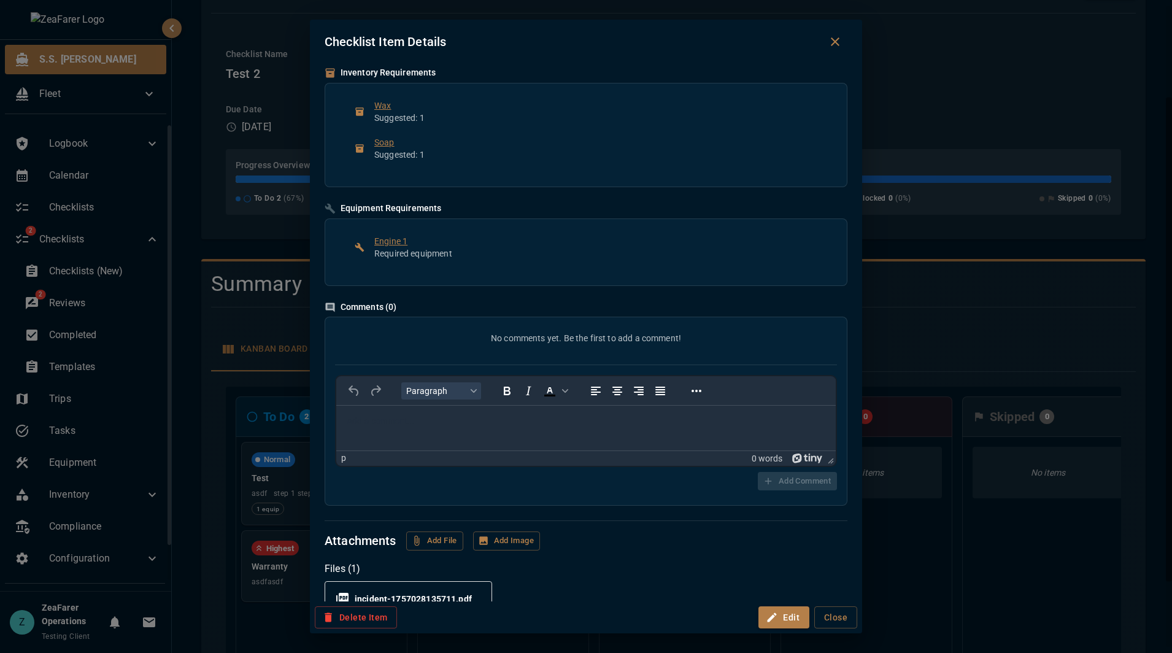
scroll to position [0, 0]
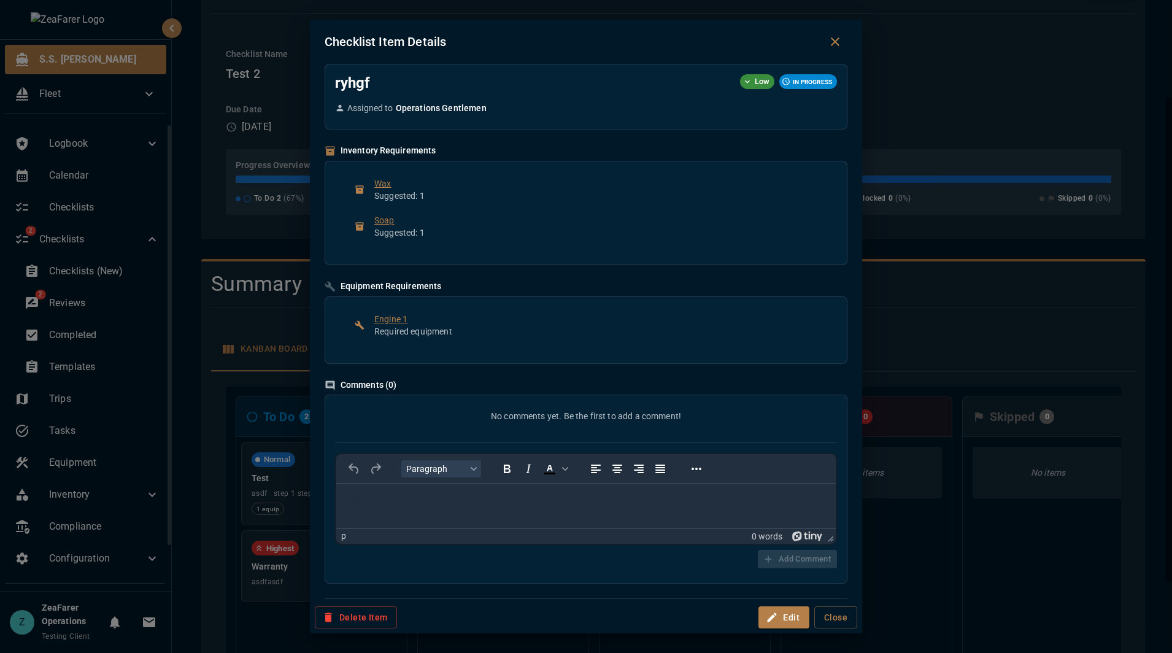
click at [836, 34] on icon "Close dialog" at bounding box center [835, 41] width 15 height 15
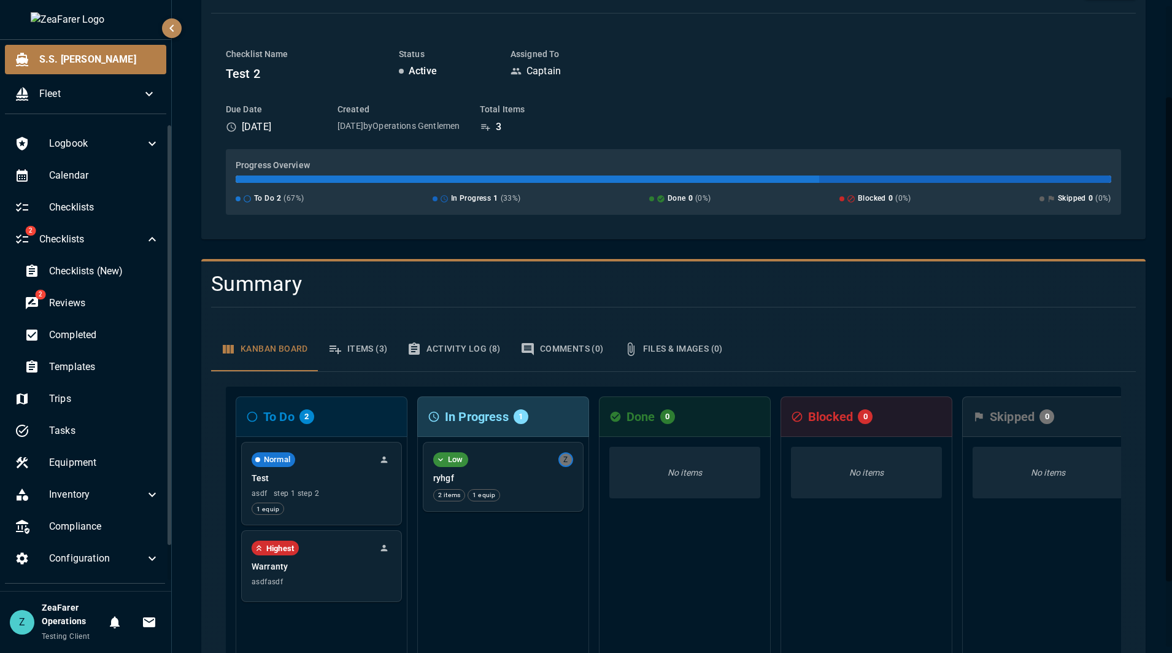
click at [337, 339] on button "Items (3)" at bounding box center [358, 349] width 80 height 44
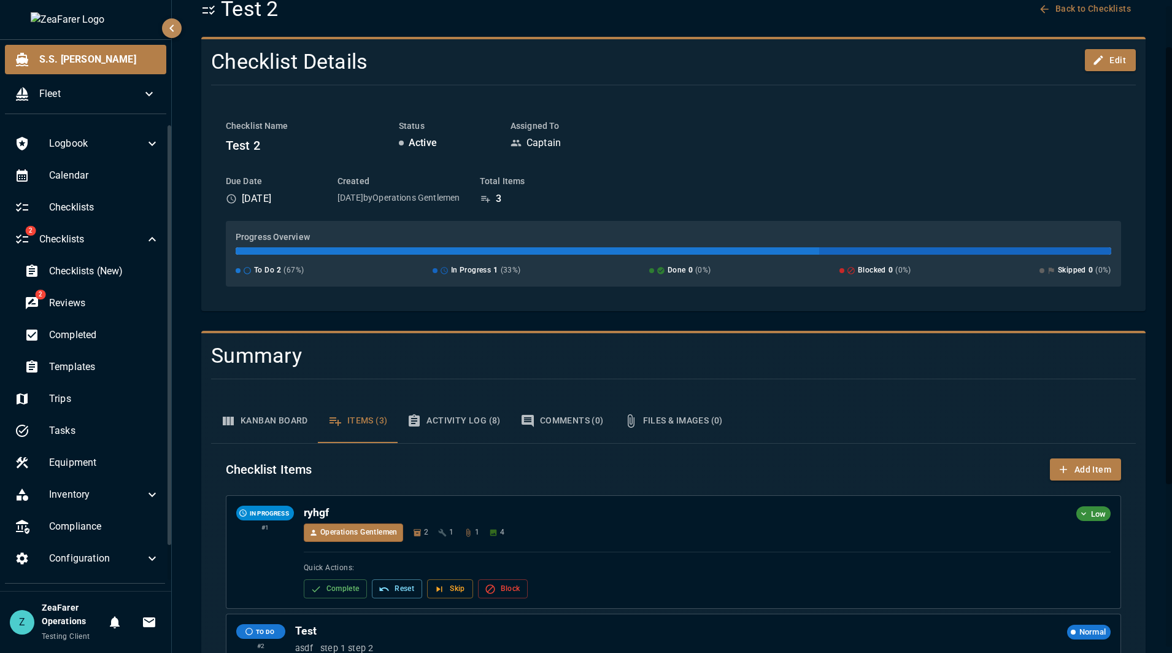
scroll to position [61, 0]
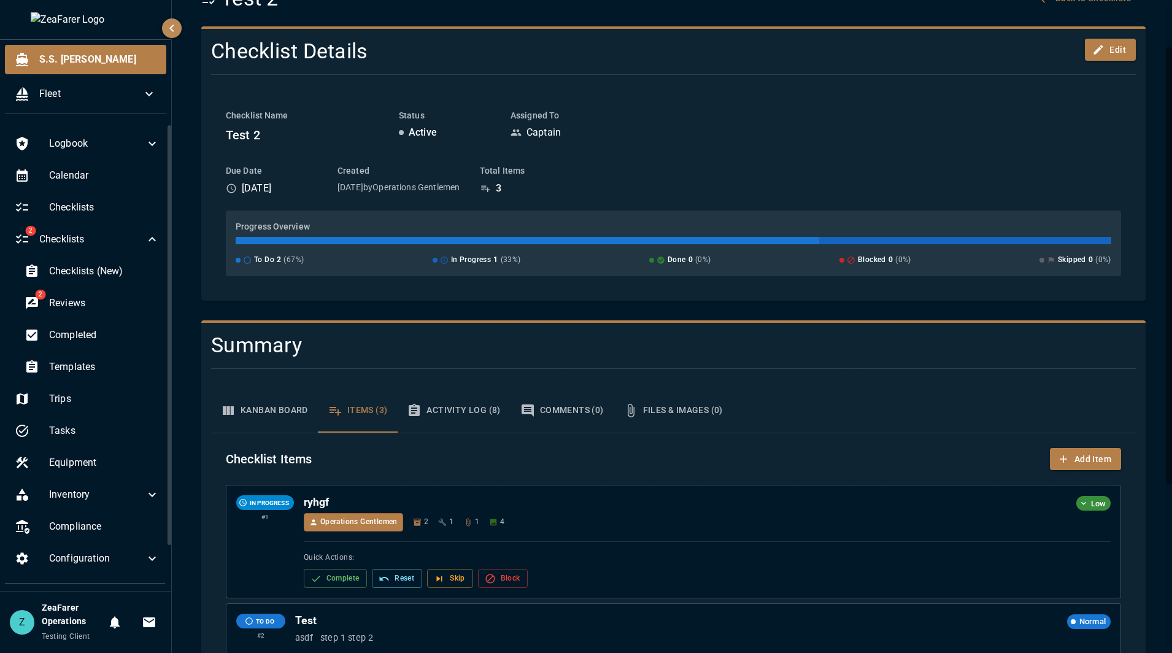
click at [268, 413] on button "Kanban Board" at bounding box center [264, 410] width 107 height 44
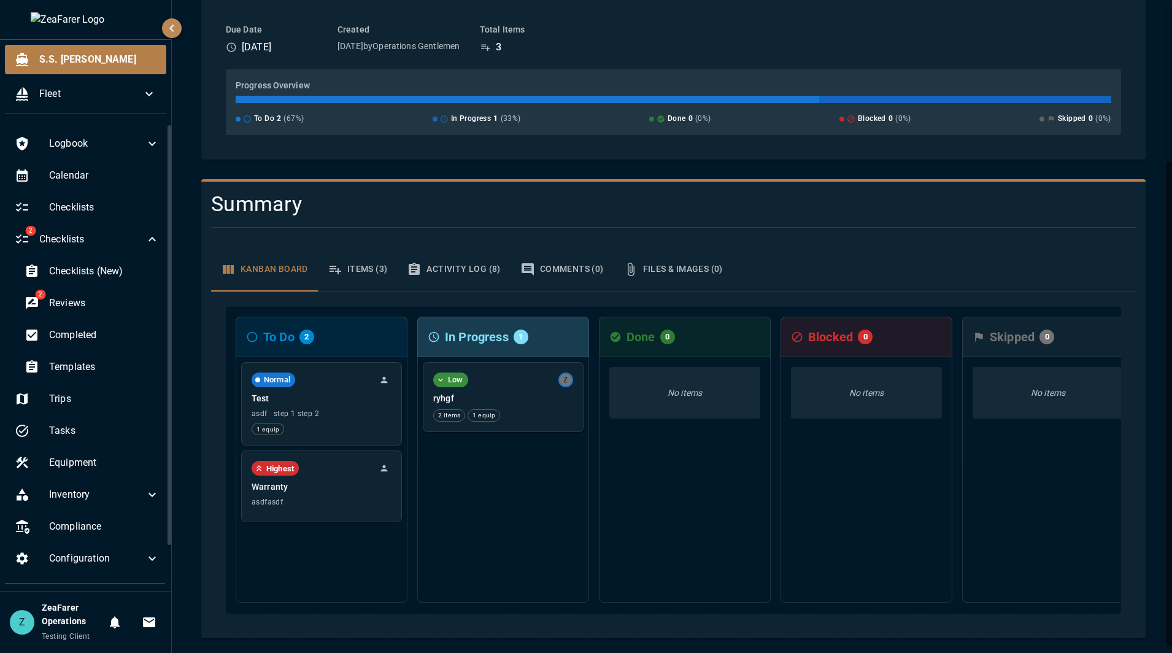
scroll to position [210, 0]
click at [525, 203] on h4 "Summary" at bounding box center [595, 204] width 769 height 26
click at [365, 266] on button "Items (3)" at bounding box center [358, 269] width 80 height 44
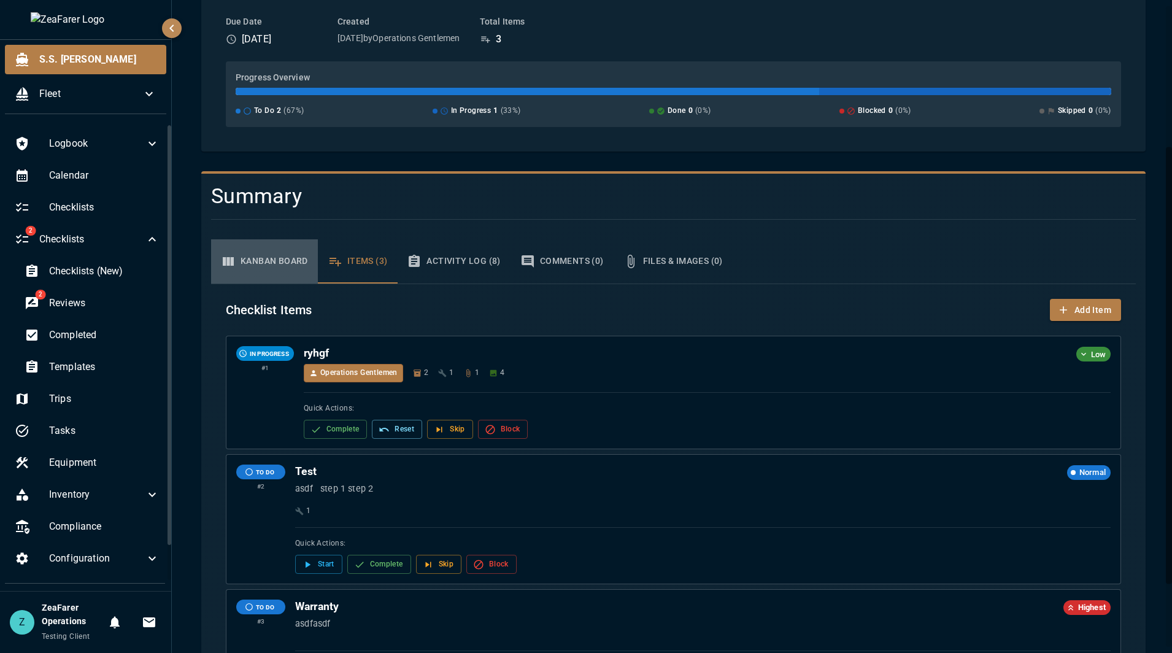
click at [296, 264] on button "Kanban Board" at bounding box center [264, 261] width 107 height 44
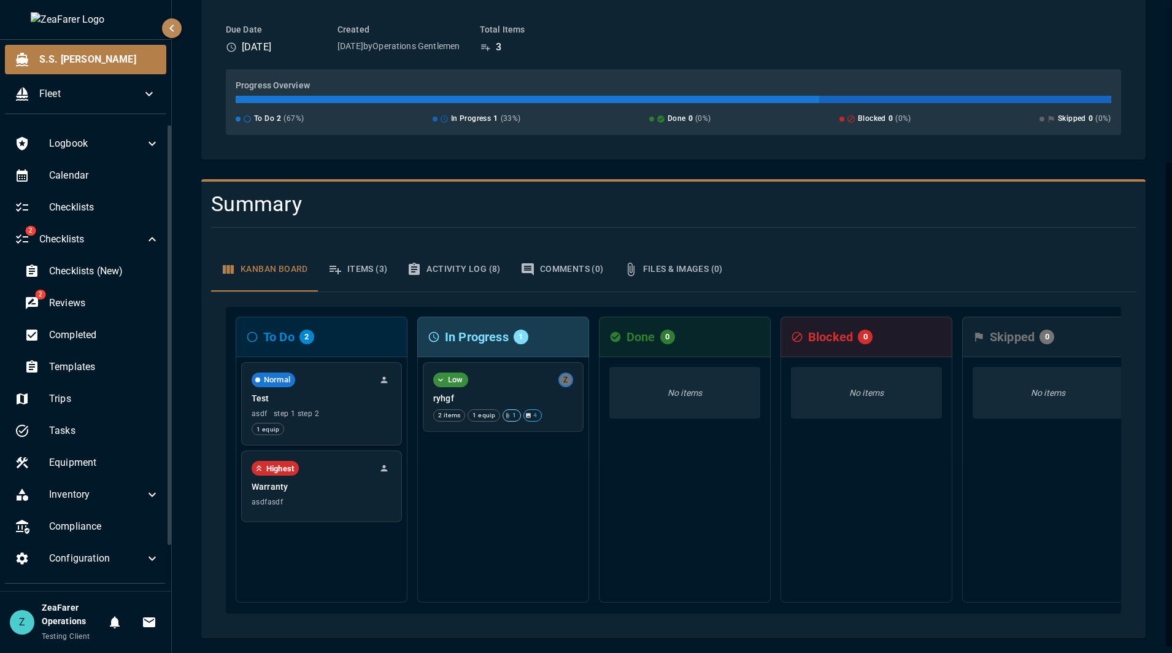
click at [370, 268] on button "Items (3)" at bounding box center [358, 269] width 80 height 44
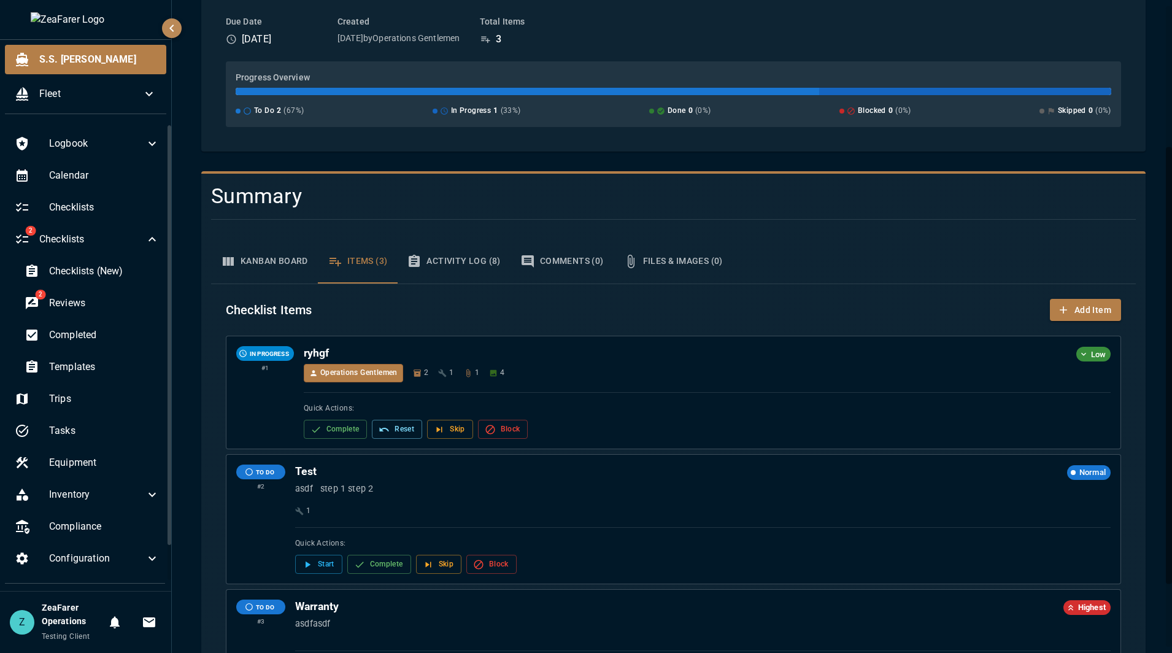
click at [264, 268] on button "Kanban Board" at bounding box center [264, 261] width 107 height 44
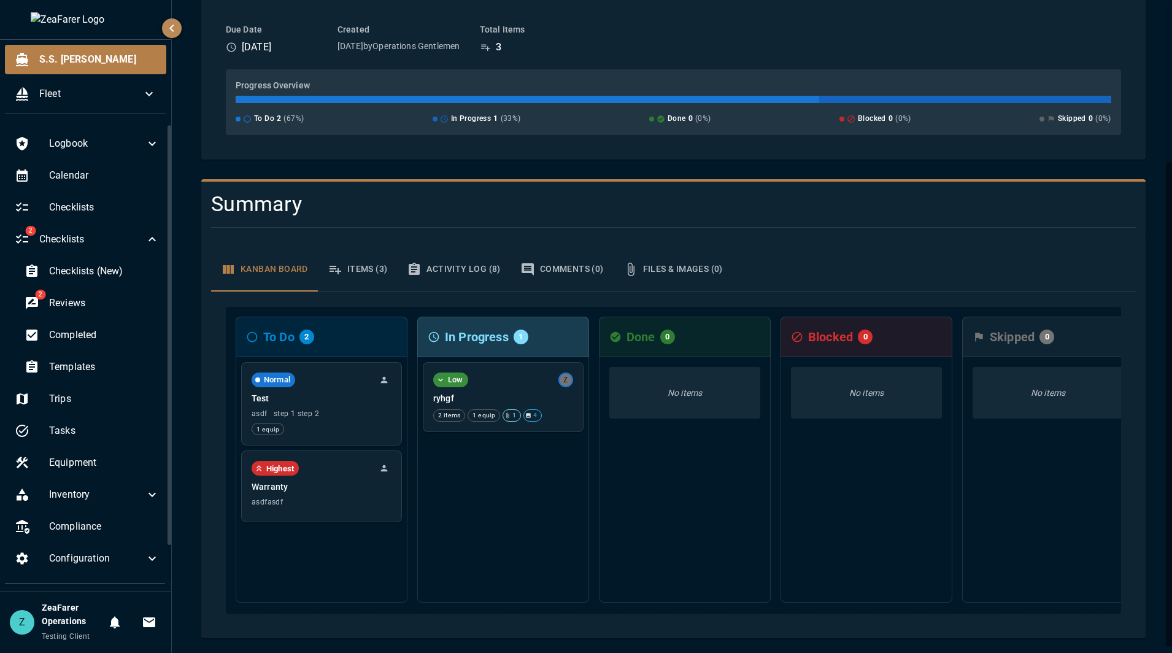
click at [355, 439] on div "Normal Test asdf step 1 step 2 1 equip Highest Warranty asdfasdf" at bounding box center [322, 479] width 172 height 245
